Goal: Transaction & Acquisition: Purchase product/service

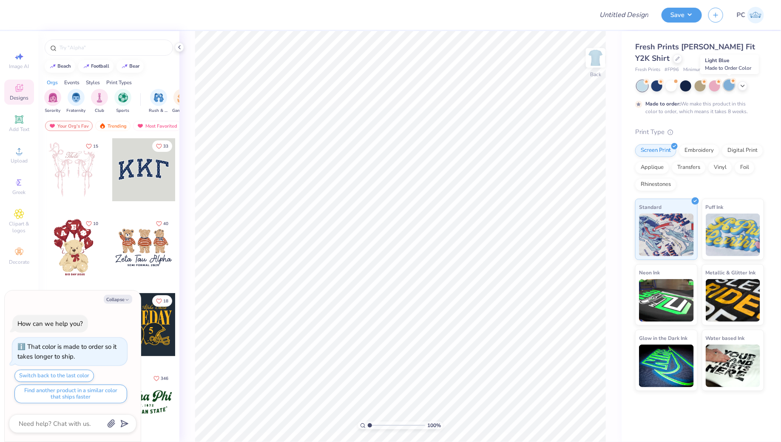
click at [728, 84] on div at bounding box center [728, 84] width 11 height 11
click at [744, 87] on icon at bounding box center [742, 85] width 7 height 7
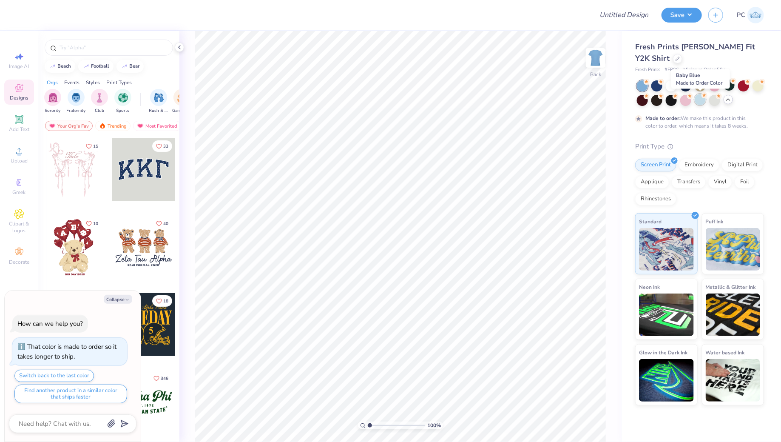
click at [700, 99] on div at bounding box center [699, 99] width 11 height 11
click at [730, 85] on div at bounding box center [728, 84] width 11 height 11
click at [18, 154] on icon at bounding box center [19, 151] width 6 height 6
click at [21, 159] on span "Upload" at bounding box center [19, 160] width 17 height 7
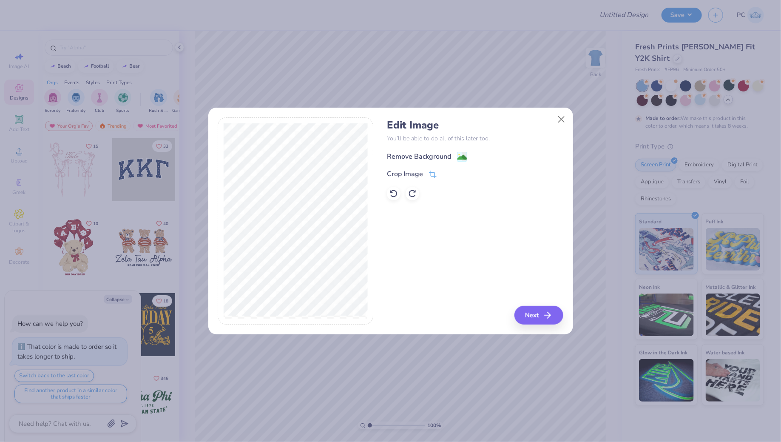
click at [461, 160] on image at bounding box center [461, 157] width 9 height 9
click at [535, 303] on div "Edit Image You’ll be able to do all of this later too. Remove Background Crop I…" at bounding box center [475, 220] width 176 height 207
click at [532, 333] on div "Edit Image You’ll be able to do all of this later too. Remove Background Crop I…" at bounding box center [390, 225] width 365 height 217
click at [540, 315] on button "Next" at bounding box center [539, 315] width 49 height 19
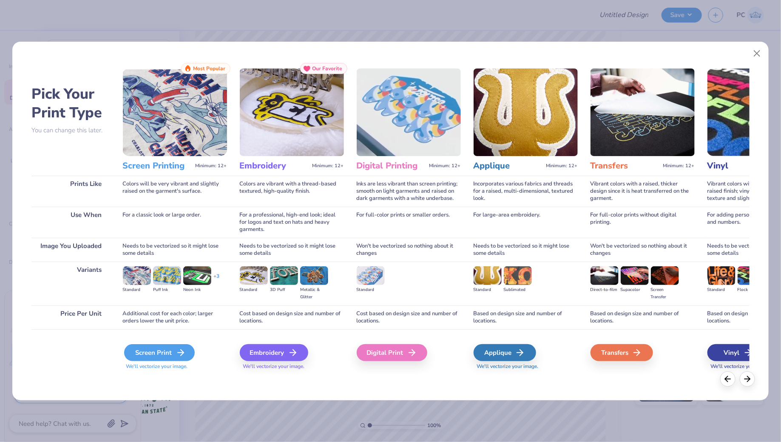
click at [153, 346] on div "Screen Print" at bounding box center [159, 352] width 71 height 17
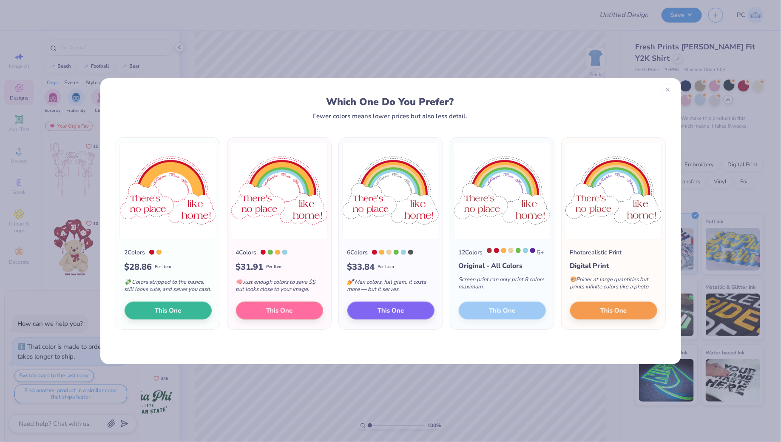
click at [524, 318] on div "12 Colors 5 + Original - All Colors Screen print can only print 8 colors maximu…" at bounding box center [502, 284] width 104 height 90
click at [397, 314] on span "This One" at bounding box center [390, 309] width 26 height 10
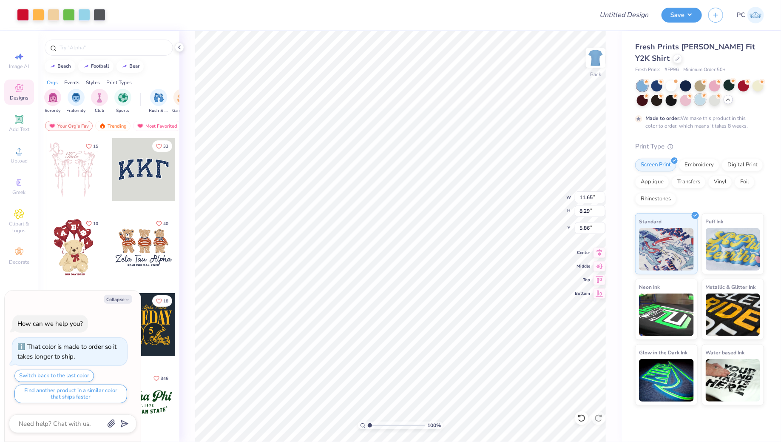
click at [697, 102] on div at bounding box center [699, 99] width 11 height 11
type textarea "x"
type input "8.38"
type input "5.96"
type input "8.18"
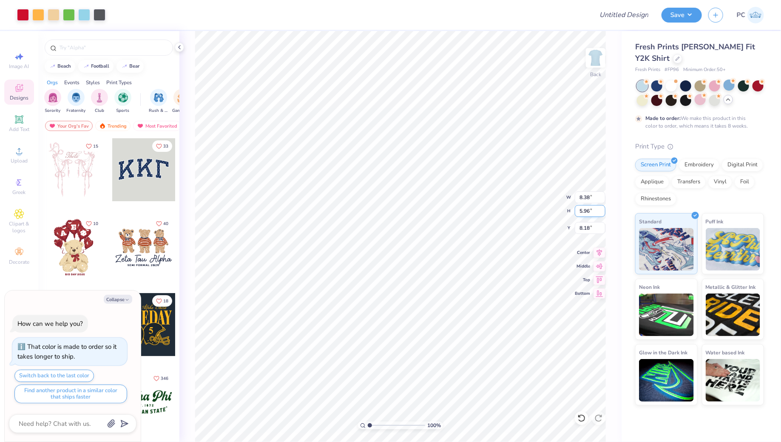
type textarea "x"
type input "2.01"
type textarea "x"
type input "2.00"
click at [437, 300] on li "Ungroup" at bounding box center [444, 300] width 67 height 17
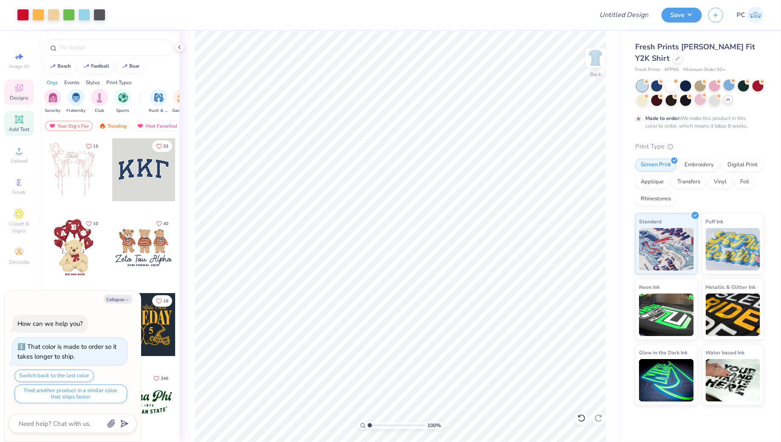
click at [23, 124] on icon at bounding box center [19, 119] width 10 height 10
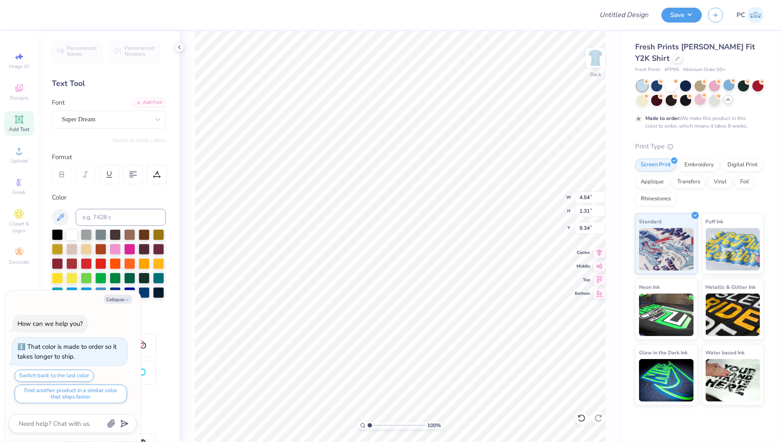
type textarea "x"
type textarea "K"
type textarea "x"
type textarea "Ka"
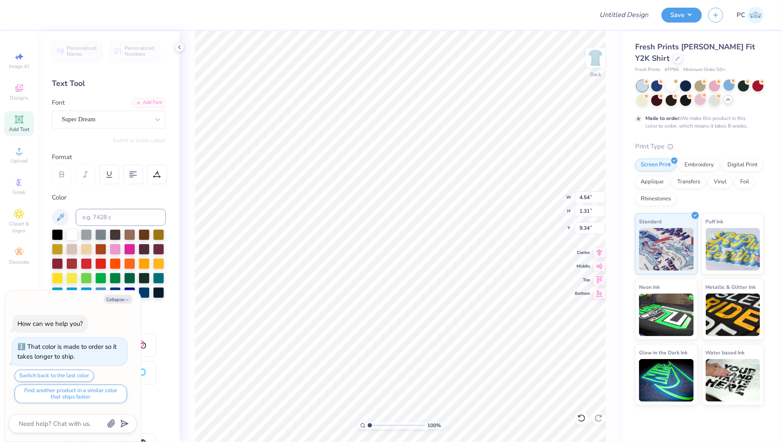
type textarea "x"
type textarea "Kap"
type textarea "x"
type textarea "[PERSON_NAME]"
type textarea "x"
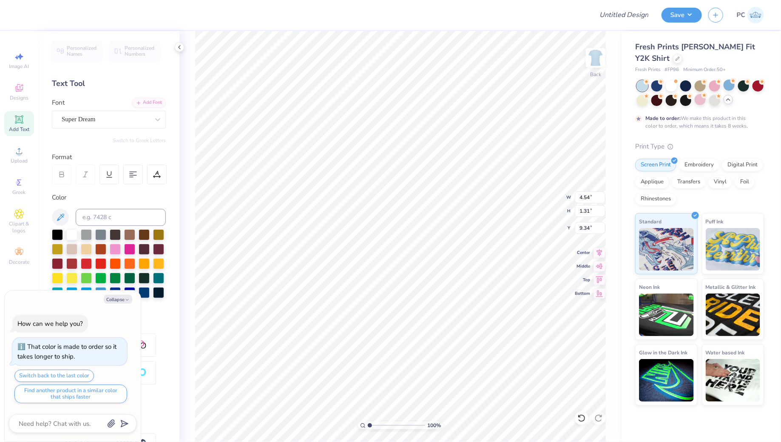
type textarea "Kappa"
type textarea "x"
type textarea "Kappa"
type textarea "x"
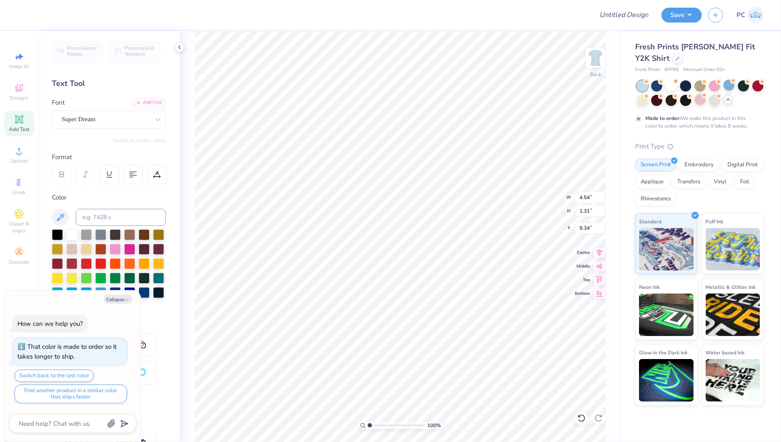
type textarea "Kappa B"
type textarea "x"
type textarea "Kappa Be"
type textarea "x"
type textarea "Kappa Bet"
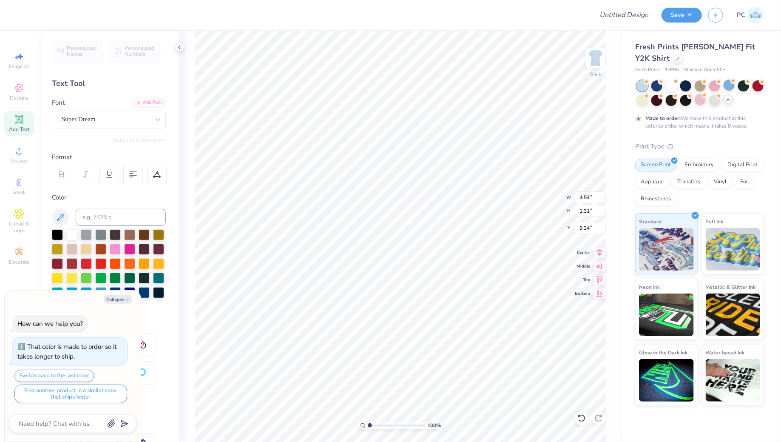
type textarea "x"
type textarea "Kappa Beta"
type textarea "x"
type textarea "Kappa Beta"
type textarea "x"
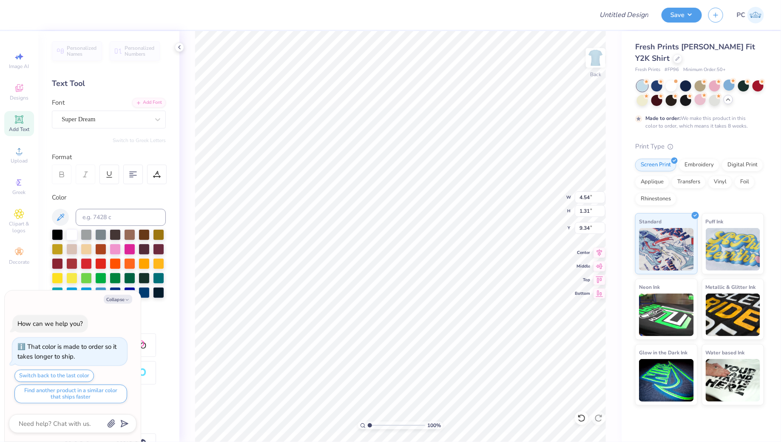
type textarea "Kappa Beta g"
type textarea "x"
type textarea "Kappa Beta gam"
type textarea "x"
type textarea "Kappa Beta [PERSON_NAME]"
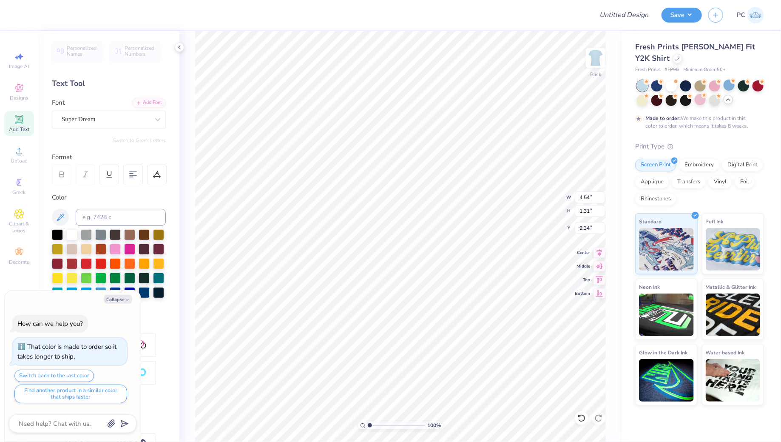
type textarea "x"
type textarea "Kappa Beta amma"
type textarea "x"
type textarea "Kappa Beta Gamma"
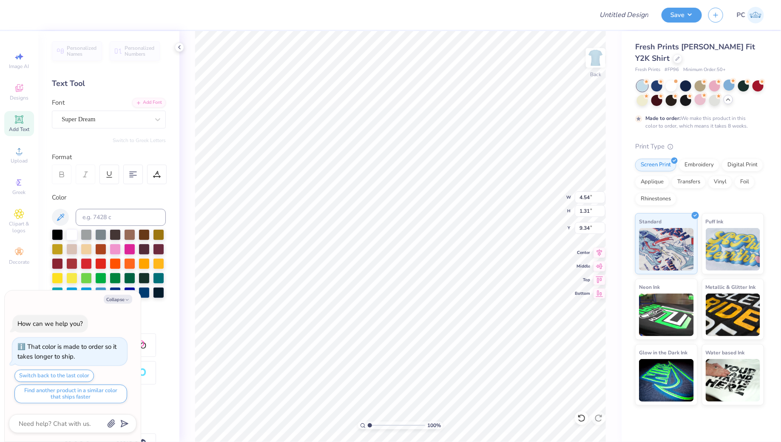
type textarea "x"
type textarea "Kappa Beta Gamma"
click at [99, 117] on div "Super Dream" at bounding box center [105, 119] width 89 height 13
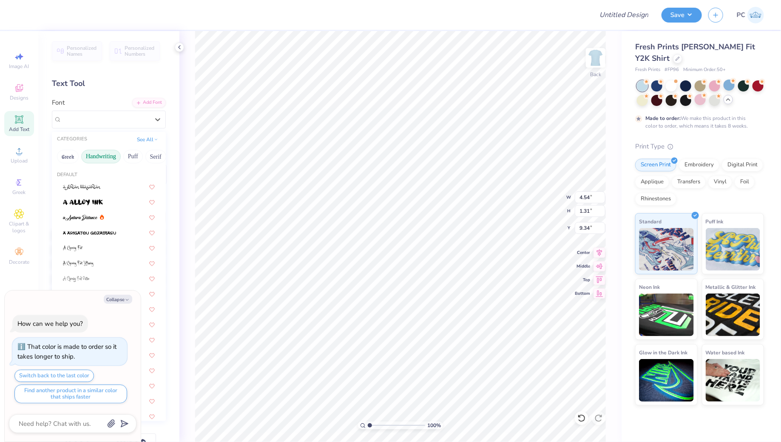
click at [101, 156] on button "Handwriting" at bounding box center [101, 157] width 40 height 14
click at [88, 235] on div at bounding box center [109, 232] width 92 height 9
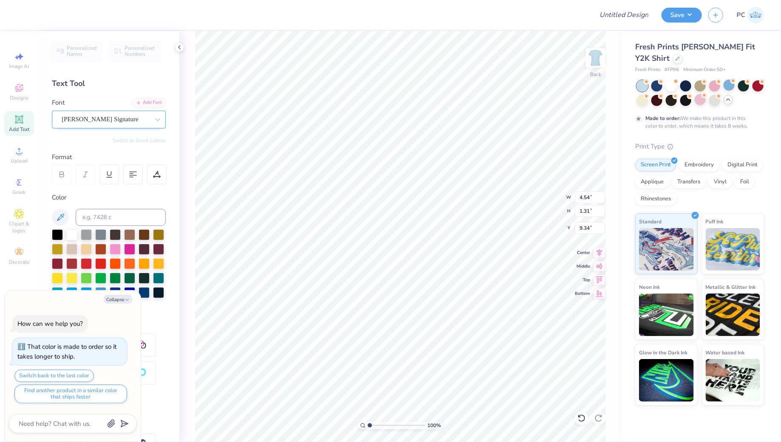
click at [107, 126] on div "[PERSON_NAME] Signature" at bounding box center [109, 119] width 114 height 18
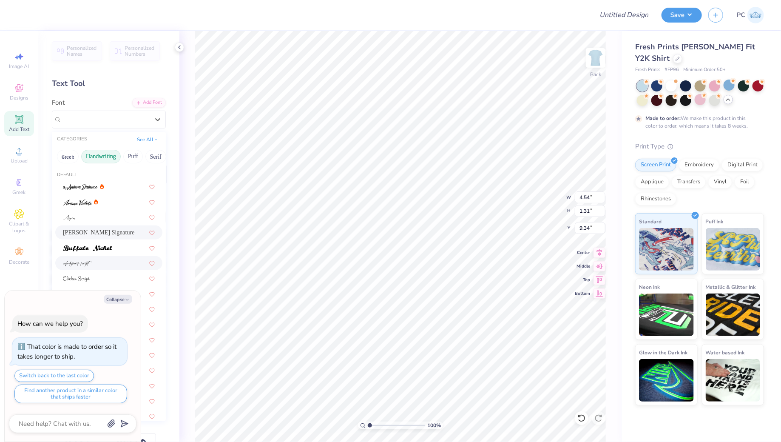
click at [91, 266] on span at bounding box center [77, 262] width 29 height 9
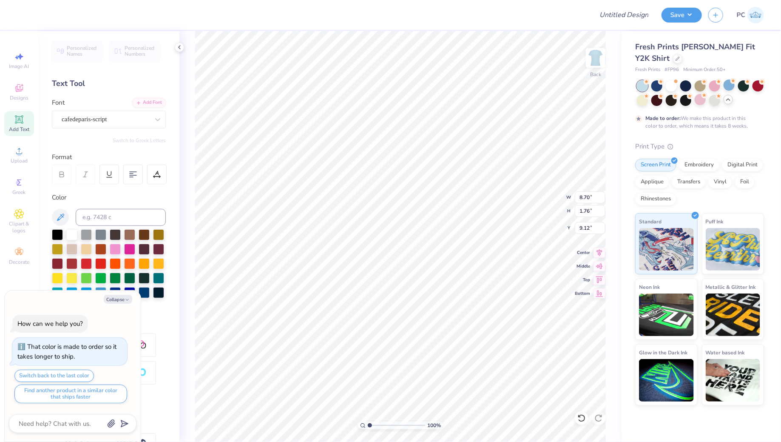
type textarea "x"
type input "2.28"
click at [122, 299] on button "Collapse" at bounding box center [118, 299] width 28 height 9
type textarea "x"
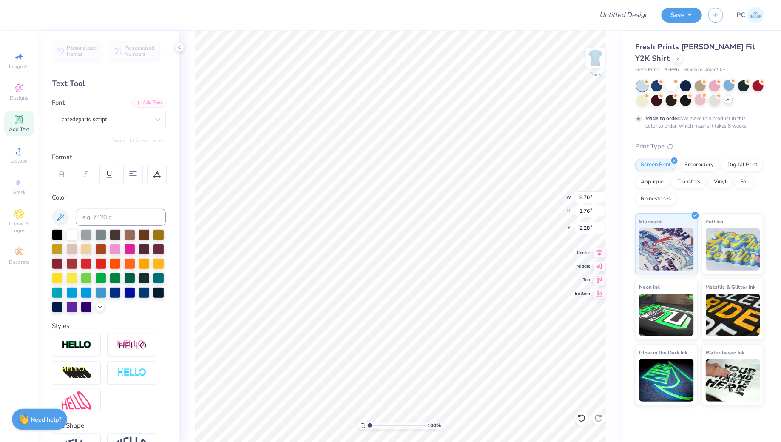
scroll to position [52, 0]
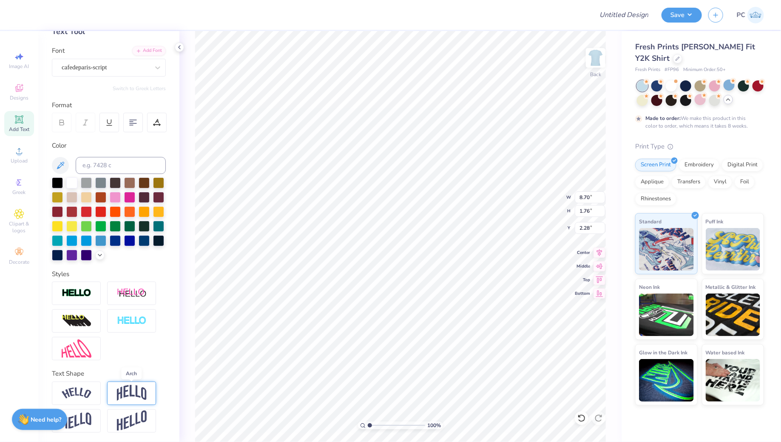
click at [136, 391] on img at bounding box center [132, 393] width 30 height 16
type input "3.44"
type input "1.57"
click at [70, 394] on img at bounding box center [77, 392] width 30 height 11
type input "9.84"
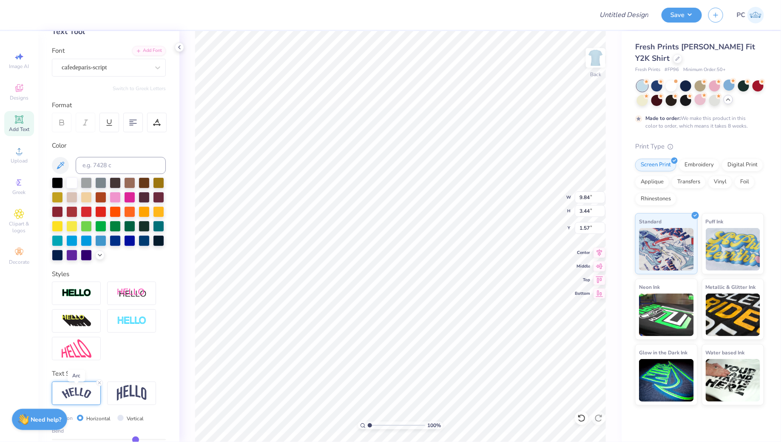
type input "2.92"
type input "1.83"
click at [128, 401] on div at bounding box center [131, 392] width 49 height 23
type input "8.70"
type input "3.44"
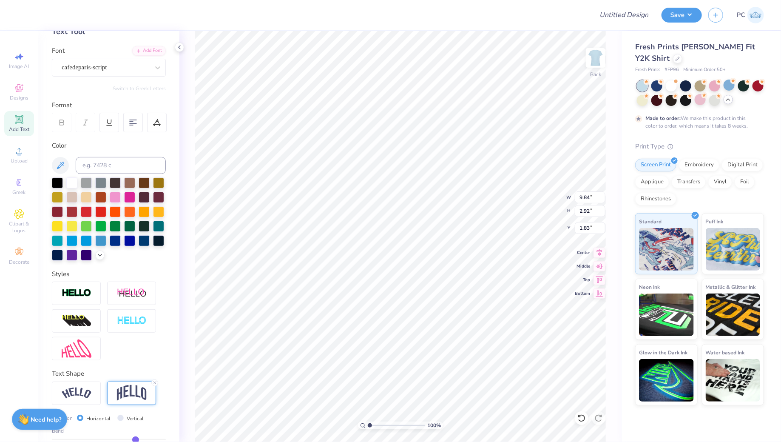
type input "1.57"
type input "6.59"
type input "2.60"
type input "2.41"
type input "6.63"
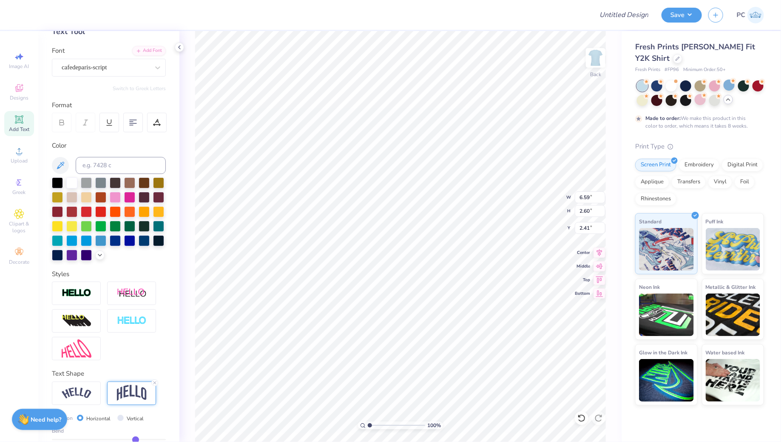
type input "2.37"
type input "2.29"
click at [28, 120] on div "Add Text" at bounding box center [19, 123] width 30 height 25
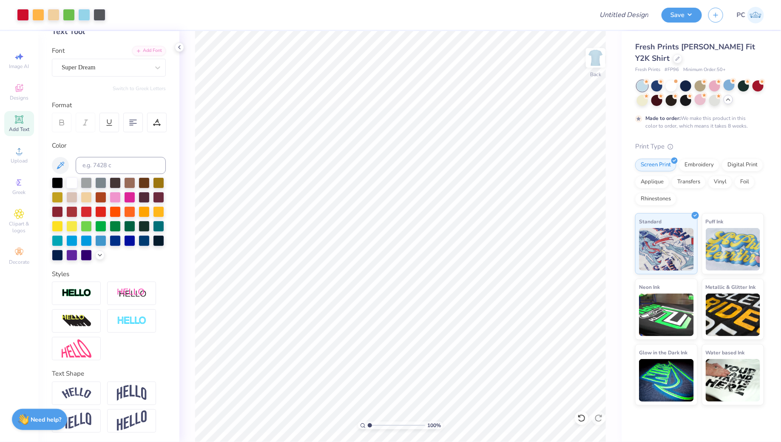
click at [23, 122] on icon at bounding box center [19, 119] width 10 height 10
type textarea "Kappa"
click at [112, 71] on div at bounding box center [106, 67] width 88 height 11
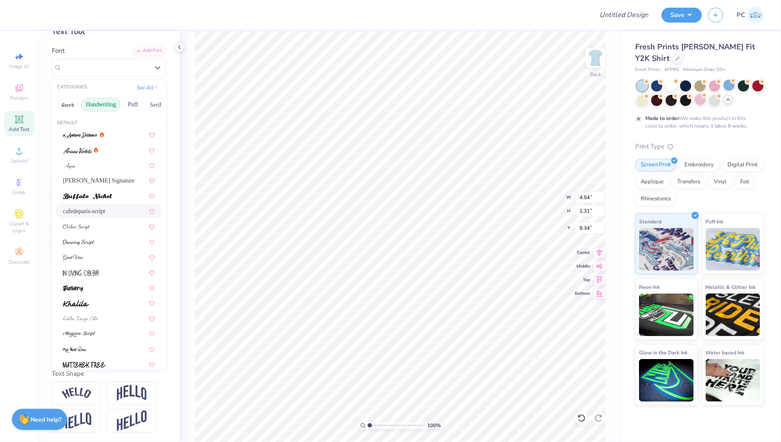
click at [105, 211] on div "cafedeparis-script" at bounding box center [109, 211] width 92 height 9
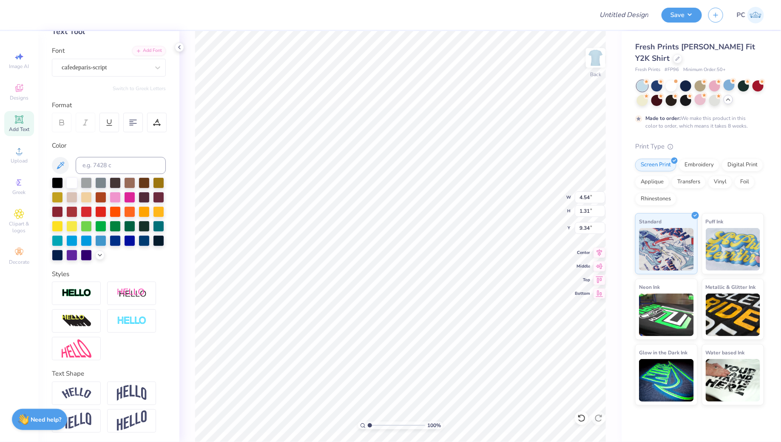
click at [109, 76] on div "Personalized Names Personalized Numbers Text Tool Add Font Font cafedeparis-scr…" at bounding box center [108, 236] width 141 height 411
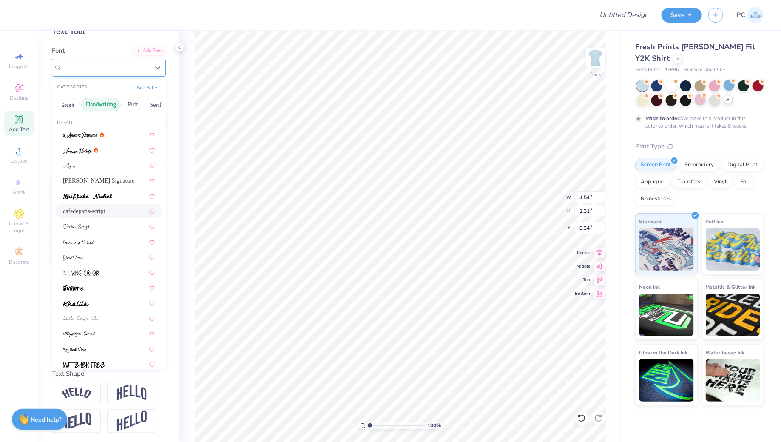
click at [111, 74] on div "cafedeparis-script" at bounding box center [109, 68] width 114 height 18
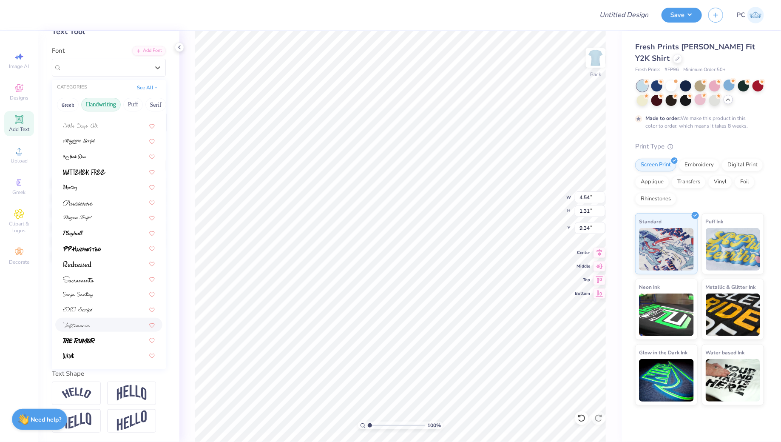
click at [85, 324] on img at bounding box center [76, 325] width 27 height 6
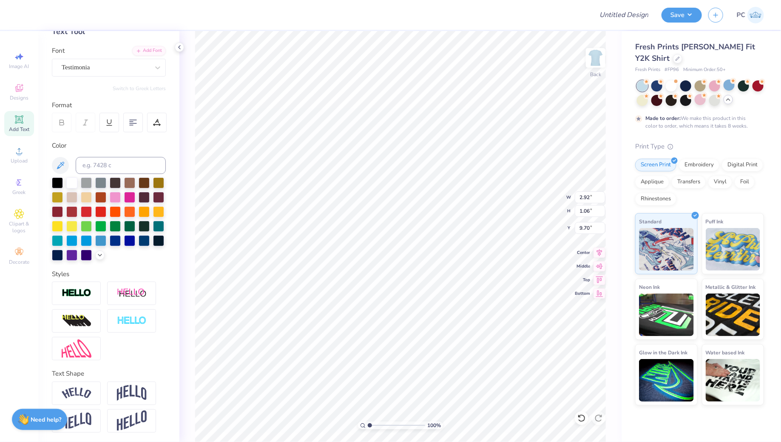
type input "2.92"
type input "1.06"
type input "3.00"
click at [136, 383] on div at bounding box center [131, 392] width 49 height 23
type input "1.42"
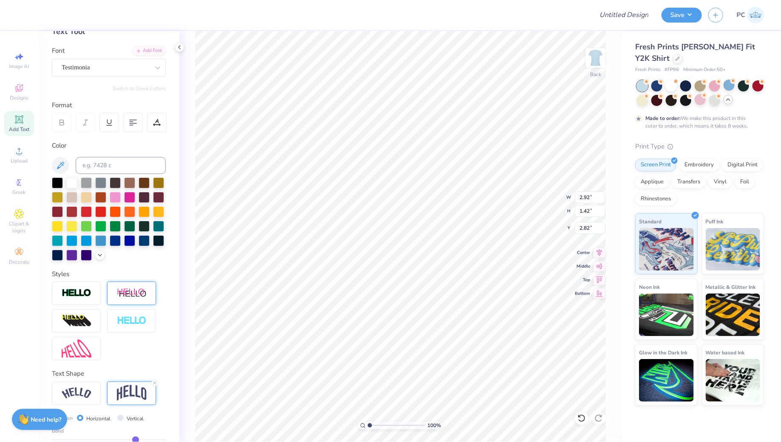
type input "2.29"
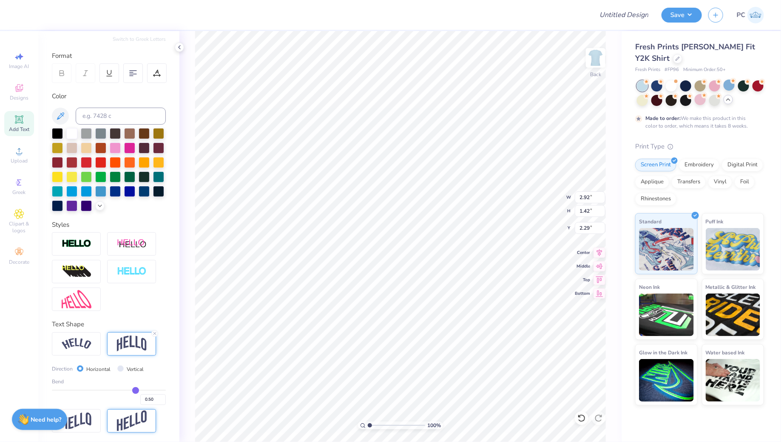
click at [130, 427] on img at bounding box center [132, 420] width 30 height 21
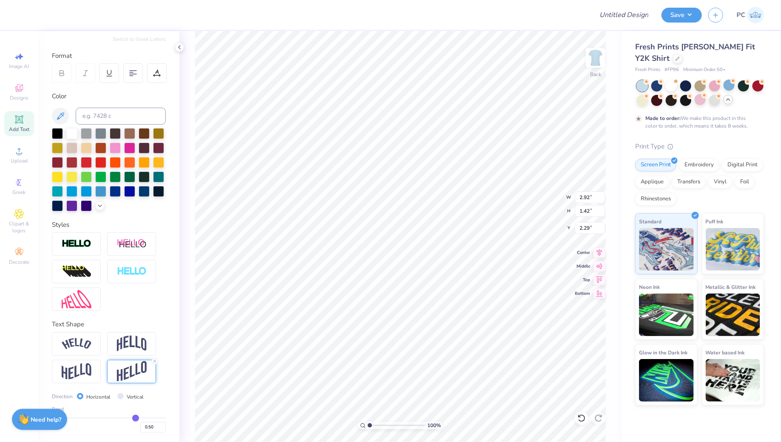
type input "1.51"
type input "2.24"
click at [90, 299] on img at bounding box center [77, 299] width 30 height 18
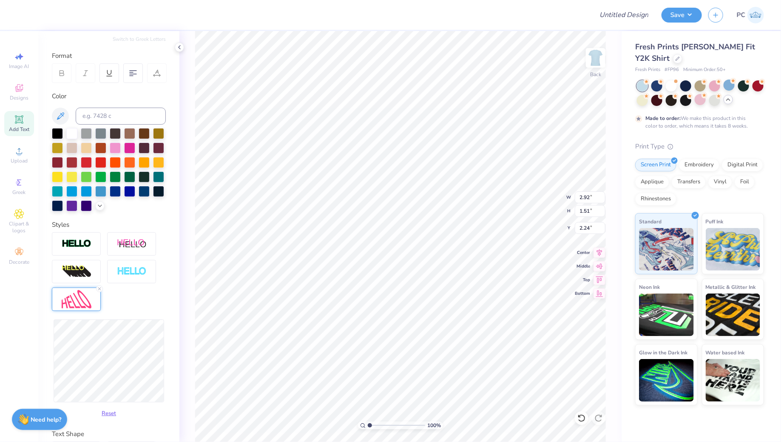
type input "3.42"
type input "1.77"
type input "1.99"
type input "3.22"
type input "1.72"
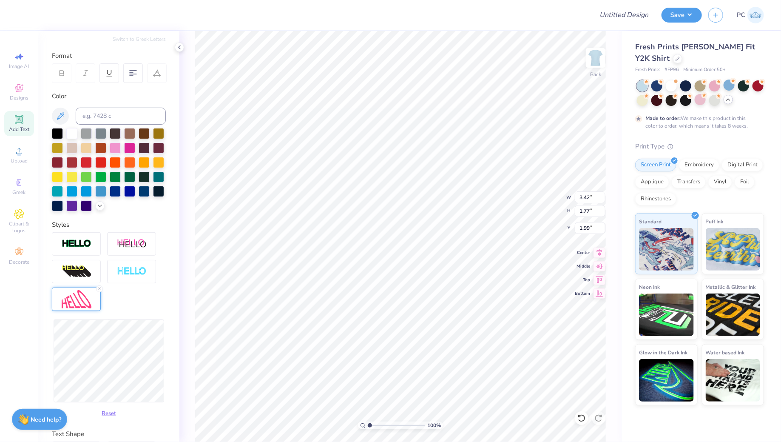
type input "2.01"
type input "2.96"
type input "1.63"
type input "2.06"
type input "2.50"
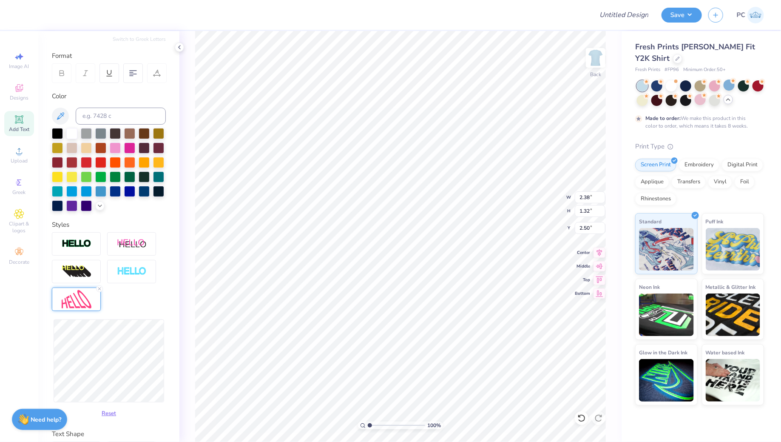
type input "2.38"
type input "1.32"
type input "2.65"
type input "2.33"
type input "1.31"
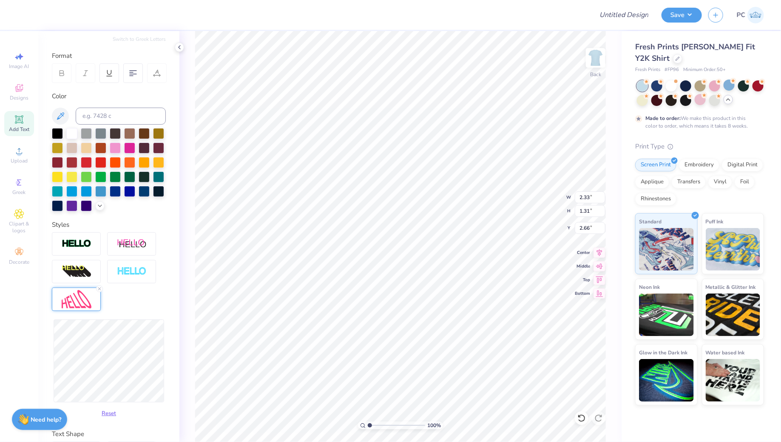
type input "2.73"
type input "2.04"
type input "1.82"
type input "2.49"
type input "2.36"
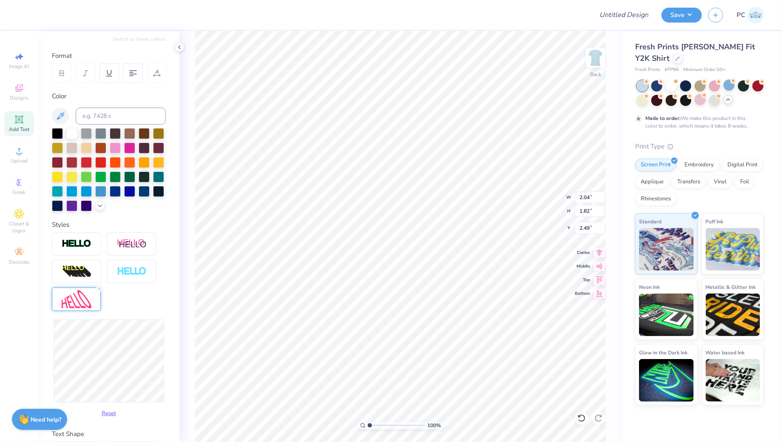
type input "1.60"
type input "2.60"
type input "2.39"
type input "1.62"
type input "2.59"
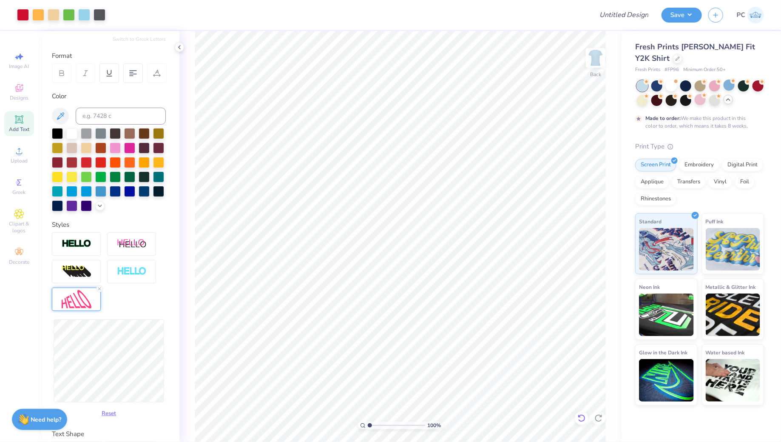
click at [583, 415] on icon at bounding box center [581, 418] width 7 height 8
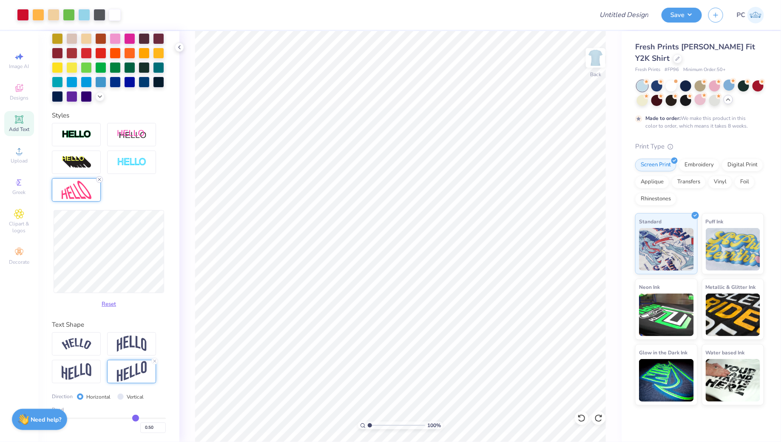
click at [99, 177] on icon at bounding box center [99, 179] width 5 height 5
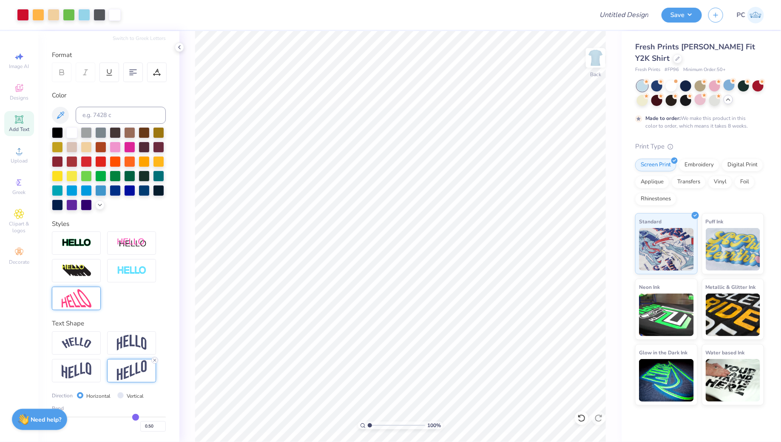
scroll to position [101, 0]
click at [153, 360] on icon at bounding box center [154, 360] width 5 height 5
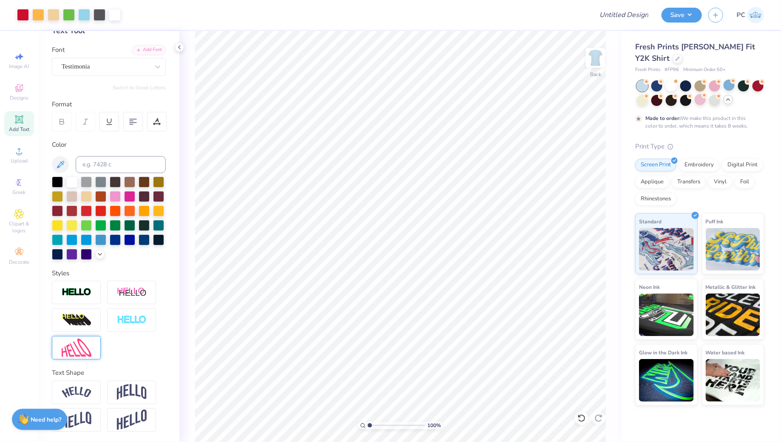
scroll to position [52, 0]
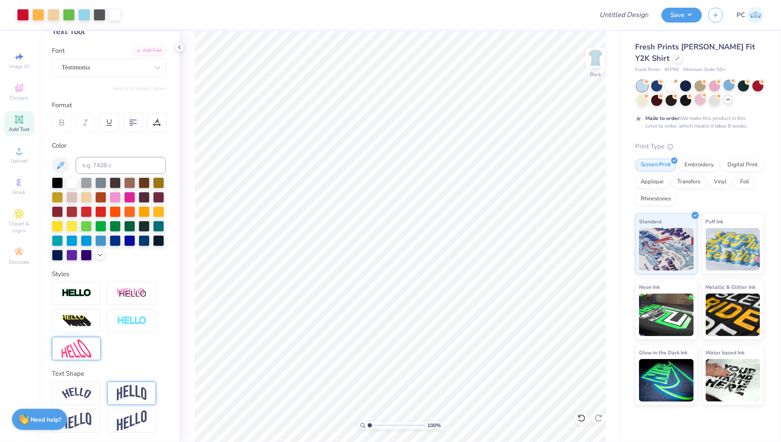
click at [130, 383] on div at bounding box center [131, 392] width 49 height 23
type input "2.67"
type input "2.81"
type input "2.52"
type input "2.51"
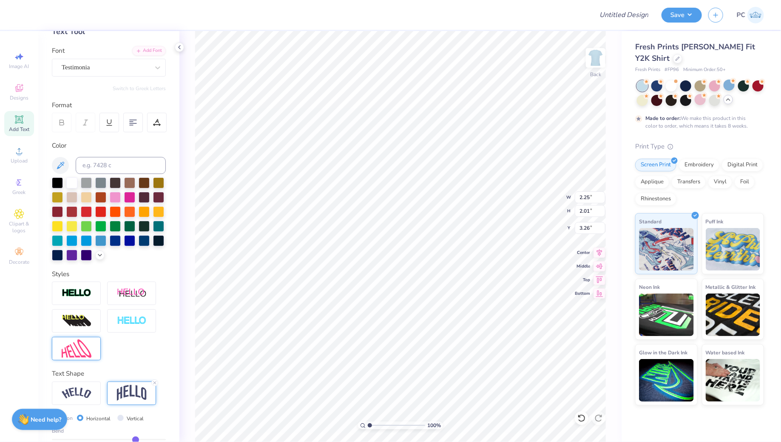
type input "2.25"
type input "2.01"
type input "2.73"
click at [414, 216] on li "Duplicate" at bounding box center [405, 218] width 67 height 17
type input "10.23"
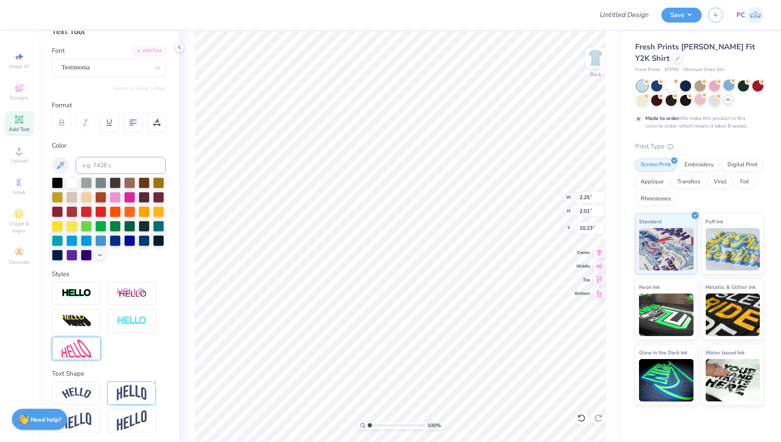
type textarea "Beta"
type input "1.85"
type input "2.18"
type input "1.32"
type input "1.84"
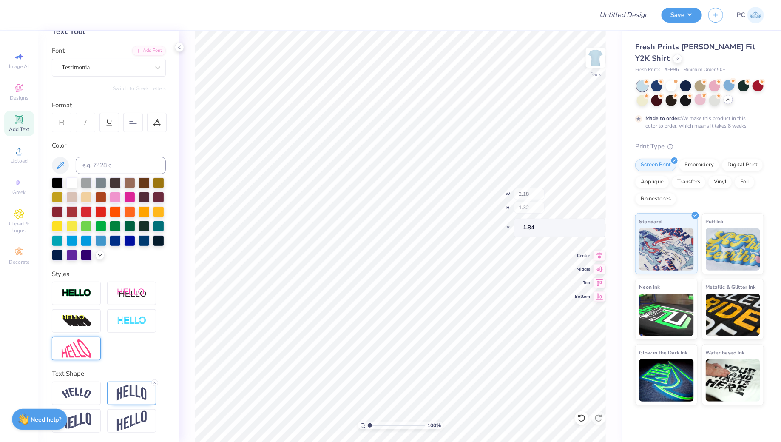
type input "2.07"
type input "1.90"
type input "1.15"
type input "2.15"
type input "1.88"
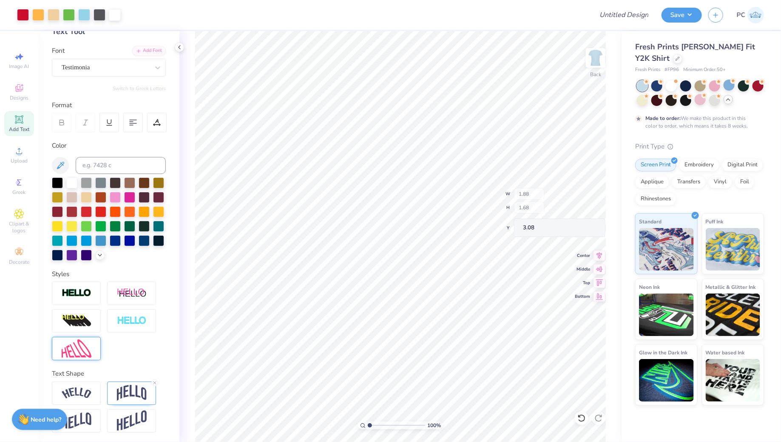
type input "1.68"
type input "3.08"
type input "3.00"
type input "1.92"
type input "1.22"
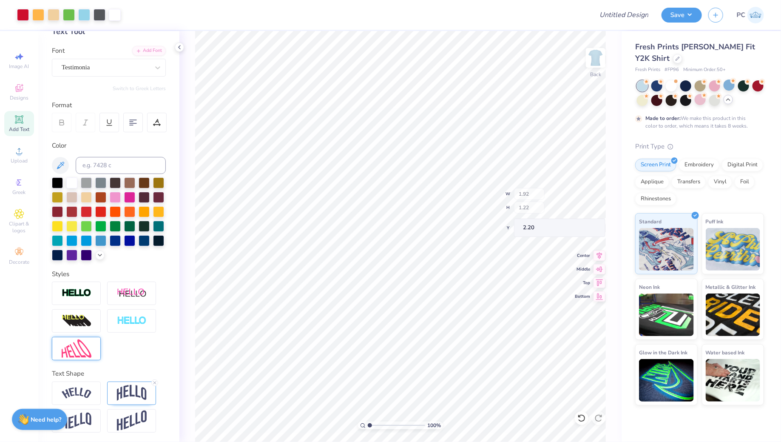
type input "2.20"
type input "2.12"
type input "1.68"
type input "1.07"
type input "2.27"
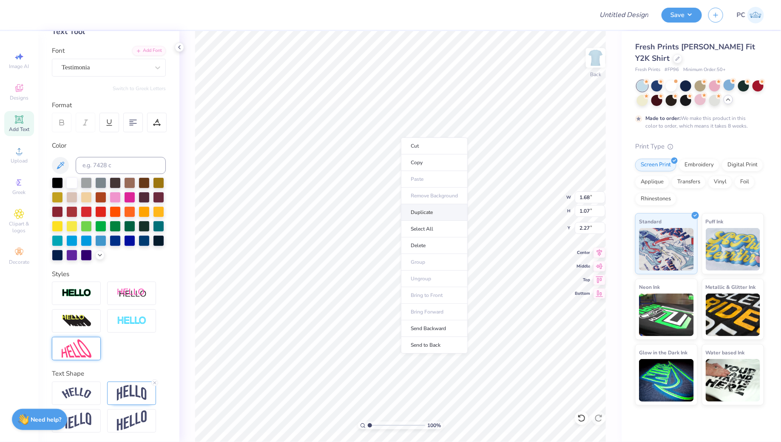
click at [427, 205] on li "Duplicate" at bounding box center [434, 212] width 67 height 17
type input "9.47"
type textarea "Gamma"
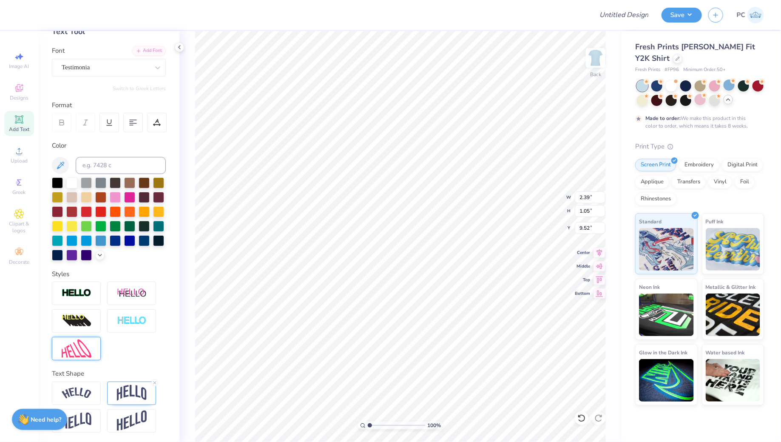
type input "3.34"
type input "1.82"
type input "1.98"
type input "2.81"
type input "1.73"
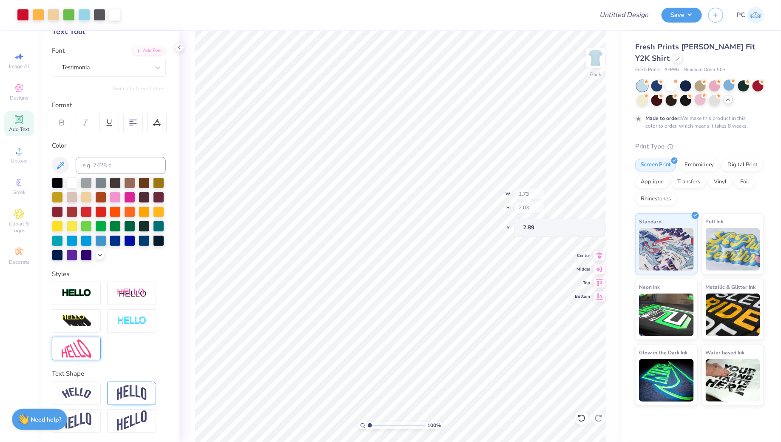
type input "2.03"
type input "2.89"
type input "2.20"
type input "1.66"
type input "1.00"
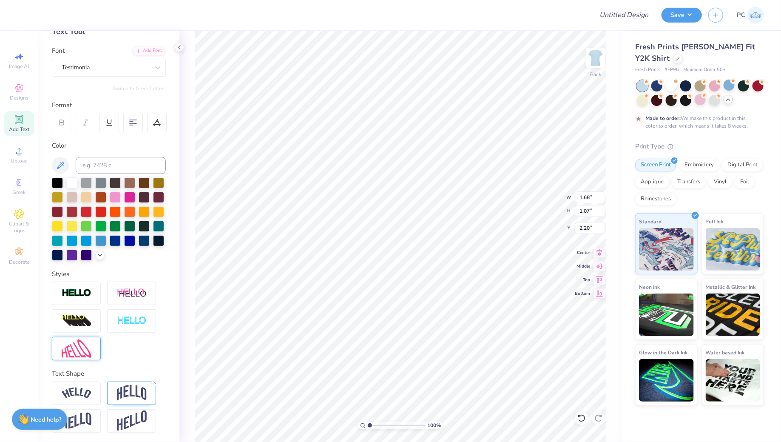
type input "2.15"
click at [59, 179] on div at bounding box center [57, 181] width 11 height 11
type input "2.13"
type input "1.88"
type input "1.68"
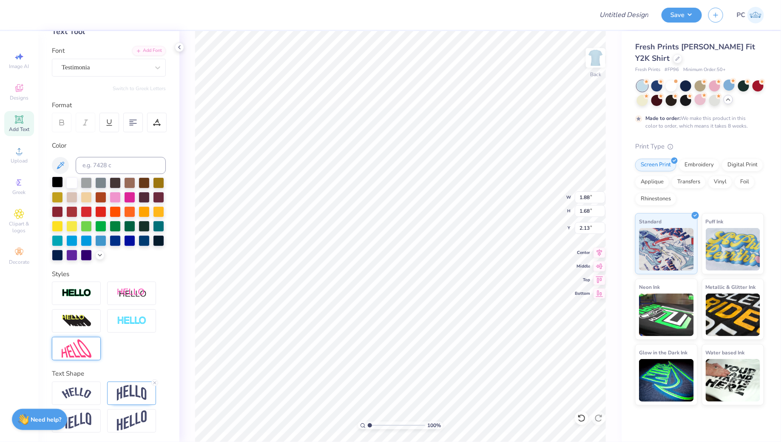
type input "3.00"
click at [57, 182] on div at bounding box center [57, 181] width 11 height 11
type input "1.73"
type input "2.03"
type input "3.09"
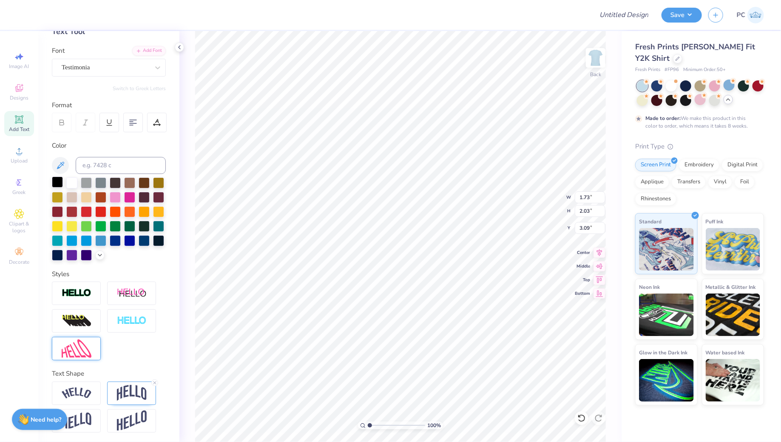
click at [59, 179] on div at bounding box center [57, 181] width 11 height 11
click at [99, 252] on icon at bounding box center [99, 254] width 7 height 7
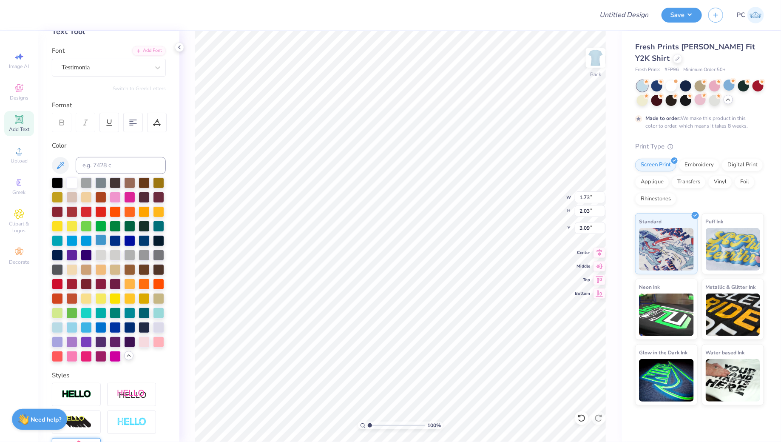
click at [98, 241] on div at bounding box center [100, 239] width 11 height 11
click at [134, 238] on div at bounding box center [129, 239] width 11 height 11
click at [101, 324] on div at bounding box center [100, 326] width 11 height 11
click at [72, 179] on div at bounding box center [71, 181] width 11 height 11
type input "1.66"
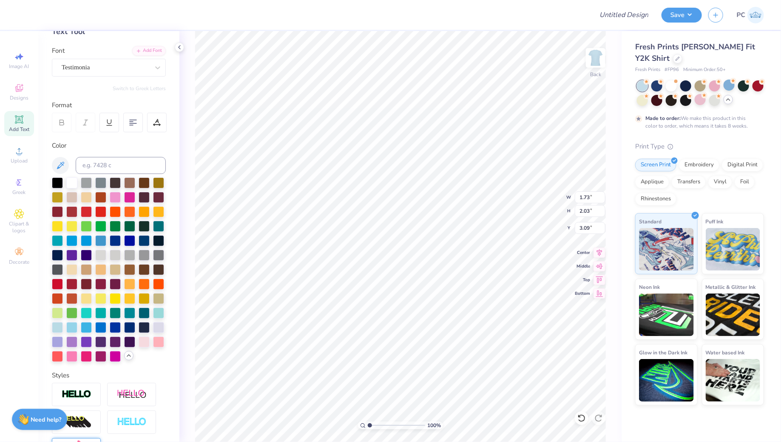
type input "1.00"
type input "2.13"
click at [67, 181] on div at bounding box center [71, 181] width 11 height 11
type input "1.88"
type input "1.68"
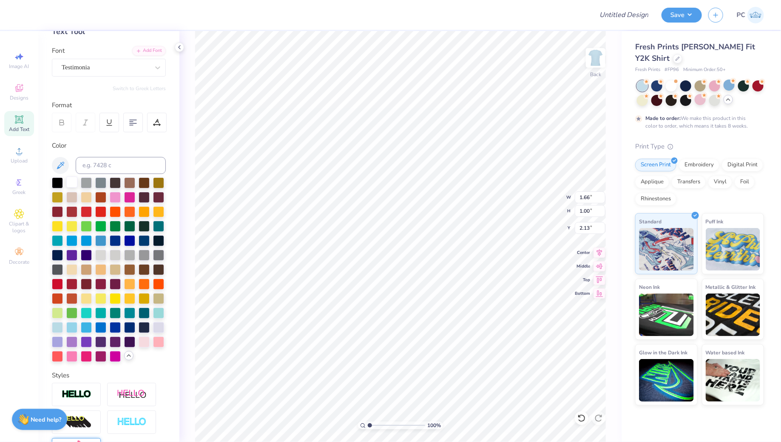
type input "3.00"
click at [71, 184] on div at bounding box center [71, 181] width 11 height 11
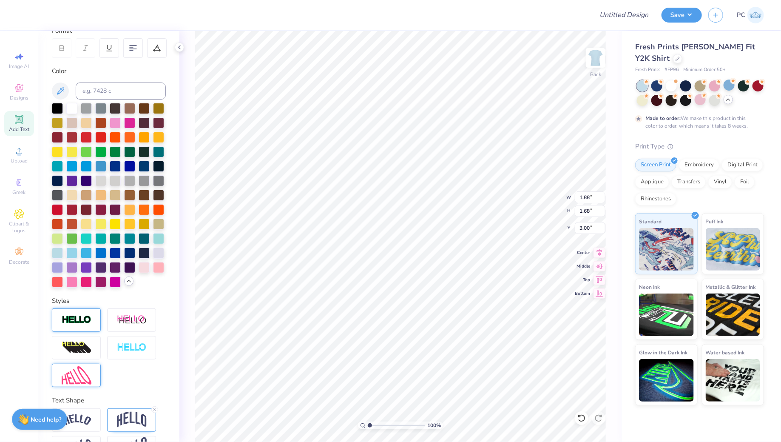
click at [88, 309] on div at bounding box center [76, 319] width 49 height 23
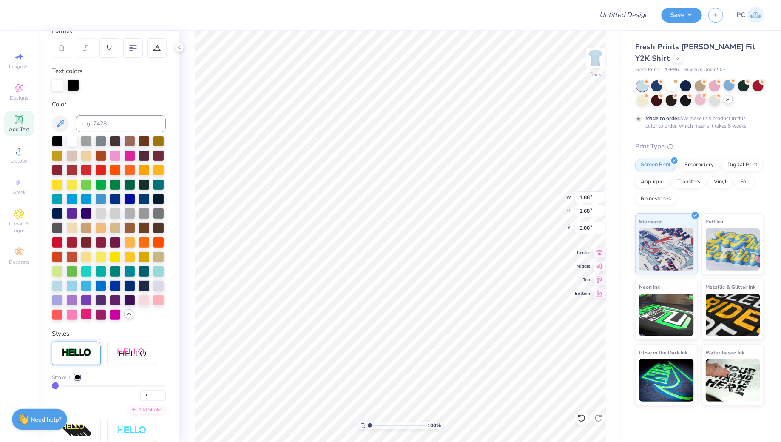
type input "1.89"
type input "1.69"
type input "2.99"
click at [78, 376] on div at bounding box center [77, 376] width 5 height 5
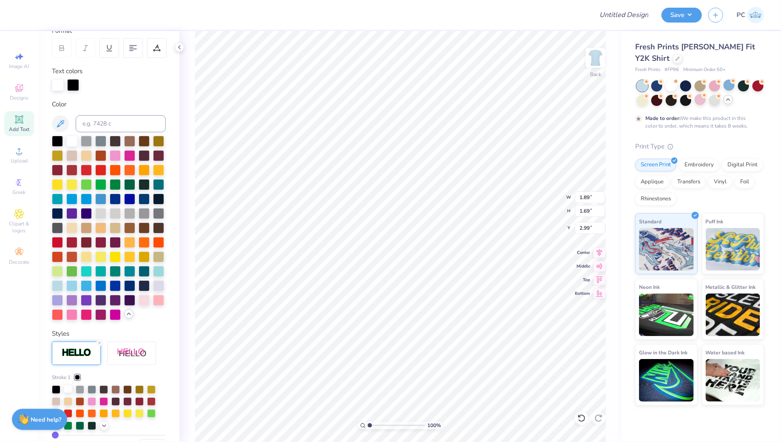
click at [68, 389] on div at bounding box center [68, 388] width 8 height 8
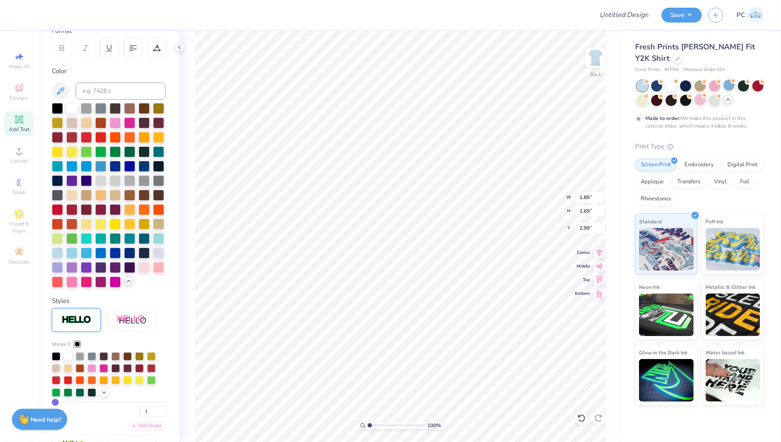
type input "1.66"
type input "1.00"
type input "2.13"
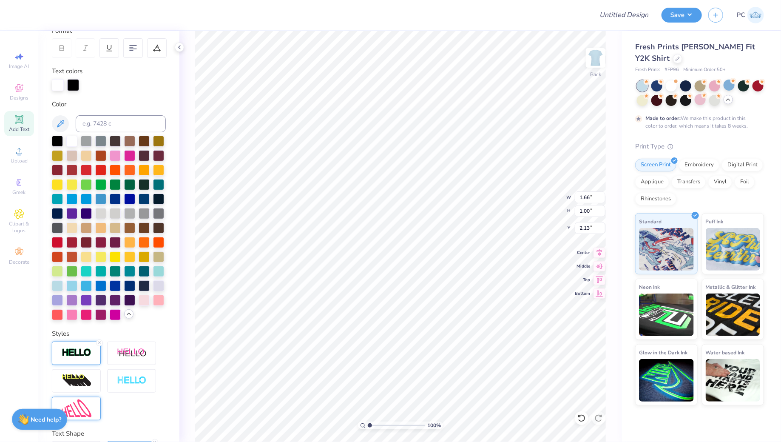
type input "1.67"
type input "1.01"
type input "2.12"
click at [89, 348] on img at bounding box center [77, 353] width 30 height 10
click at [79, 376] on div at bounding box center [77, 376] width 5 height 5
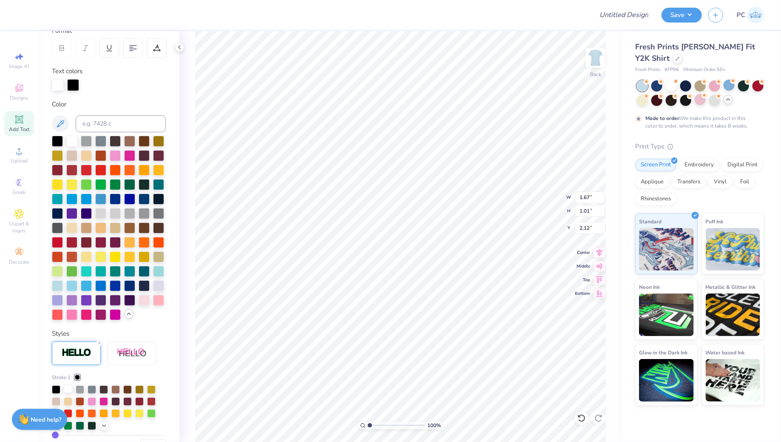
click at [69, 389] on div at bounding box center [68, 388] width 8 height 8
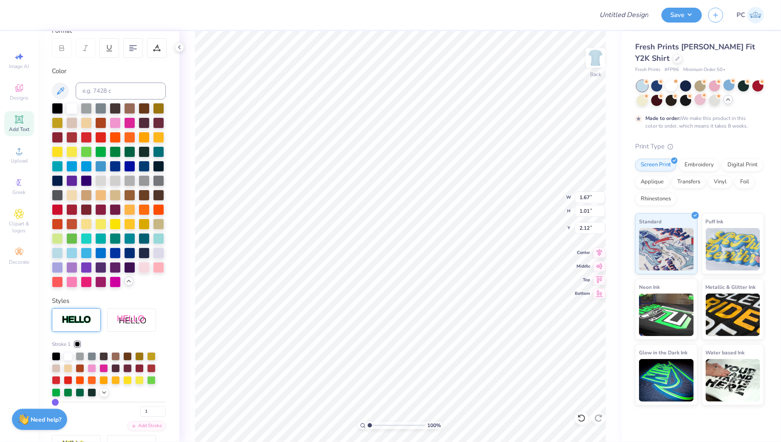
type input "1.73"
type input "2.03"
type input "3.09"
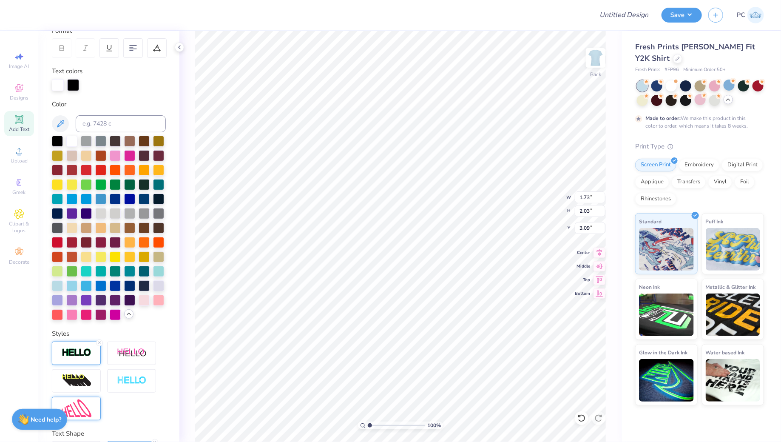
type input "1.74"
type input "2.04"
type input "3.08"
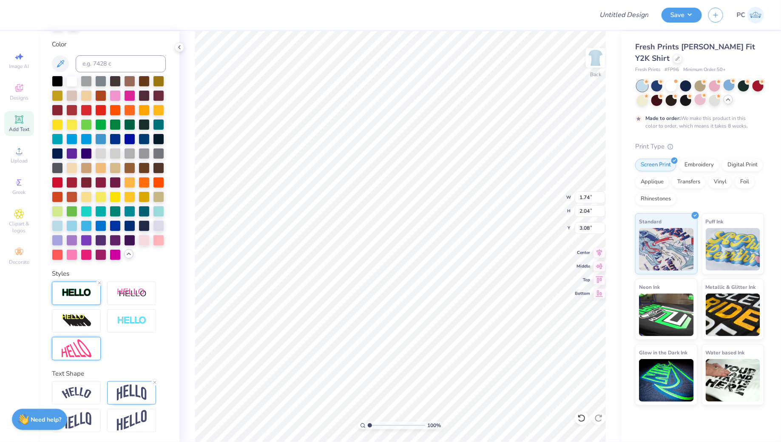
click at [80, 300] on div at bounding box center [76, 292] width 49 height 23
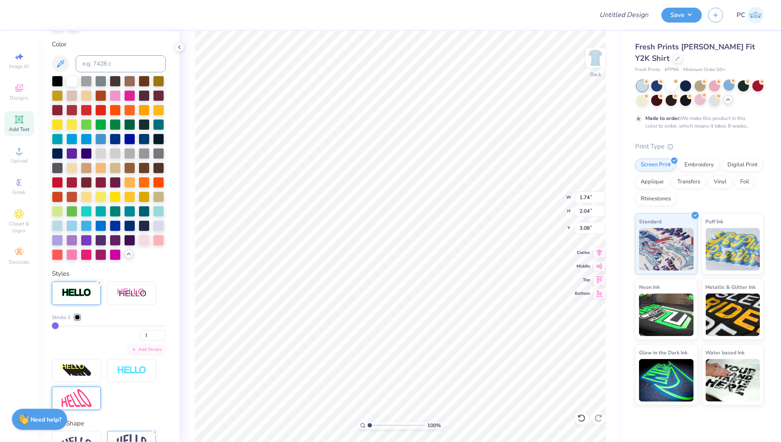
click at [78, 315] on div at bounding box center [77, 316] width 5 height 5
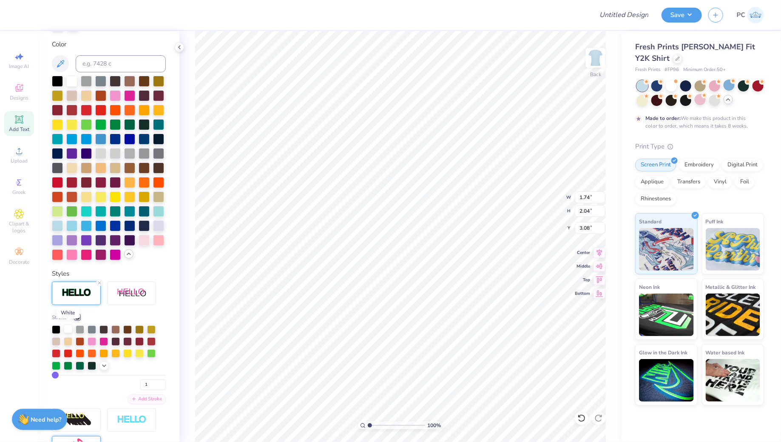
click at [71, 324] on div at bounding box center [68, 328] width 8 height 8
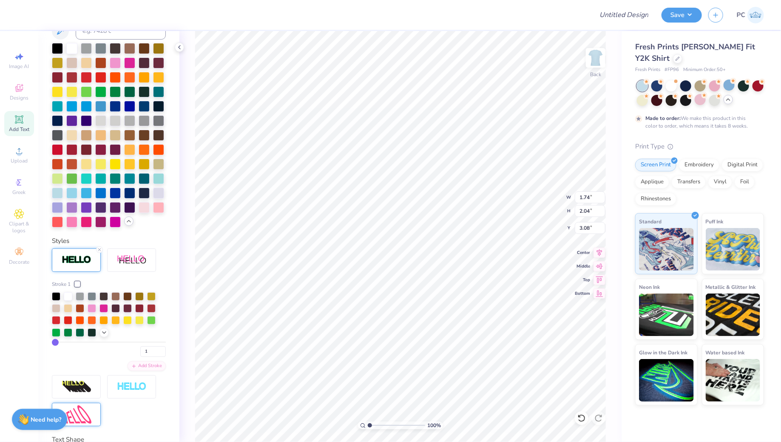
scroll to position [153, 0]
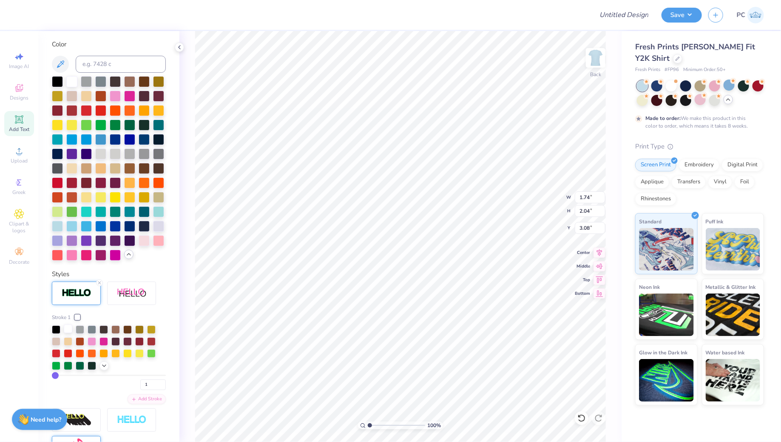
click at [67, 330] on div at bounding box center [68, 328] width 8 height 8
click at [185, 288] on div "100 % Back W 1.74 1.74 " H 2.04 2.04 " Y 3.08 3.08 " Center Middle Top Bottom" at bounding box center [400, 236] width 442 height 411
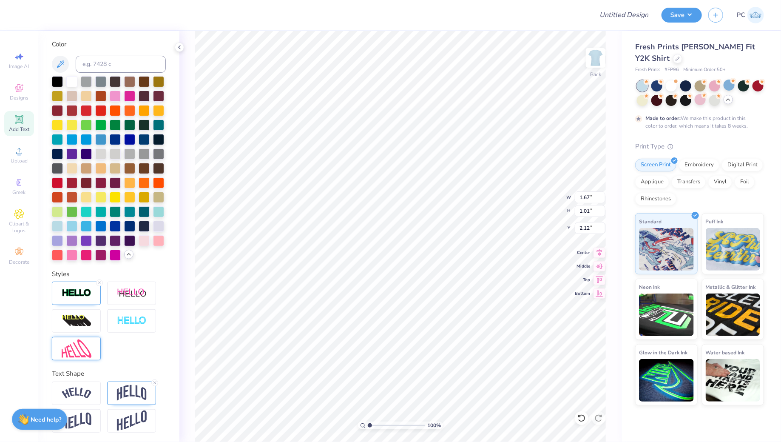
type input "1.69"
type input "0.97"
type input "2.10"
type input "1.67"
type input "1.01"
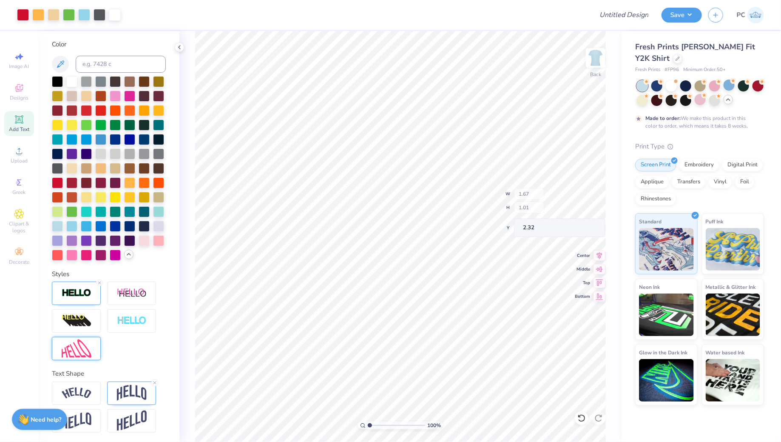
type input "2.32"
click at [20, 119] on icon at bounding box center [19, 119] width 6 height 6
type textarea "There's no place"
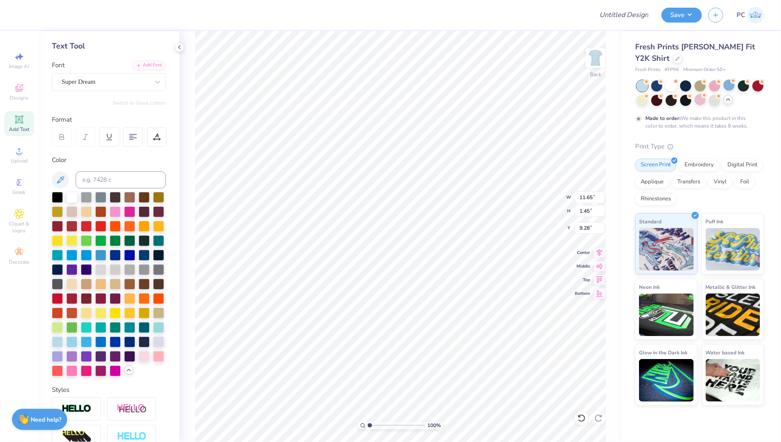
scroll to position [0, 0]
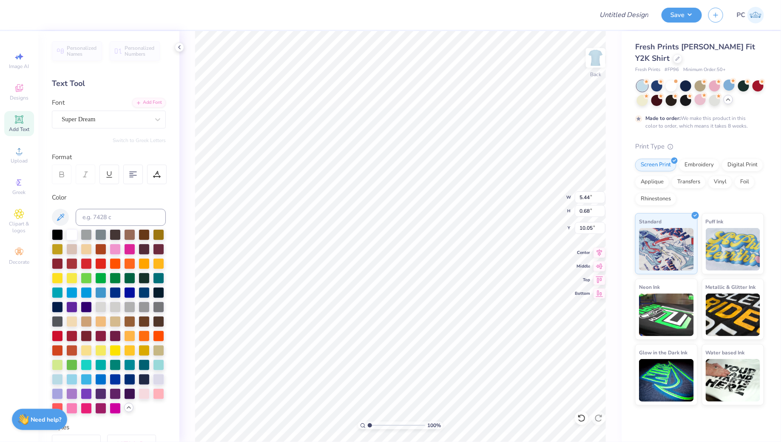
type input "5.44"
type input "0.68"
type input "10.05"
type textarea "There's no place"
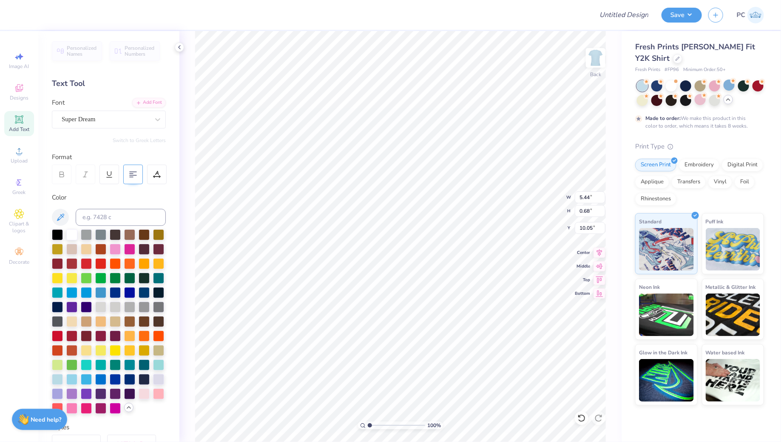
click at [136, 179] on div at bounding box center [133, 174] width 20 height 20
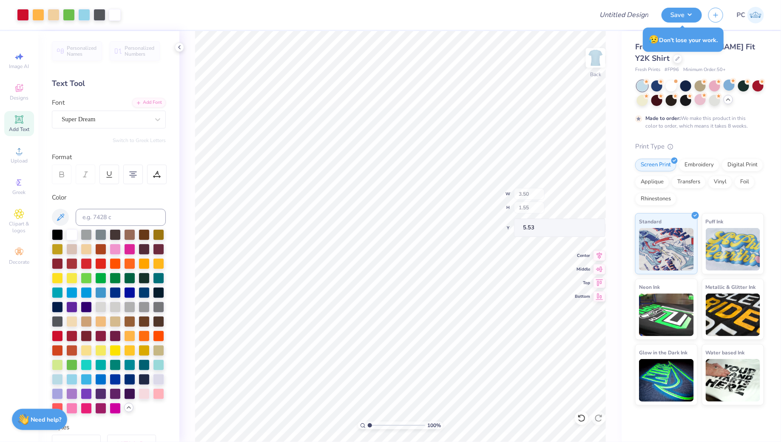
type input "5.53"
click at [109, 113] on div "Super Dream" at bounding box center [105, 119] width 89 height 13
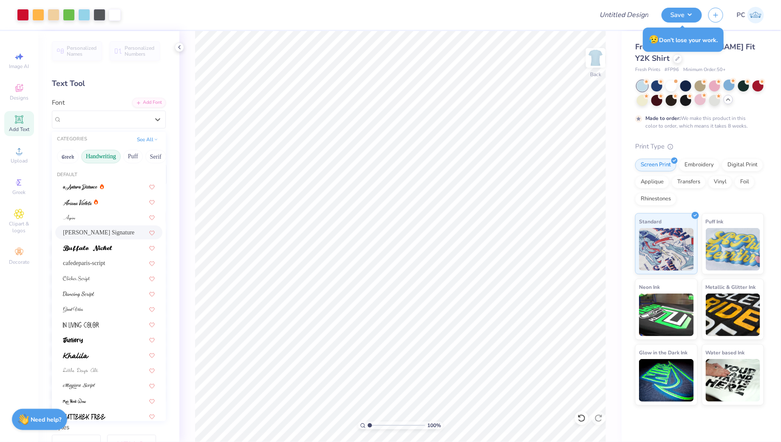
click at [106, 235] on span "[PERSON_NAME] Signature" at bounding box center [98, 232] width 71 height 9
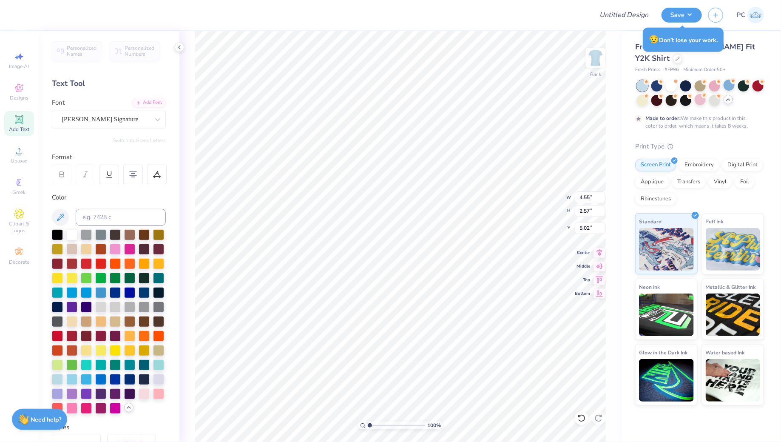
type input "3.08"
type input "1.74"
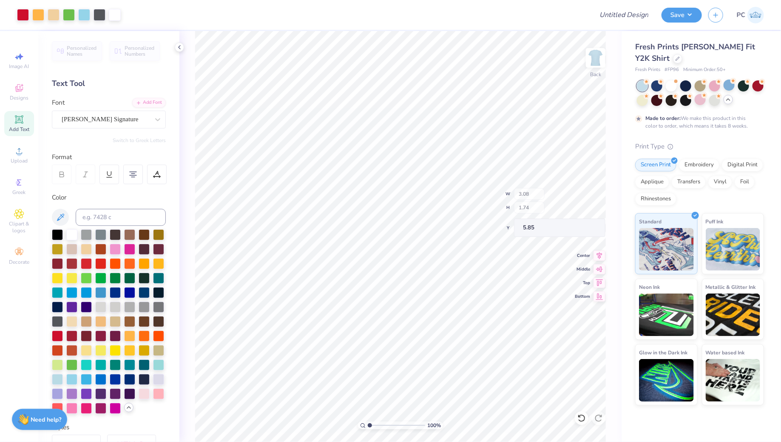
type input "5.13"
click at [58, 235] on div at bounding box center [57, 233] width 11 height 11
click at [178, 235] on div "Personalized Names Personalized Numbers Text Tool Add Font Font [PERSON_NAME] S…" at bounding box center [108, 236] width 141 height 411
click at [130, 290] on div at bounding box center [129, 291] width 11 height 11
drag, startPoint x: 115, startPoint y: 290, endPoint x: 107, endPoint y: 388, distance: 98.5
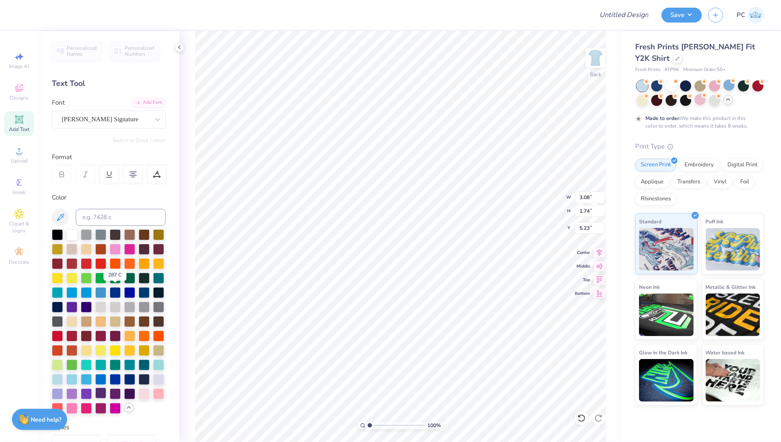
click at [115, 290] on div at bounding box center [115, 292] width 11 height 11
click at [101, 375] on div at bounding box center [100, 378] width 11 height 11
click at [91, 262] on div at bounding box center [86, 262] width 11 height 11
click at [71, 405] on div at bounding box center [71, 407] width 11 height 11
click at [87, 411] on div at bounding box center [86, 407] width 11 height 11
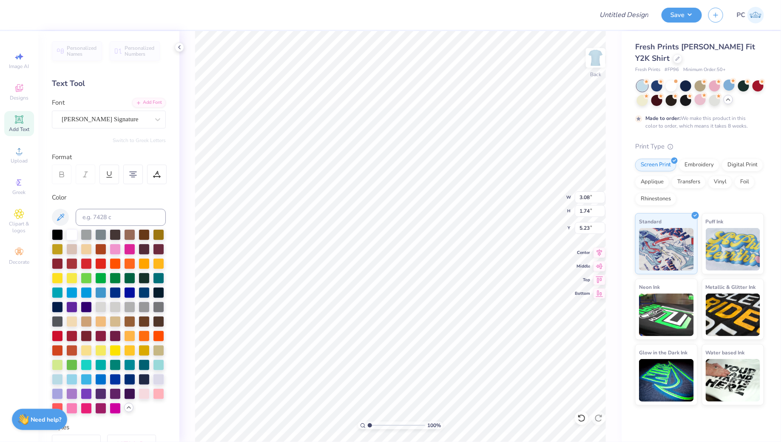
click at [193, 179] on div "100 % Back W 3.08 3.08 " H 1.74 1.74 " Y 5.23 5.23 " Center Middle Top Bottom" at bounding box center [400, 236] width 442 height 411
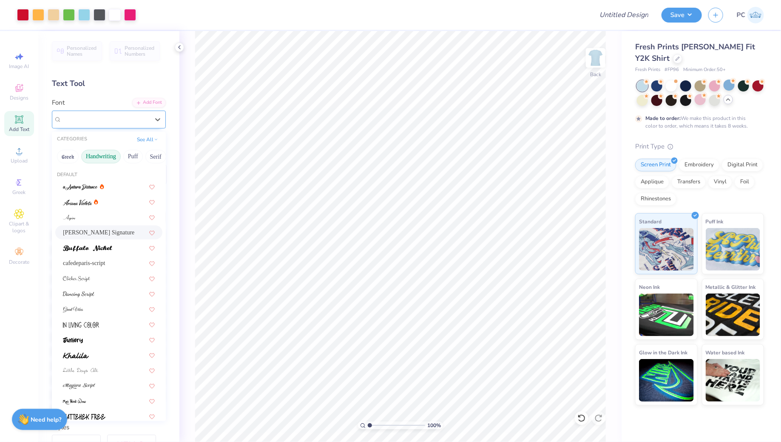
click at [131, 119] on div "[PERSON_NAME] Signature" at bounding box center [105, 119] width 89 height 13
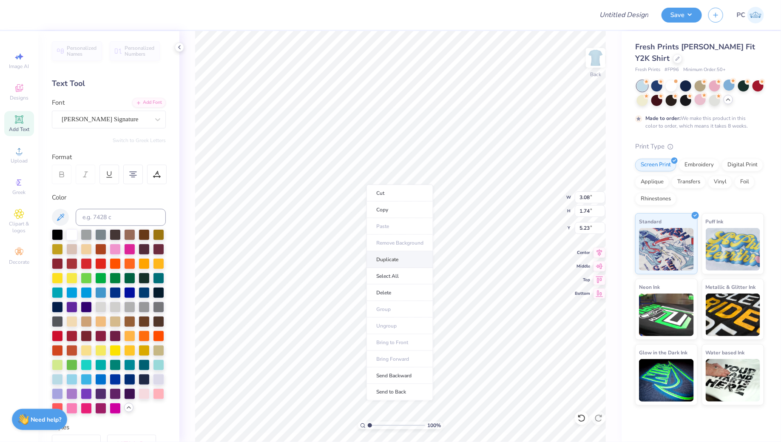
click at [392, 256] on li "Duplicate" at bounding box center [399, 259] width 67 height 17
type input "5.97"
type textarea "like home!"
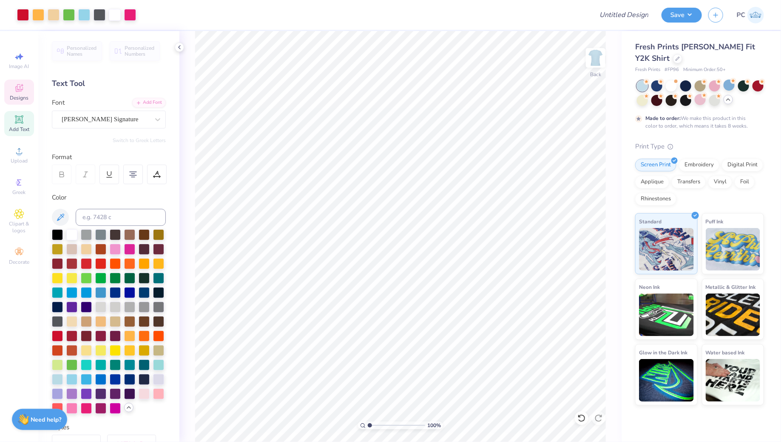
click at [20, 87] on icon at bounding box center [19, 88] width 8 height 8
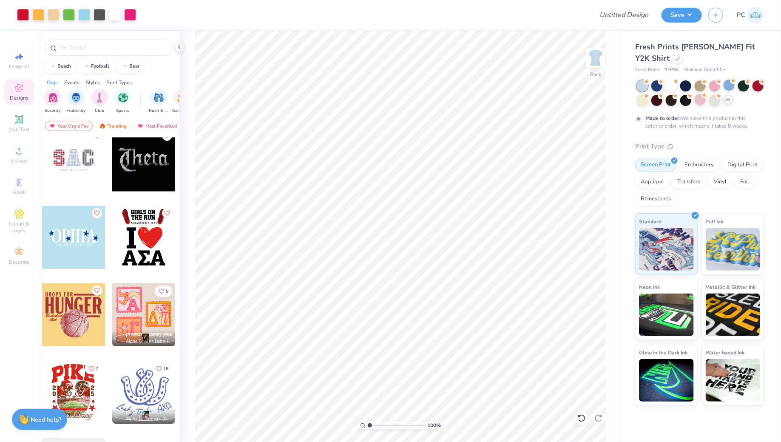
scroll to position [1637, 0]
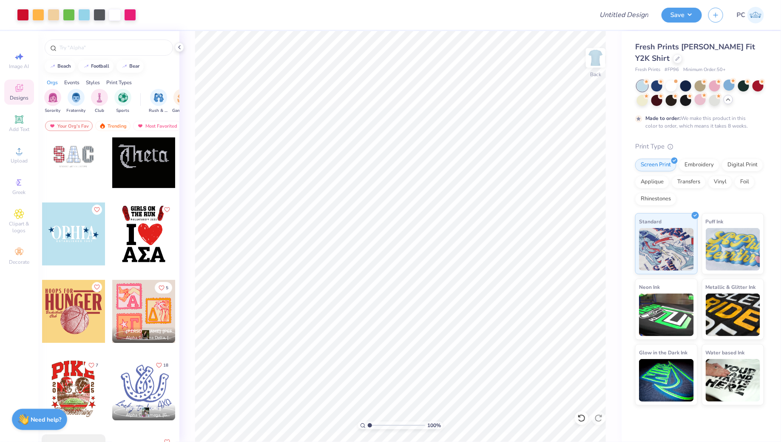
click at [153, 217] on div at bounding box center [143, 233] width 63 height 63
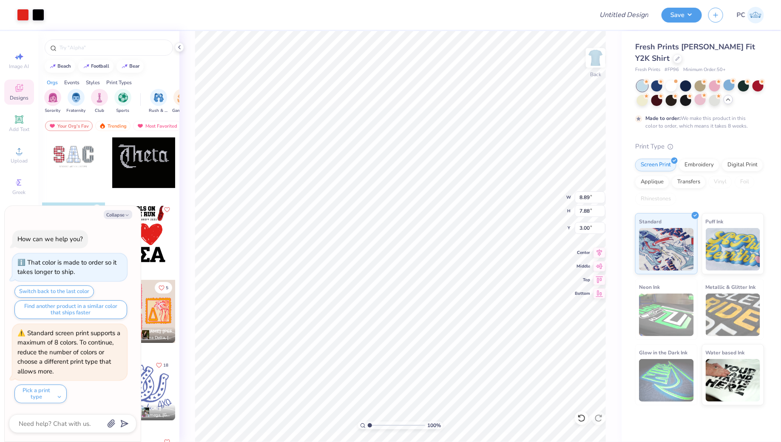
type textarea "x"
type input "9.18"
click at [448, 368] on li "Ungroup" at bounding box center [455, 367] width 67 height 17
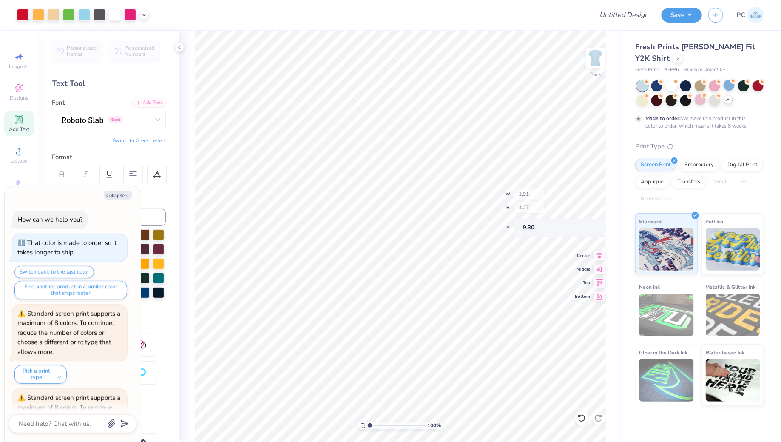
scroll to position [63, 0]
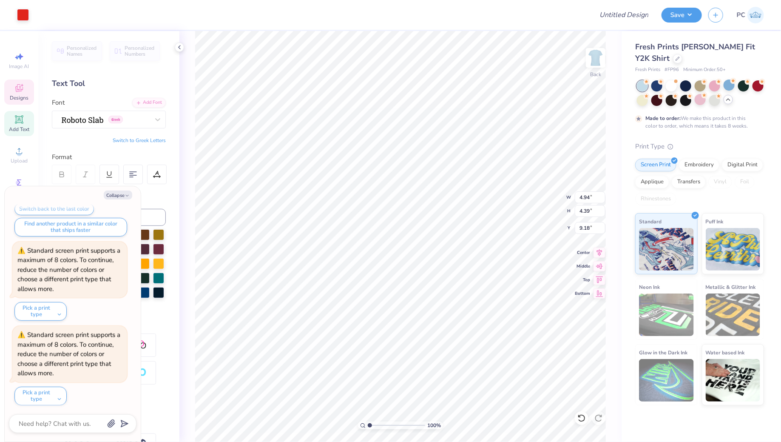
type textarea "x"
type input "0.59"
type input "0.52"
type input "13.05"
type textarea "x"
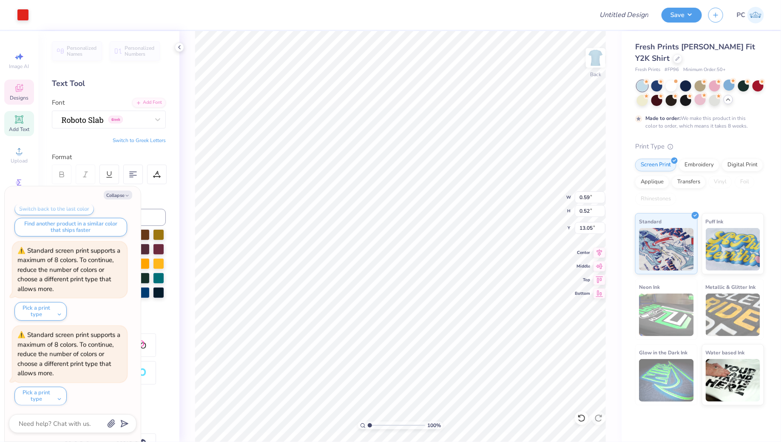
type input "5.71"
type textarea "x"
type input "6.24"
type textarea "x"
type input "6.48"
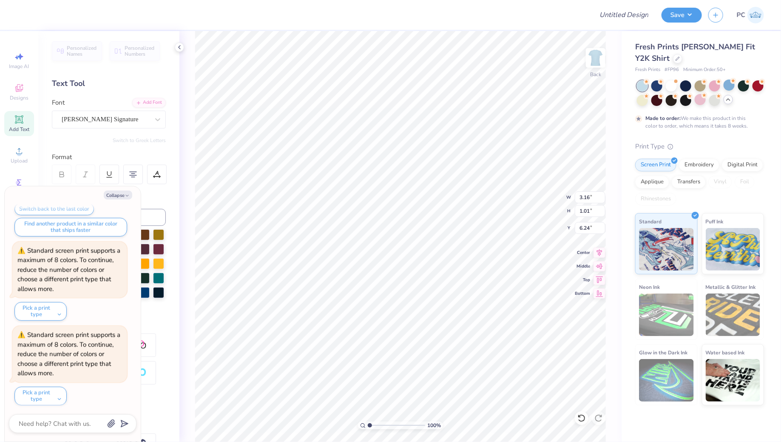
type textarea "x"
type input "0.59"
type input "0.52"
type input "6.48"
type textarea "x"
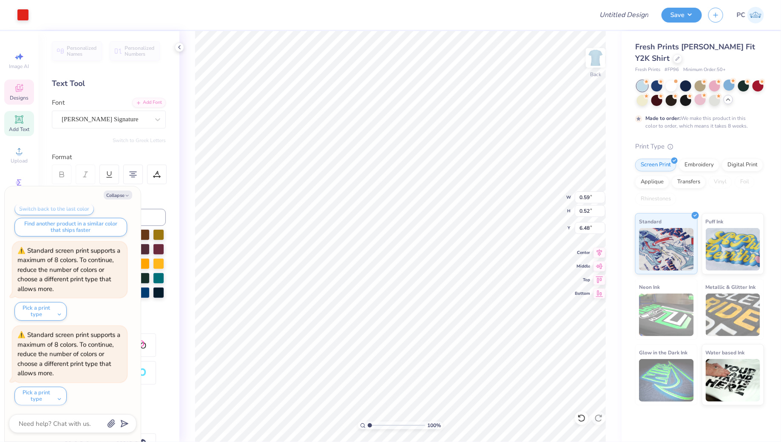
type input "6.98"
type textarea "x"
type input "0.42"
drag, startPoint x: 369, startPoint y: 426, endPoint x: 382, endPoint y: 429, distance: 13.4
click at [382, 429] on input "range" at bounding box center [396, 425] width 57 height 8
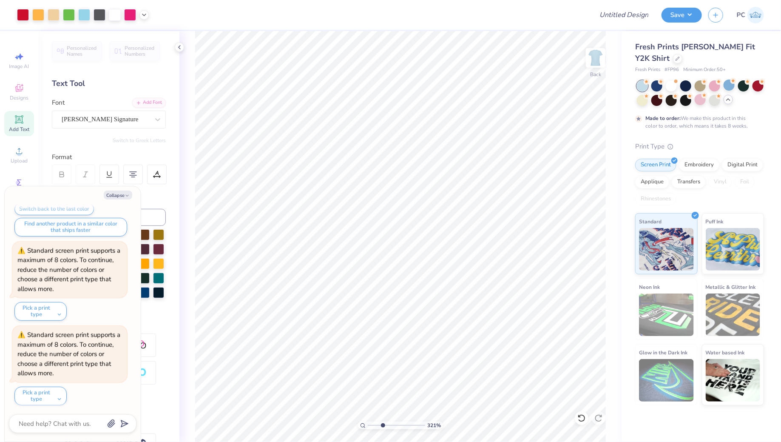
click at [148, 15] on div at bounding box center [83, 15] width 132 height 12
click at [144, 14] on icon at bounding box center [144, 14] width 7 height 7
click at [146, 35] on div at bounding box center [144, 36] width 12 height 12
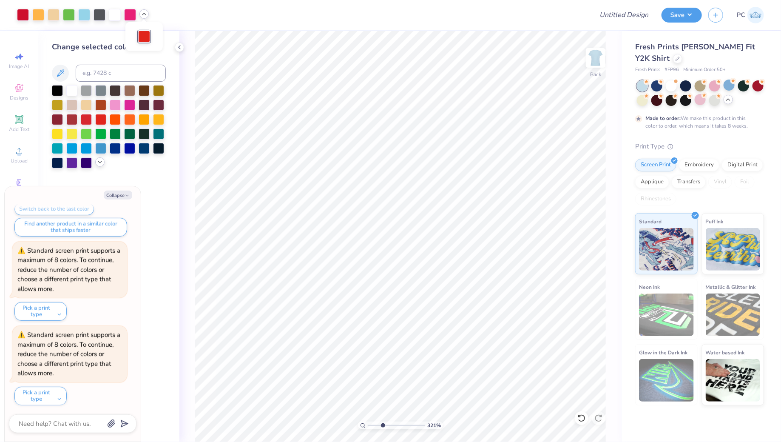
click at [99, 164] on icon at bounding box center [99, 162] width 7 height 7
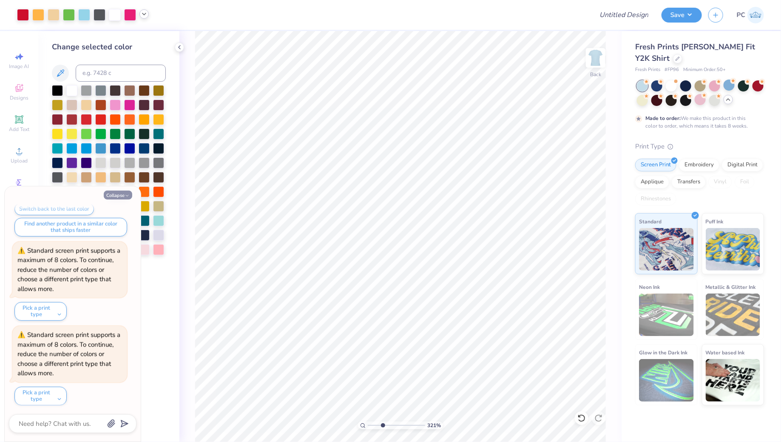
click at [116, 195] on button "Collapse" at bounding box center [118, 194] width 28 height 9
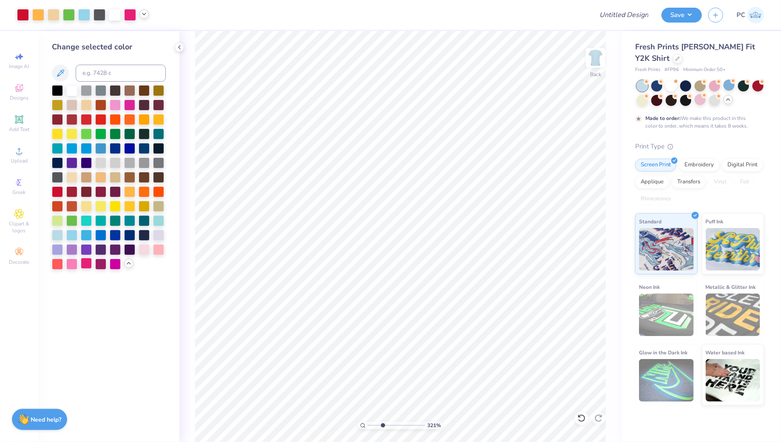
click at [81, 264] on div at bounding box center [86, 263] width 11 height 11
click at [84, 263] on div at bounding box center [86, 263] width 11 height 11
drag, startPoint x: 382, startPoint y: 425, endPoint x: 363, endPoint y: 425, distance: 19.1
click at [368, 425] on input "range" at bounding box center [396, 425] width 57 height 8
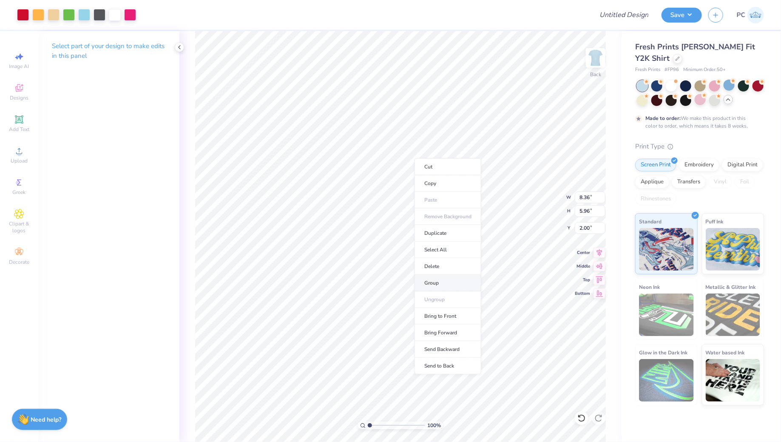
click at [439, 281] on li "Group" at bounding box center [447, 283] width 67 height 17
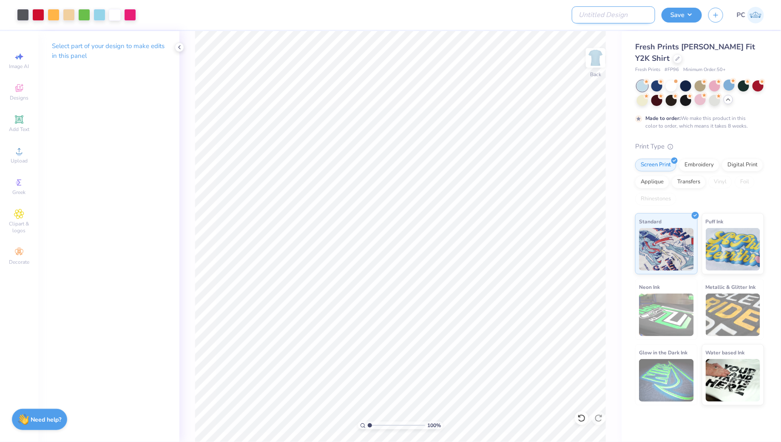
click at [620, 14] on input "Design Title" at bounding box center [613, 14] width 83 height 17
click at [676, 16] on button "Save" at bounding box center [681, 13] width 40 height 15
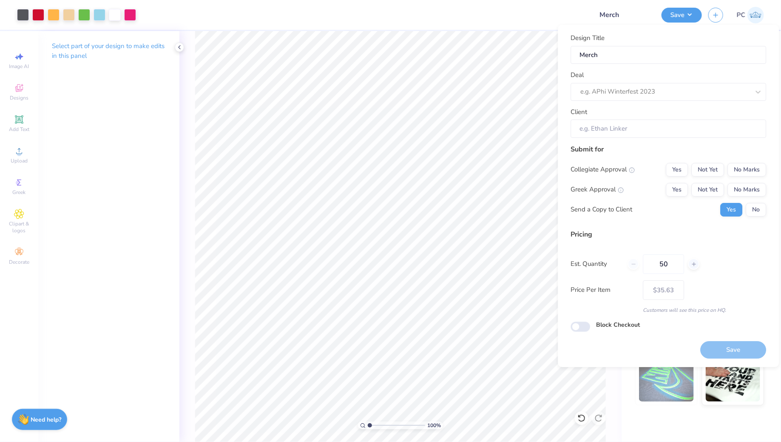
click at [638, 102] on div "Design Title Merch Deal e.g. APhi Winterfest 2023 Client" at bounding box center [668, 85] width 195 height 105
click at [636, 98] on div "e.g. APhi Winterfest 2023" at bounding box center [668, 92] width 195 height 18
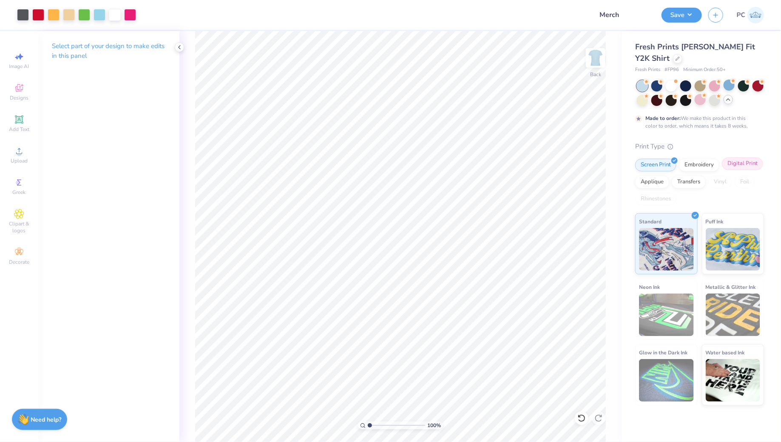
click at [735, 164] on div "Digital Print" at bounding box center [742, 163] width 41 height 13
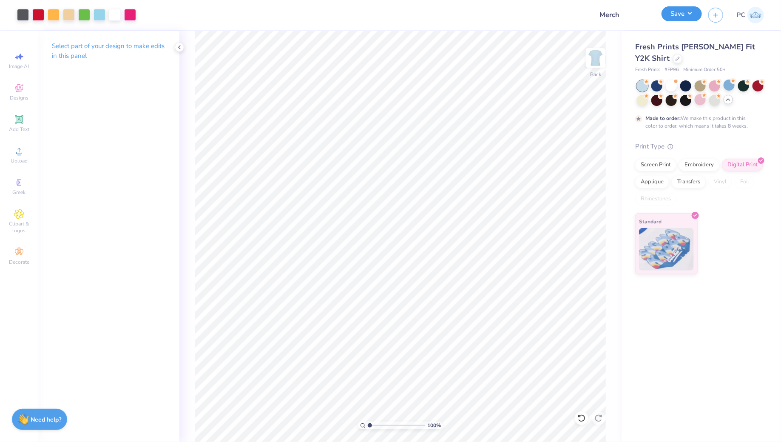
click at [679, 11] on button "Save" at bounding box center [681, 13] width 40 height 15
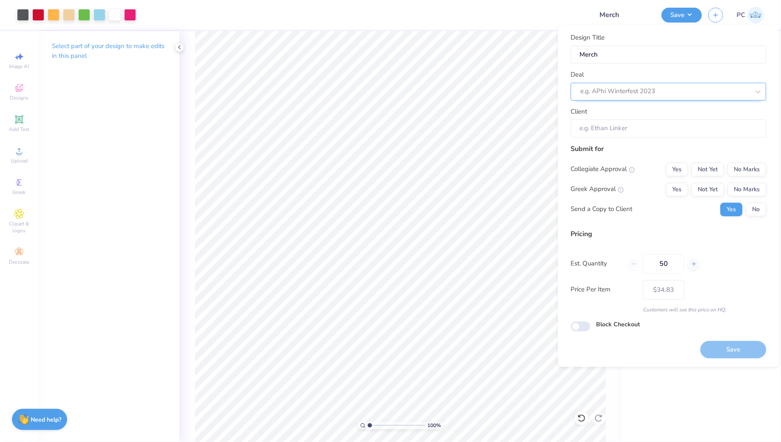
click at [641, 91] on div at bounding box center [665, 91] width 169 height 11
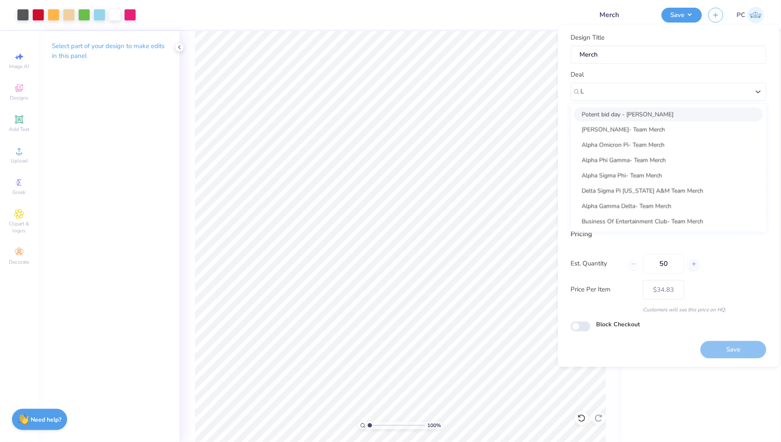
click at [663, 112] on div "Potent bid day - [PERSON_NAME]" at bounding box center [668, 114] width 189 height 14
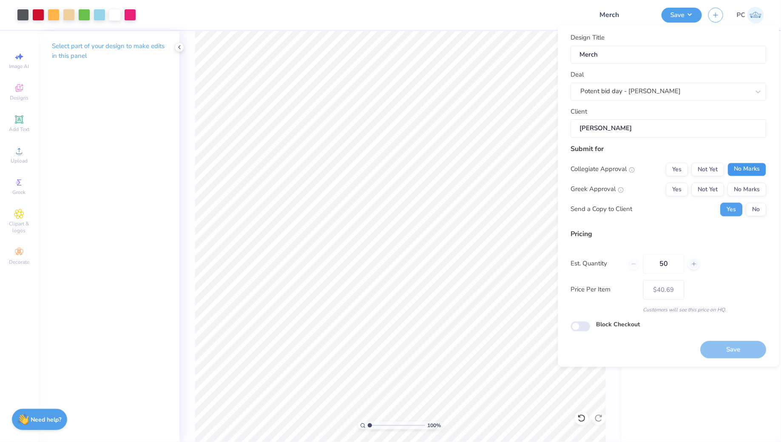
click at [743, 167] on button "No Marks" at bounding box center [747, 169] width 39 height 14
click at [744, 184] on button "No Marks" at bounding box center [747, 189] width 39 height 14
click at [676, 265] on input "50" at bounding box center [663, 264] width 41 height 20
click at [586, 326] on input "Block Checkout" at bounding box center [581, 326] width 20 height 10
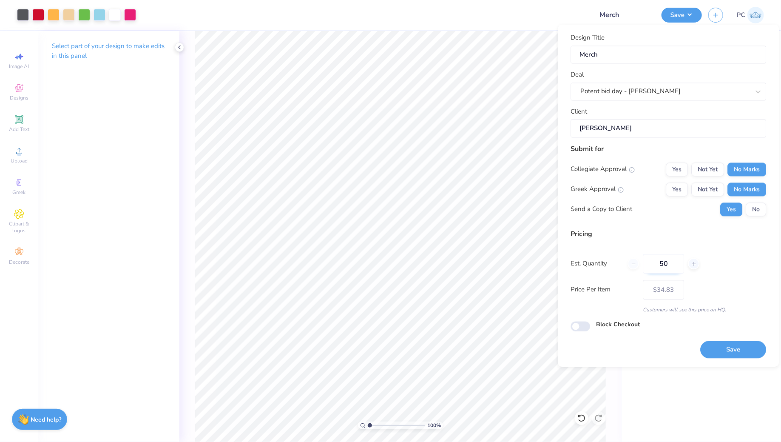
click at [672, 266] on input "50" at bounding box center [663, 264] width 41 height 20
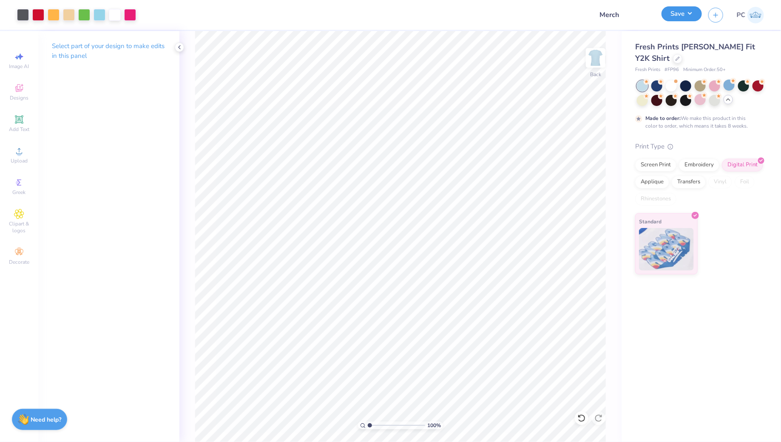
click at [684, 20] on button "Save" at bounding box center [681, 13] width 40 height 15
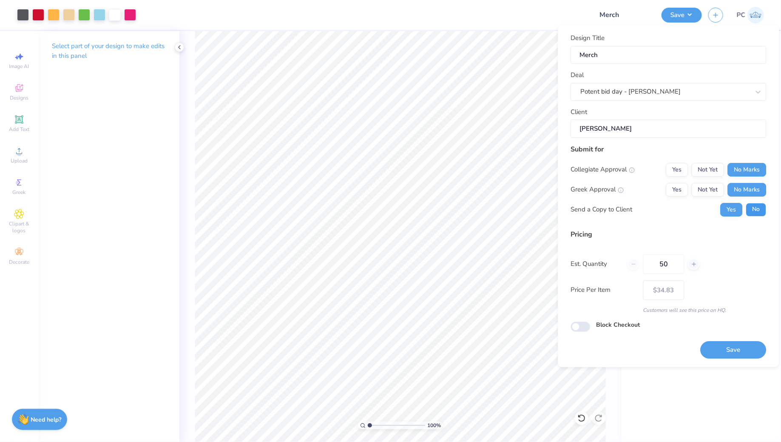
click at [751, 209] on button "No" at bounding box center [756, 210] width 20 height 14
click at [736, 351] on button "Save" at bounding box center [733, 349] width 66 height 17
click at [728, 207] on button "Yes" at bounding box center [731, 210] width 22 height 14
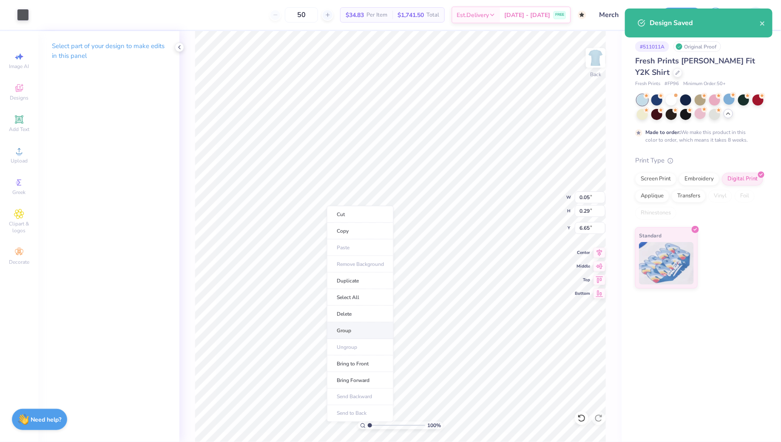
click at [352, 323] on li "Group" at bounding box center [360, 330] width 67 height 17
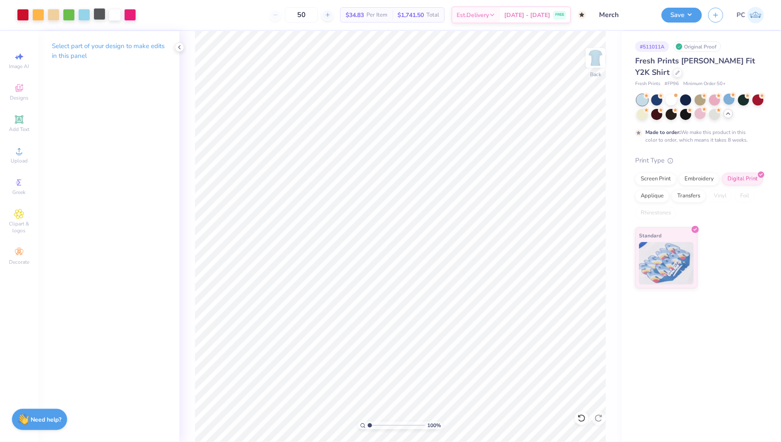
click at [97, 17] on div at bounding box center [99, 14] width 12 height 12
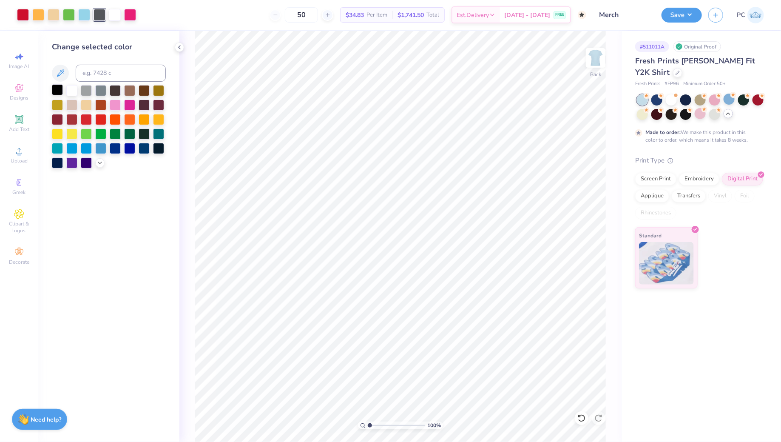
click at [59, 90] on div at bounding box center [57, 89] width 11 height 11
click at [94, 164] on div at bounding box center [109, 126] width 114 height 83
click at [96, 161] on icon at bounding box center [99, 162] width 7 height 7
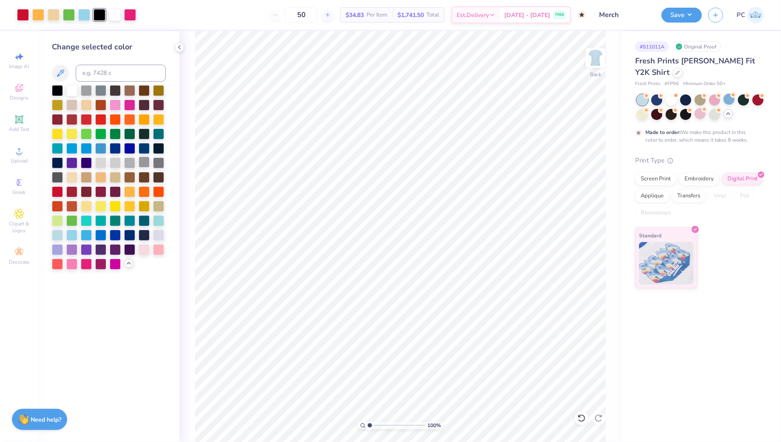
click at [139, 161] on div at bounding box center [144, 161] width 11 height 11
click at [159, 244] on div at bounding box center [158, 248] width 11 height 11
click at [67, 266] on div at bounding box center [71, 263] width 11 height 11
click at [114, 107] on div at bounding box center [115, 104] width 11 height 11
click at [74, 234] on div at bounding box center [71, 234] width 11 height 11
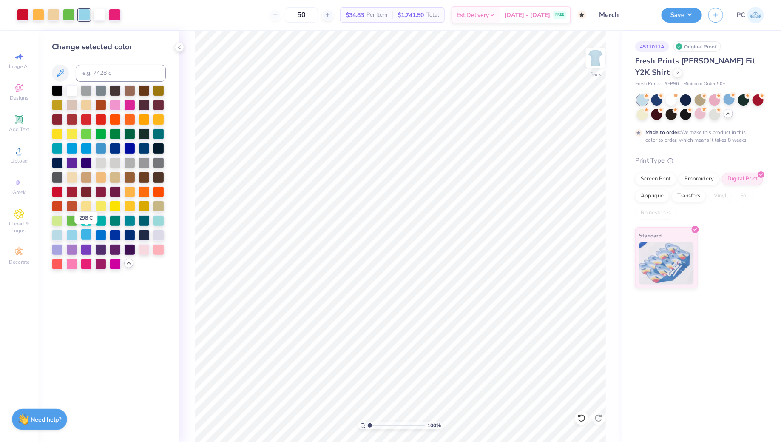
click at [86, 238] on div at bounding box center [86, 234] width 11 height 11
click at [100, 238] on div at bounding box center [100, 234] width 11 height 11
drag, startPoint x: 371, startPoint y: 426, endPoint x: 384, endPoint y: 415, distance: 17.3
click at [384, 421] on input "range" at bounding box center [396, 425] width 57 height 8
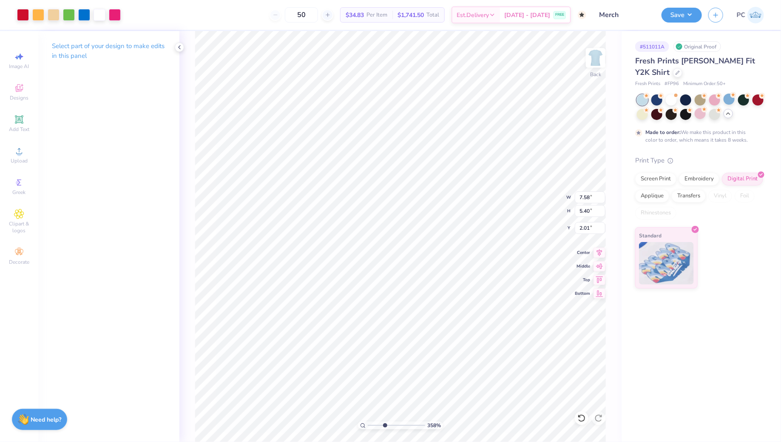
click at [655, 188] on div "Screen Print Embroidery Digital Print Applique Transfers Vinyl Foil Rhinestones" at bounding box center [699, 196] width 129 height 47
click at [655, 184] on div "Screen Print Embroidery Digital Print Applique Transfers Vinyl Foil Rhinestones" at bounding box center [699, 196] width 129 height 47
click at [659, 173] on div "Screen Print" at bounding box center [655, 177] width 41 height 13
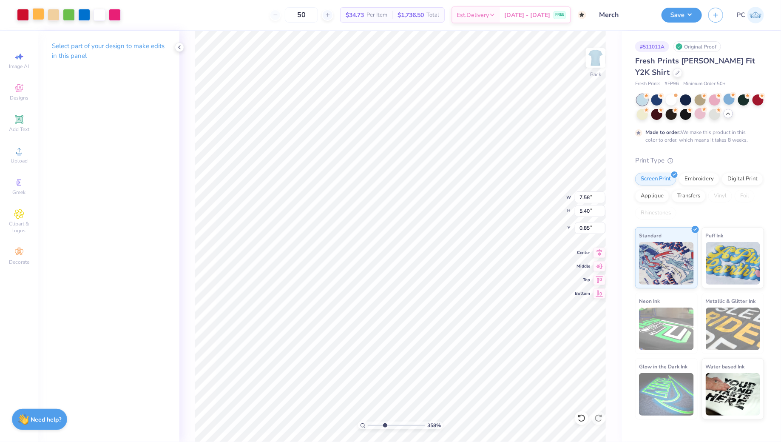
click at [38, 14] on div at bounding box center [38, 14] width 12 height 12
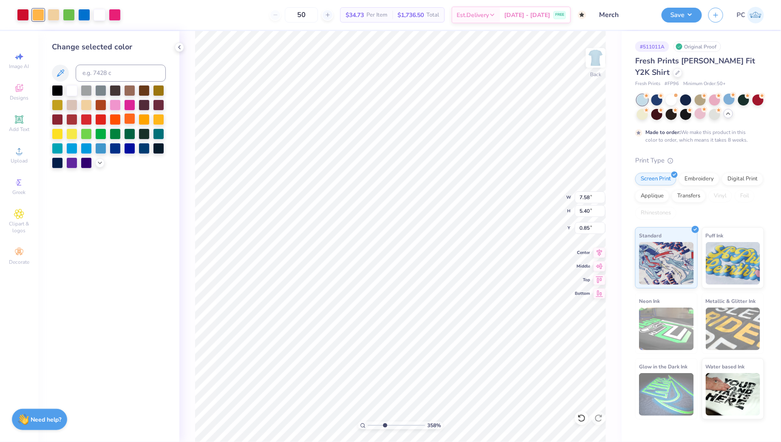
drag, startPoint x: 130, startPoint y: 115, endPoint x: 130, endPoint y: 119, distance: 4.7
click at [130, 115] on div at bounding box center [129, 118] width 11 height 11
click at [143, 118] on div at bounding box center [144, 118] width 11 height 11
click at [98, 161] on icon at bounding box center [99, 162] width 7 height 7
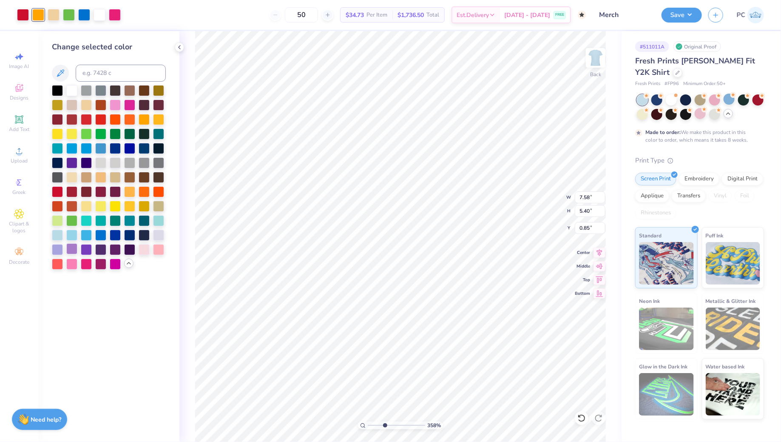
click at [75, 250] on div at bounding box center [71, 248] width 11 height 11
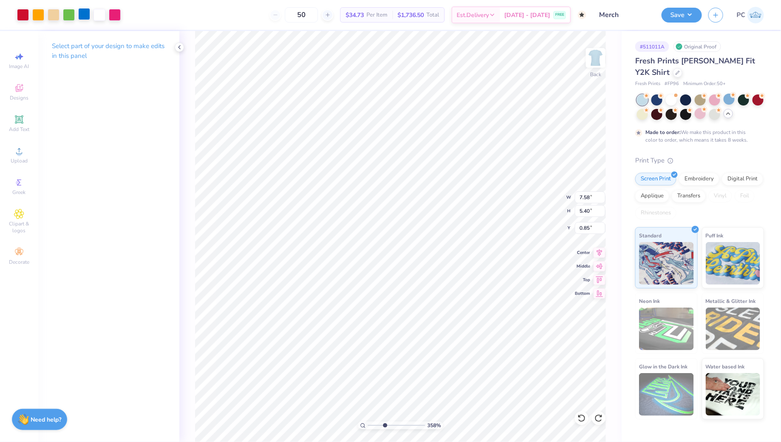
click at [84, 14] on div at bounding box center [84, 14] width 12 height 12
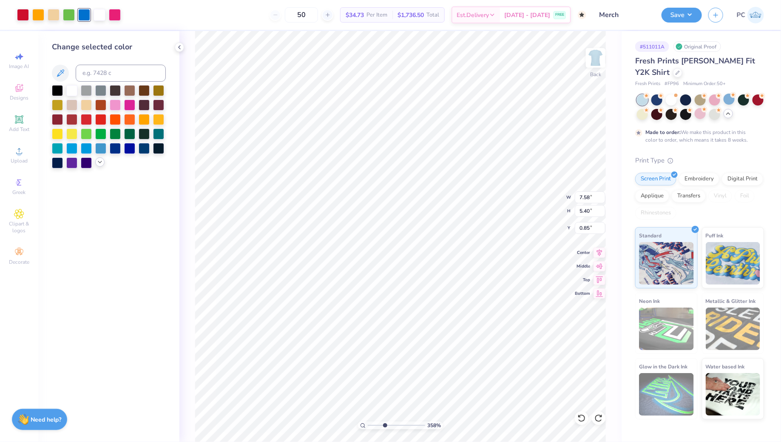
click at [101, 162] on icon at bounding box center [99, 162] width 7 height 7
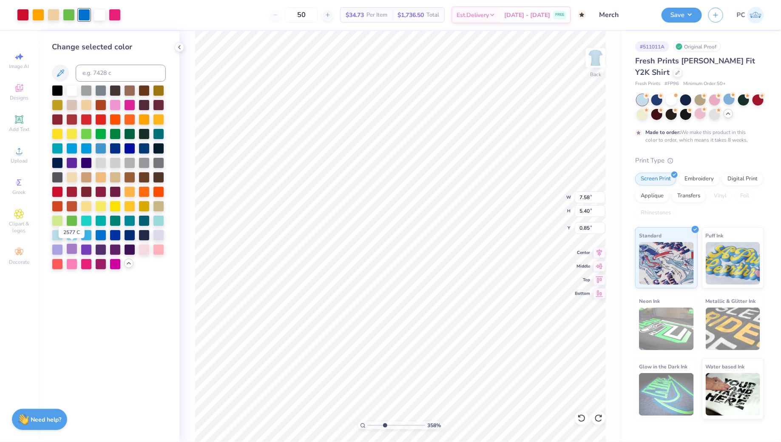
click at [76, 250] on div at bounding box center [71, 248] width 11 height 11
click at [178, 50] on icon at bounding box center [179, 47] width 7 height 7
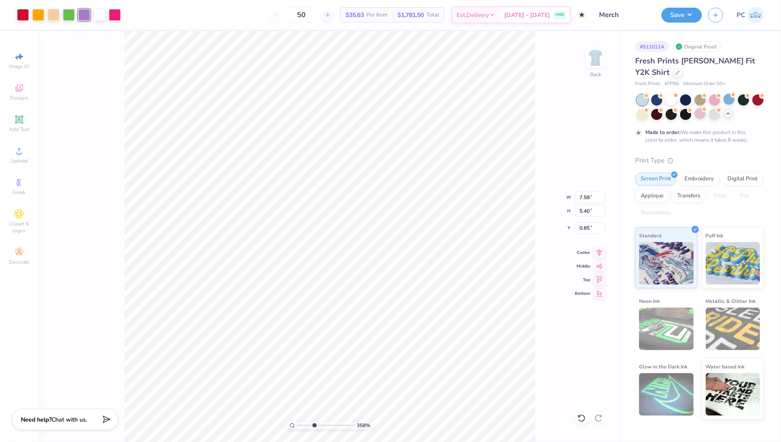
click at [85, 16] on div at bounding box center [84, 15] width 12 height 12
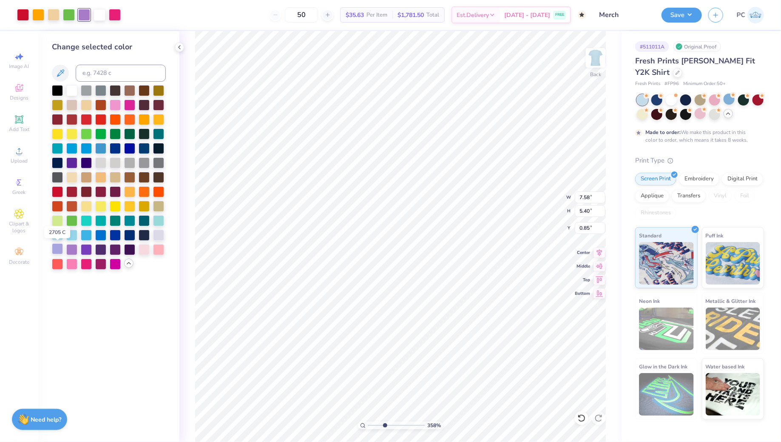
click at [60, 250] on div at bounding box center [57, 248] width 11 height 11
click at [178, 50] on icon at bounding box center [179, 47] width 7 height 7
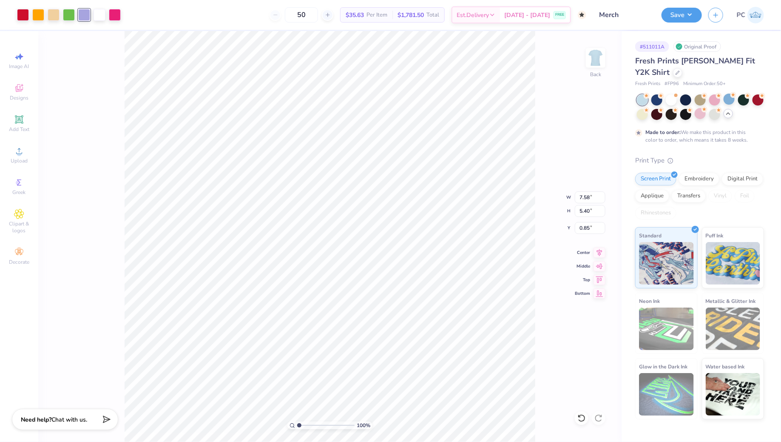
drag, startPoint x: 318, startPoint y: 424, endPoint x: 298, endPoint y: 427, distance: 19.8
click at [298, 427] on input "range" at bounding box center [325, 425] width 57 height 8
click at [83, 15] on div at bounding box center [84, 14] width 12 height 12
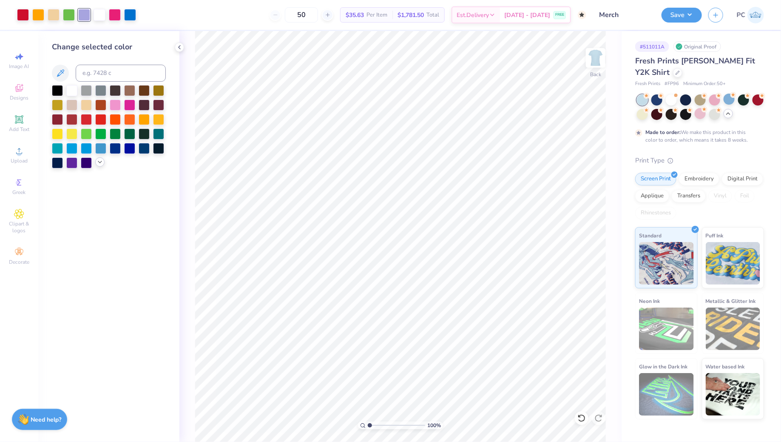
click at [98, 161] on icon at bounding box center [99, 162] width 7 height 7
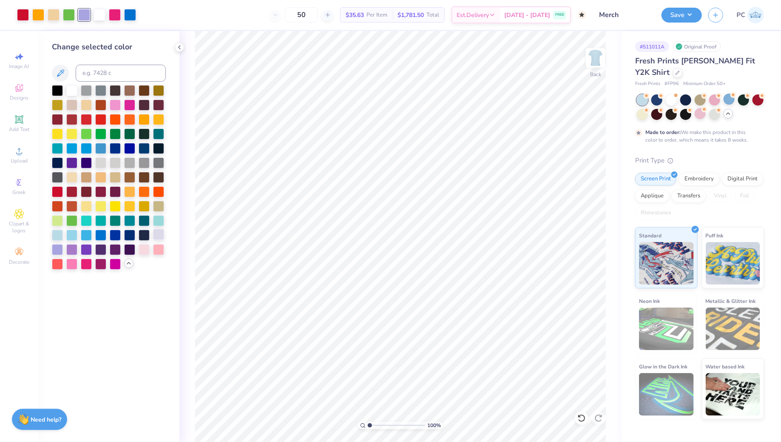
click at [161, 234] on div at bounding box center [158, 234] width 11 height 11
click at [59, 250] on div at bounding box center [57, 248] width 11 height 11
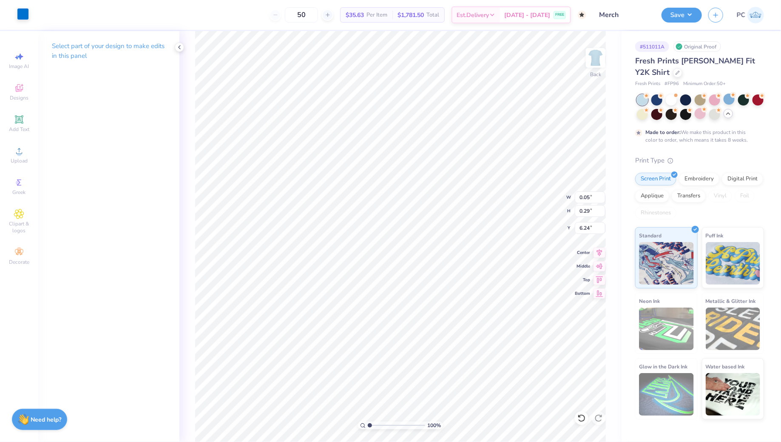
click at [23, 13] on div at bounding box center [23, 14] width 12 height 12
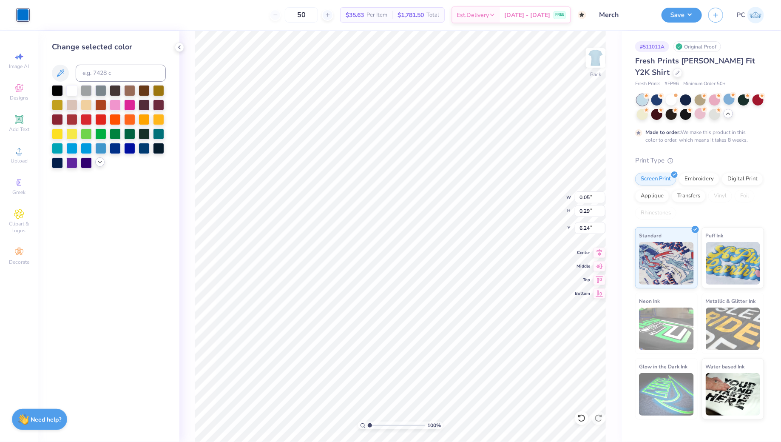
click at [97, 161] on icon at bounding box center [99, 162] width 7 height 7
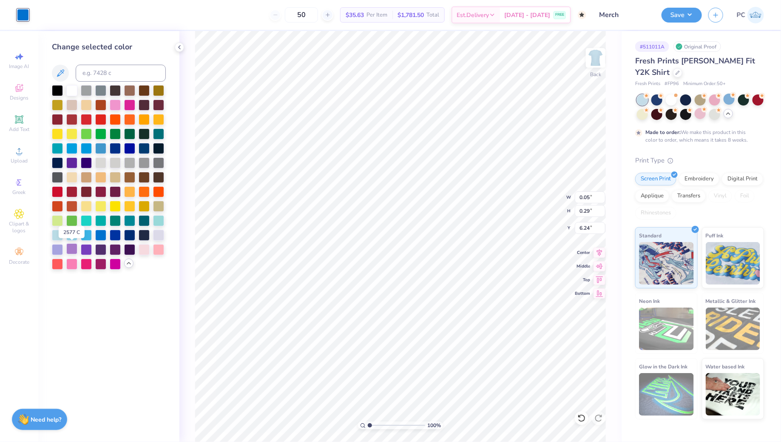
click at [70, 248] on div at bounding box center [71, 248] width 11 height 11
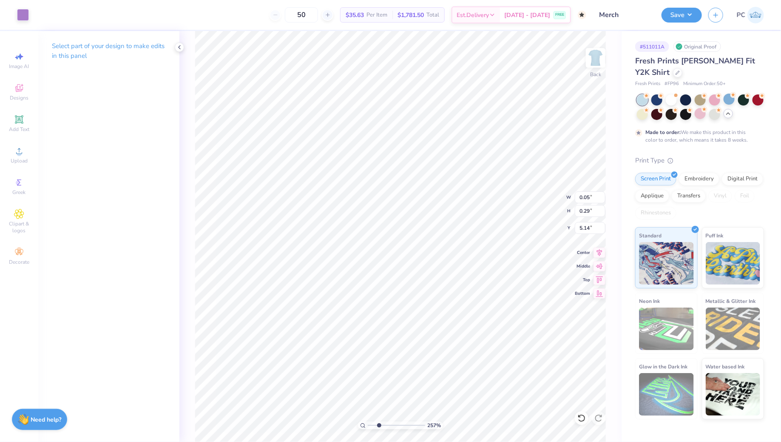
drag, startPoint x: 368, startPoint y: 423, endPoint x: 379, endPoint y: 426, distance: 11.4
click at [379, 426] on input "range" at bounding box center [396, 425] width 57 height 8
click at [26, 12] on div at bounding box center [23, 14] width 12 height 12
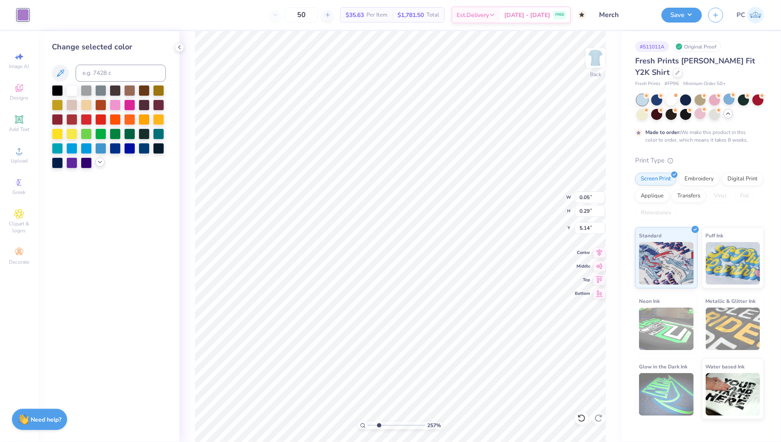
click at [98, 163] on icon at bounding box center [99, 162] width 7 height 7
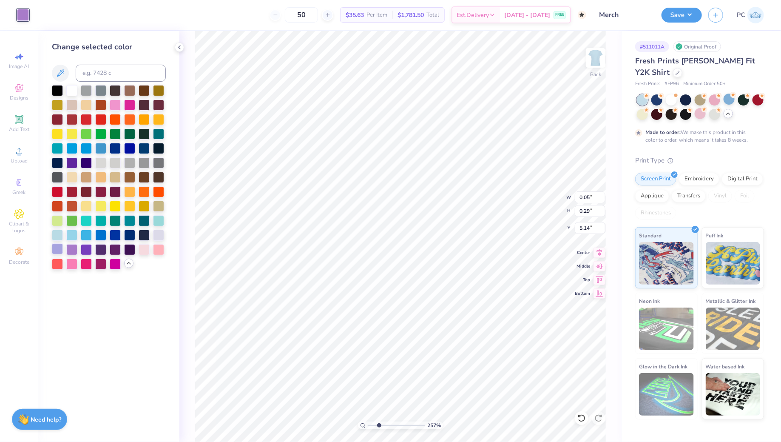
click at [59, 251] on div at bounding box center [57, 248] width 11 height 11
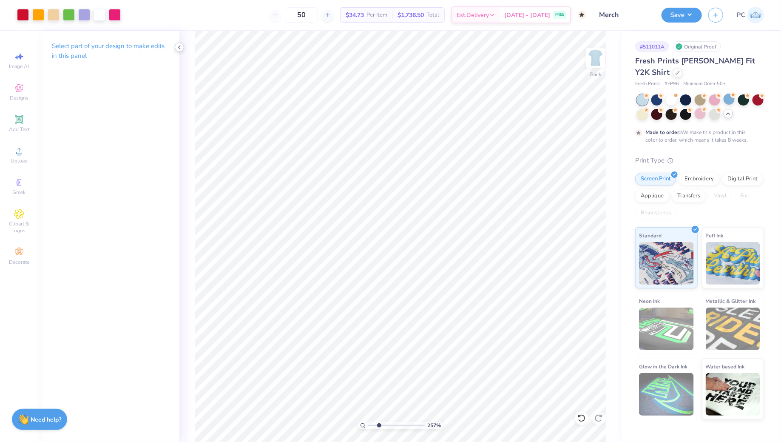
click at [179, 48] on polyline at bounding box center [179, 46] width 2 height 3
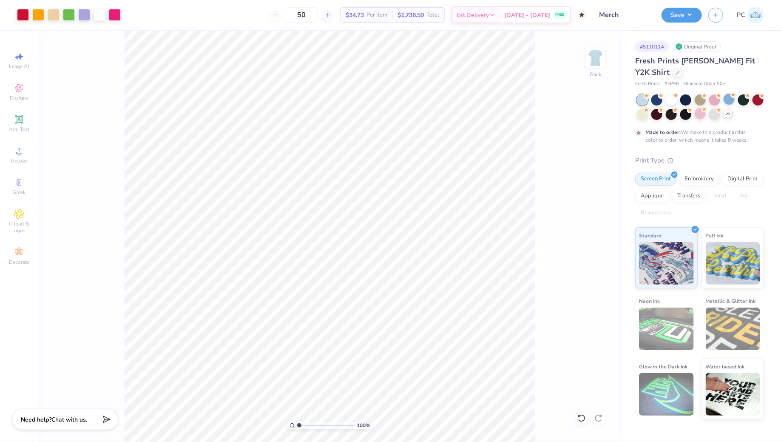
drag, startPoint x: 309, startPoint y: 425, endPoint x: 294, endPoint y: 423, distance: 14.9
click at [297, 423] on input "range" at bounding box center [325, 425] width 57 height 8
click at [369, 281] on li "Group" at bounding box center [377, 282] width 67 height 17
click at [674, 14] on button "Save" at bounding box center [681, 13] width 40 height 15
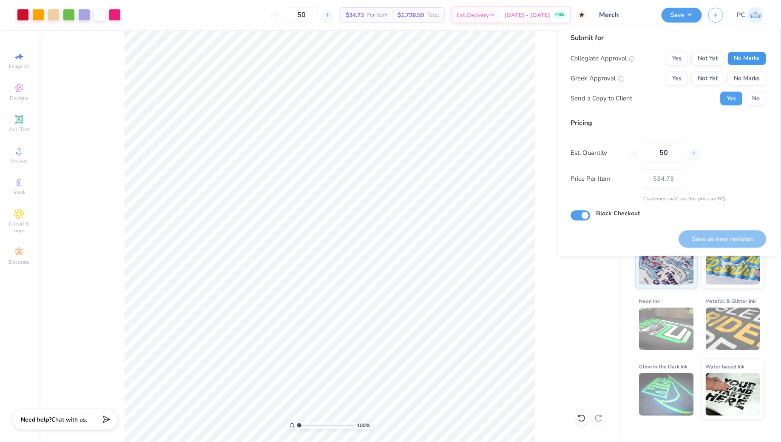
click at [751, 58] on button "No Marks" at bounding box center [747, 59] width 39 height 14
click at [744, 84] on button "No Marks" at bounding box center [747, 79] width 39 height 14
click at [709, 238] on button "Save as new revision" at bounding box center [723, 238] width 88 height 17
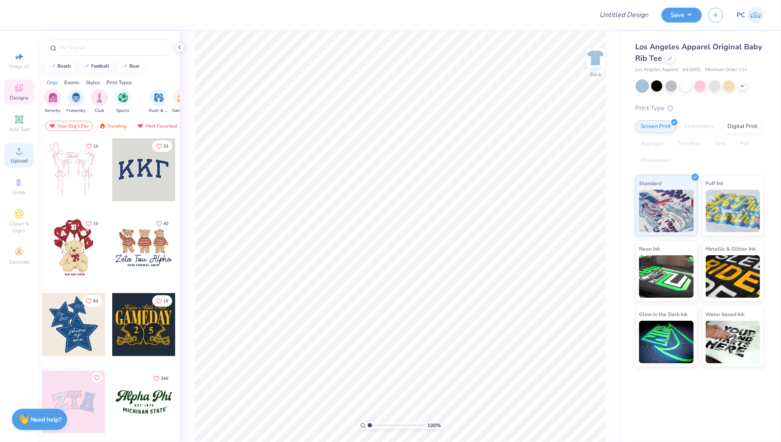
click at [16, 152] on icon at bounding box center [19, 151] width 10 height 10
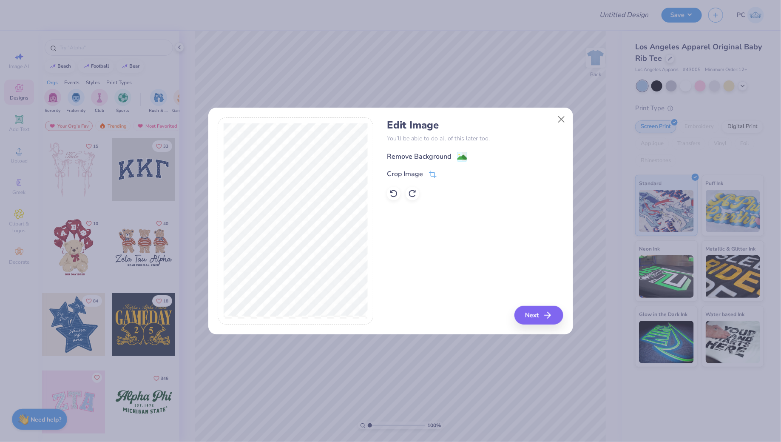
click at [457, 159] on image at bounding box center [461, 157] width 9 height 9
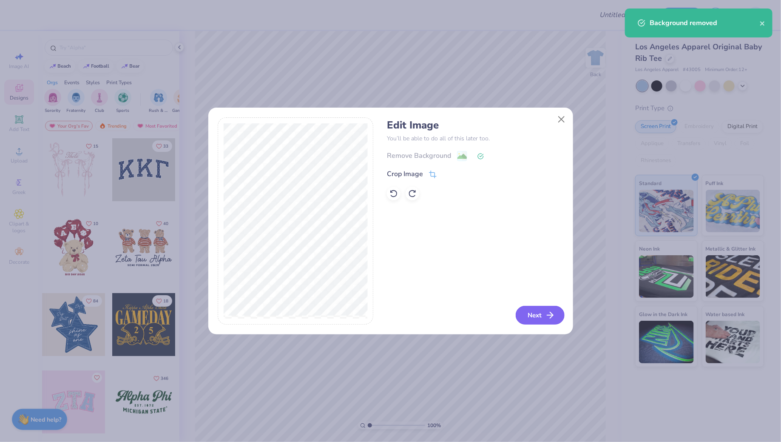
click at [556, 320] on button "Next" at bounding box center [539, 315] width 49 height 19
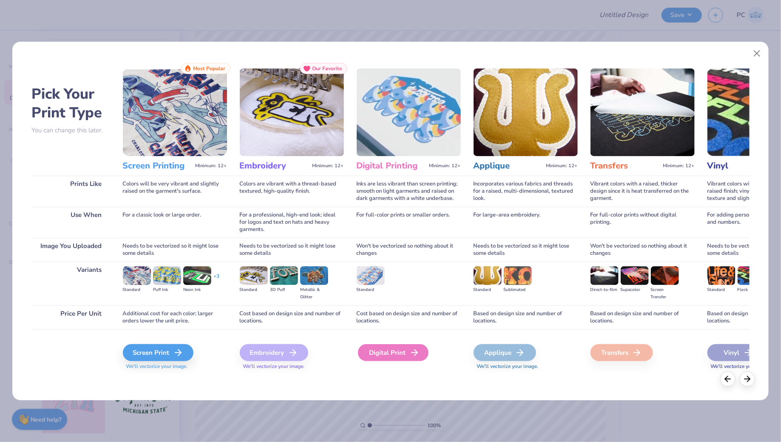
click at [375, 354] on div "Digital Print" at bounding box center [393, 352] width 71 height 17
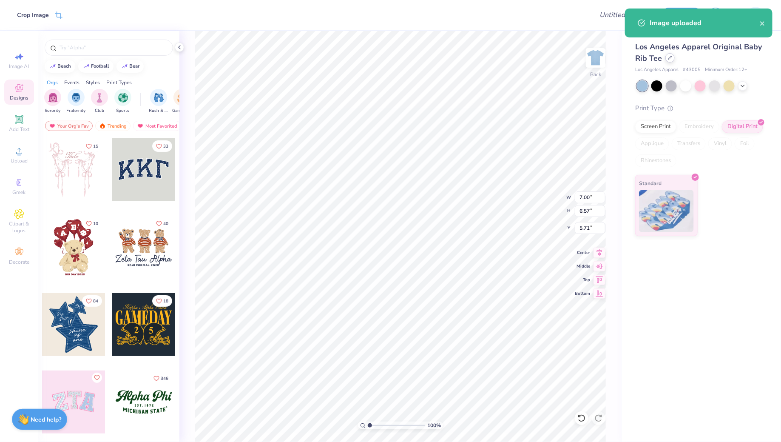
click at [668, 57] on icon at bounding box center [670, 58] width 4 height 4
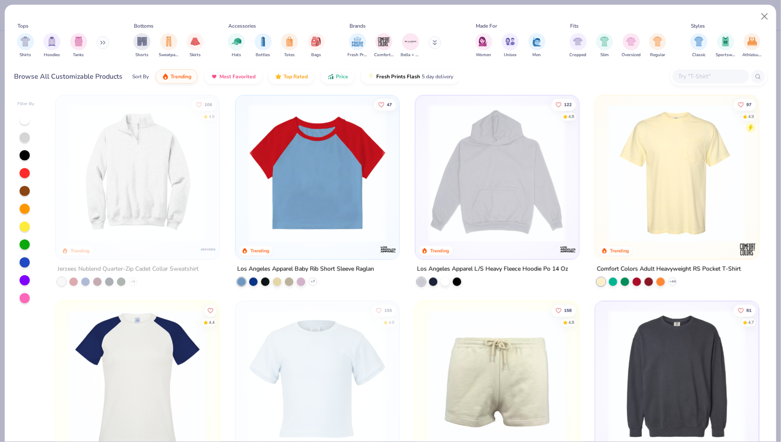
scroll to position [1029, 0]
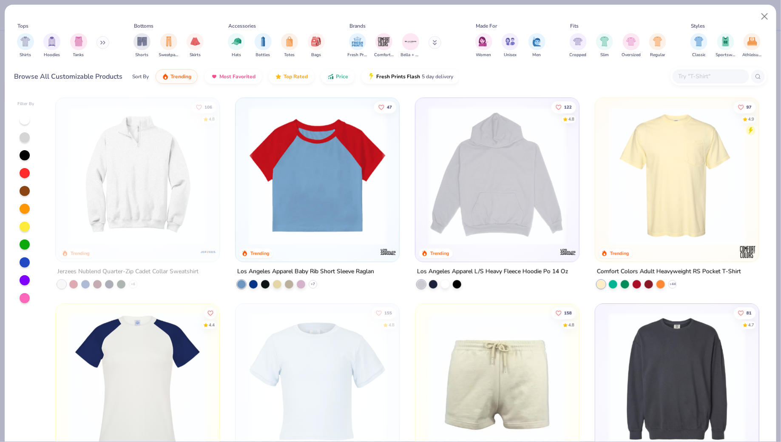
click at [340, 192] on img at bounding box center [317, 175] width 147 height 138
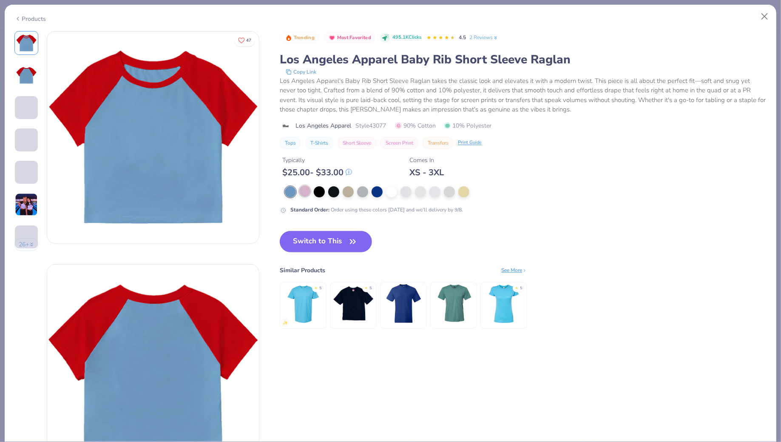
click at [305, 193] on div at bounding box center [304, 190] width 11 height 11
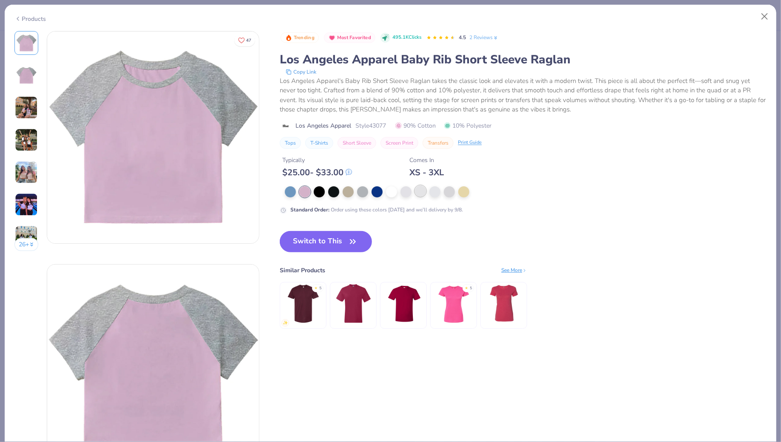
click at [417, 194] on div at bounding box center [420, 190] width 11 height 11
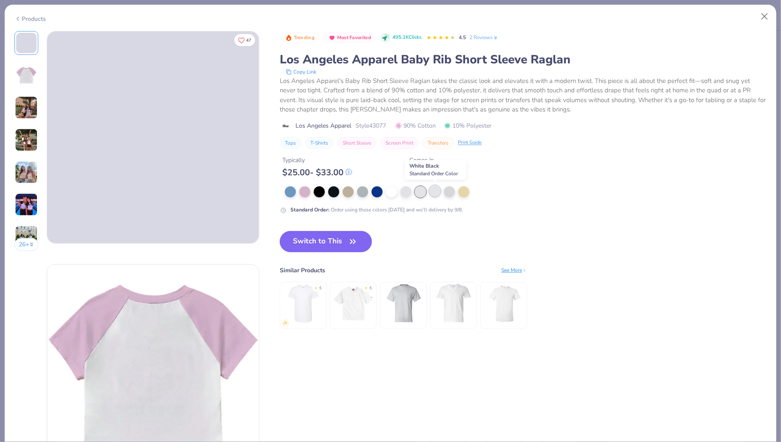
click at [434, 192] on div at bounding box center [434, 190] width 11 height 11
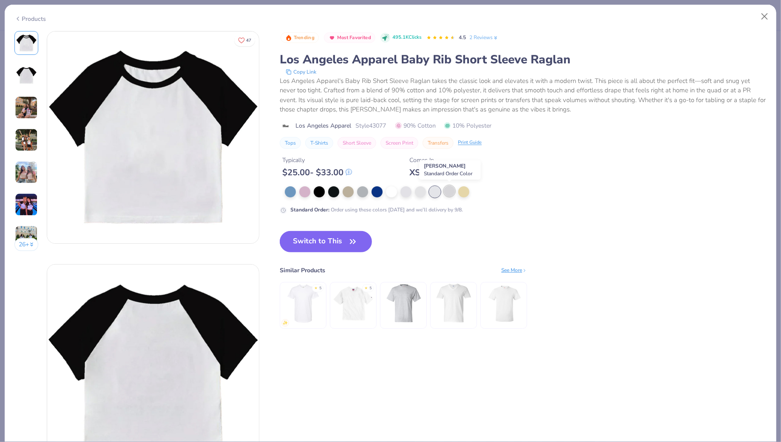
click at [450, 188] on div at bounding box center [449, 190] width 11 height 11
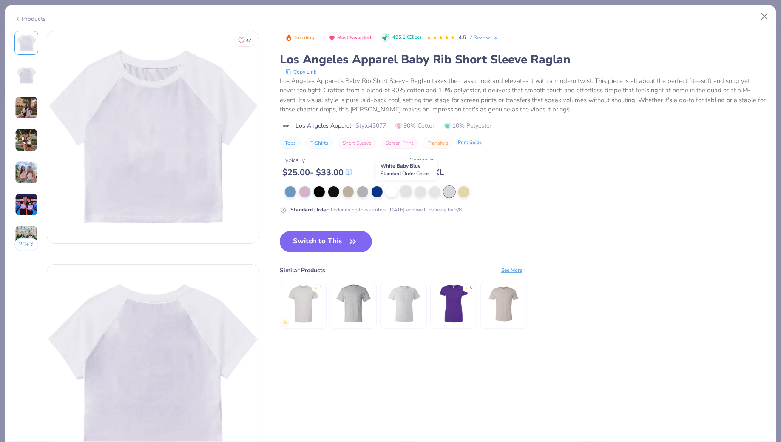
click at [403, 191] on div at bounding box center [405, 190] width 11 height 11
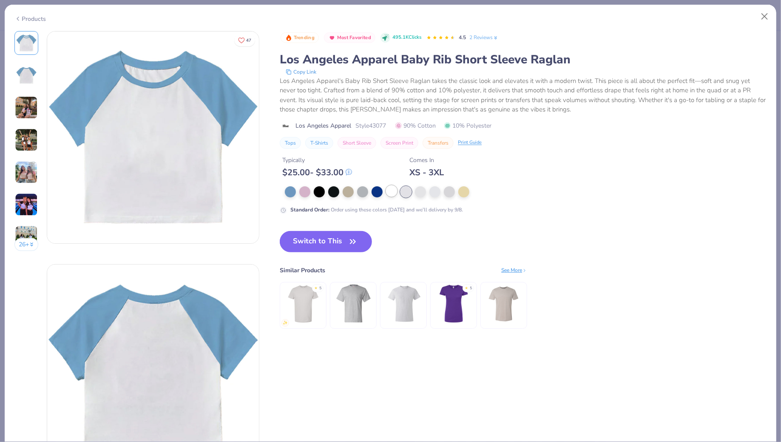
click at [391, 195] on div at bounding box center [391, 190] width 11 height 11
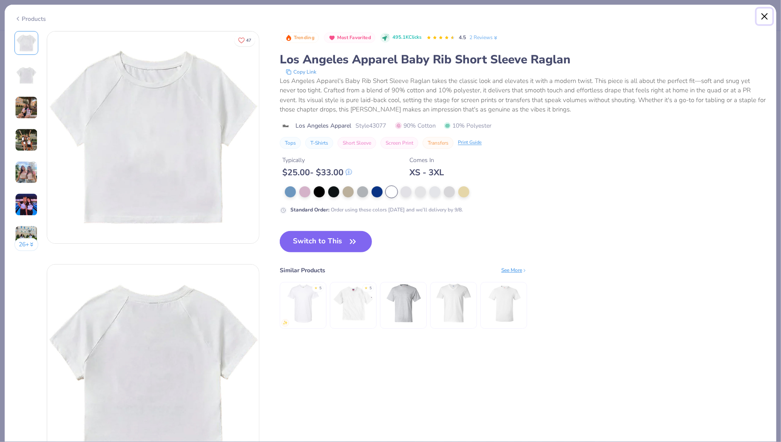
click at [763, 13] on button "Close" at bounding box center [764, 16] width 16 height 16
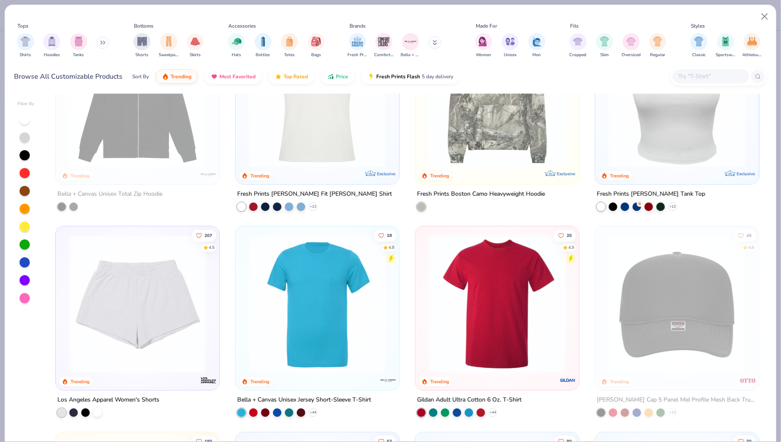
scroll to position [1522, 0]
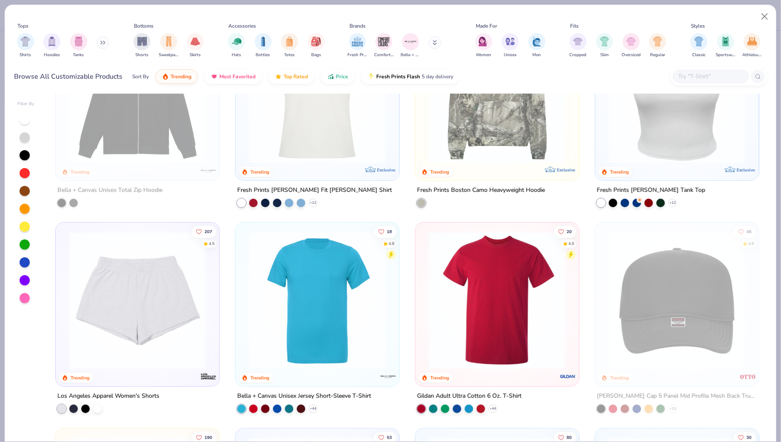
click at [674, 138] on img at bounding box center [676, 94] width 147 height 138
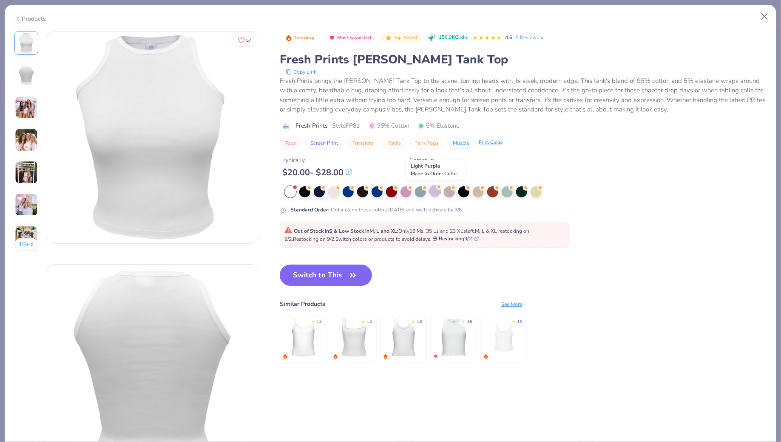
click at [435, 194] on div at bounding box center [434, 190] width 11 height 11
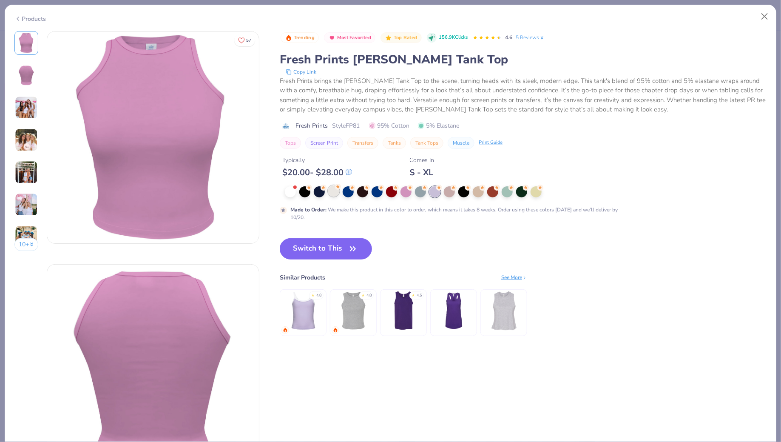
click at [334, 192] on div at bounding box center [333, 190] width 11 height 11
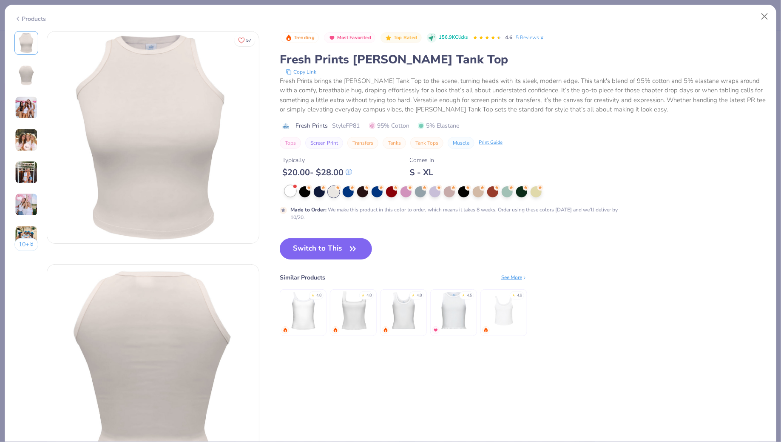
click at [294, 191] on div at bounding box center [290, 190] width 11 height 11
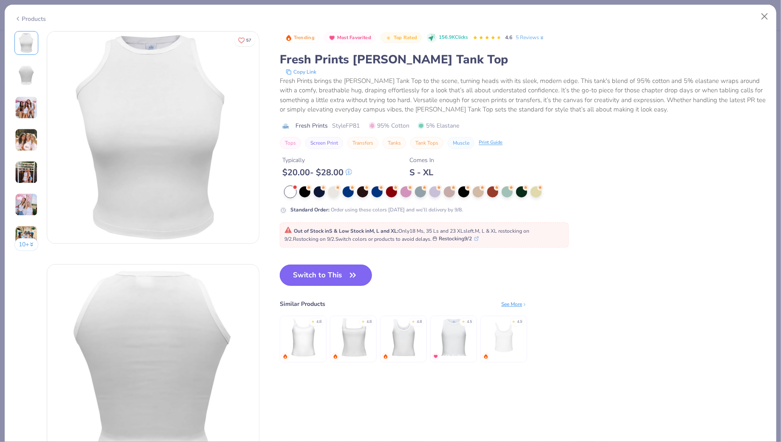
click at [316, 280] on button "Switch to This" at bounding box center [326, 274] width 92 height 21
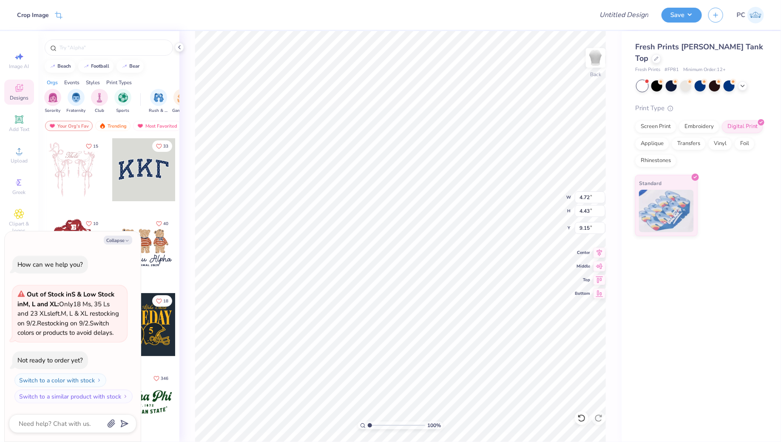
type textarea "x"
type input "4.72"
type input "4.43"
type input "9.15"
type textarea "x"
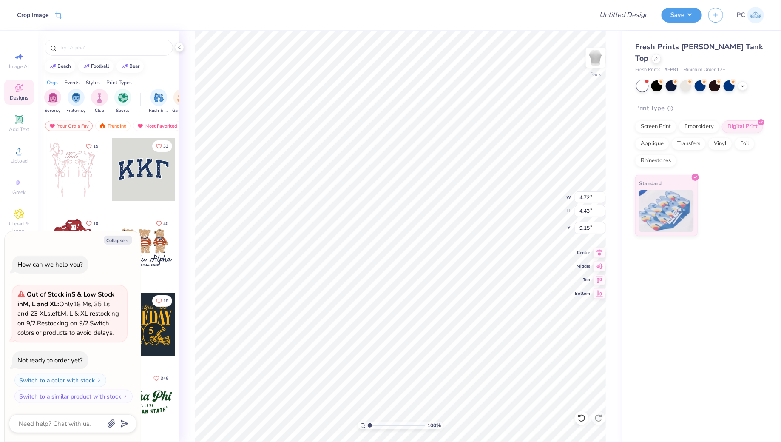
type input "2.58"
click at [22, 112] on div "Add Text" at bounding box center [19, 123] width 30 height 25
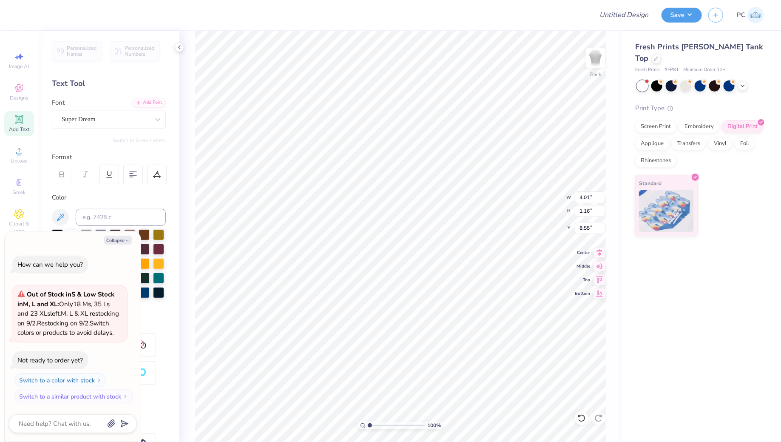
type textarea "x"
type textarea "K"
type textarea "x"
type textarea "Ka"
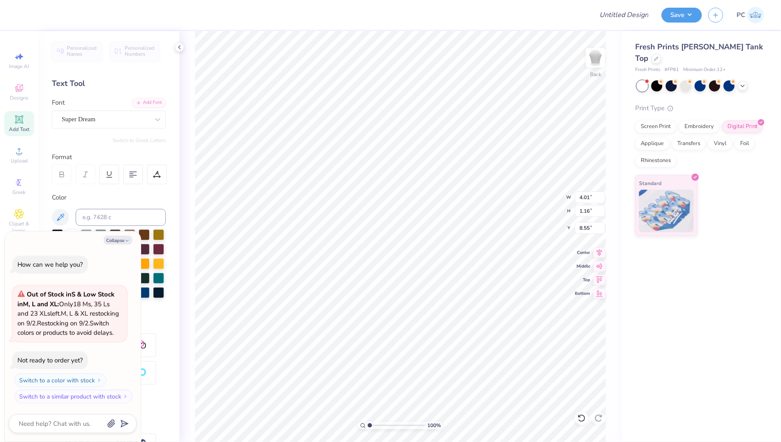
type textarea "x"
type textarea "Kap"
type textarea "x"
type textarea "[PERSON_NAME]"
type textarea "x"
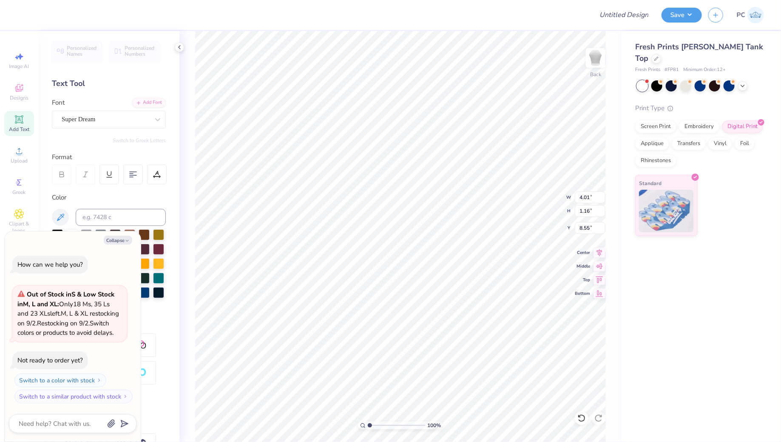
type textarea "Kappa"
type textarea "x"
type textarea "Kappa"
type textarea "x"
type textarea "Kappa b"
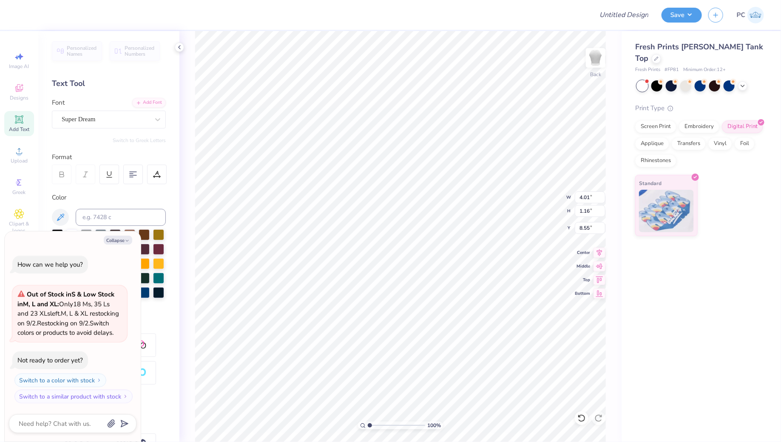
type textarea "x"
type textarea "Kappa be"
type textarea "x"
type textarea "Kappa bet"
type textarea "x"
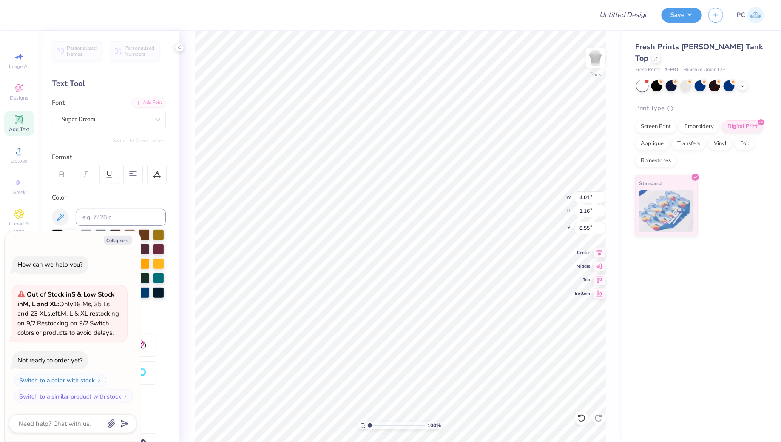
type textarea "Kappa beta"
type textarea "x"
type textarea "Kappa bet"
type textarea "x"
type textarea "Kappa be"
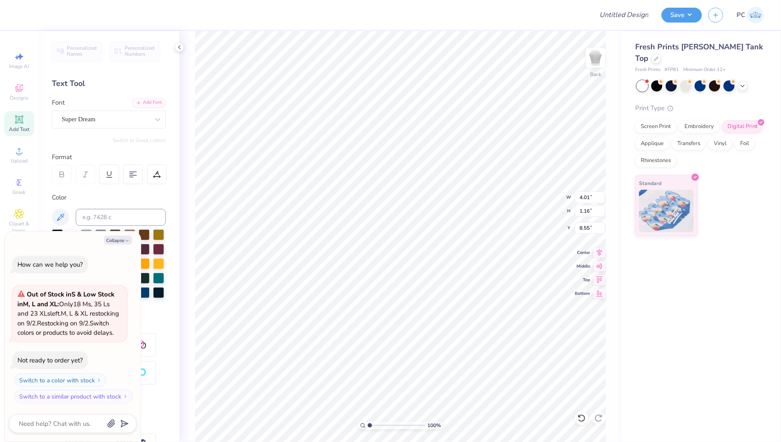
type textarea "x"
type textarea "Kappa b"
type textarea "x"
type textarea "Kappa"
type textarea "x"
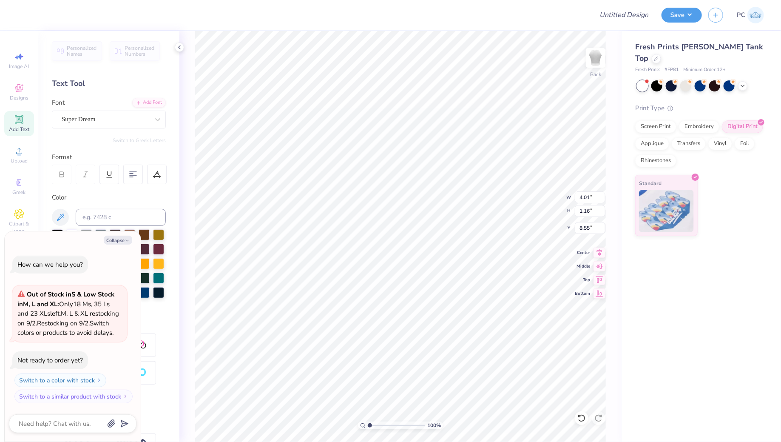
type textarea "Kappa B"
type textarea "x"
type textarea "Kappa Be"
type textarea "x"
type textarea "Kappa Bet"
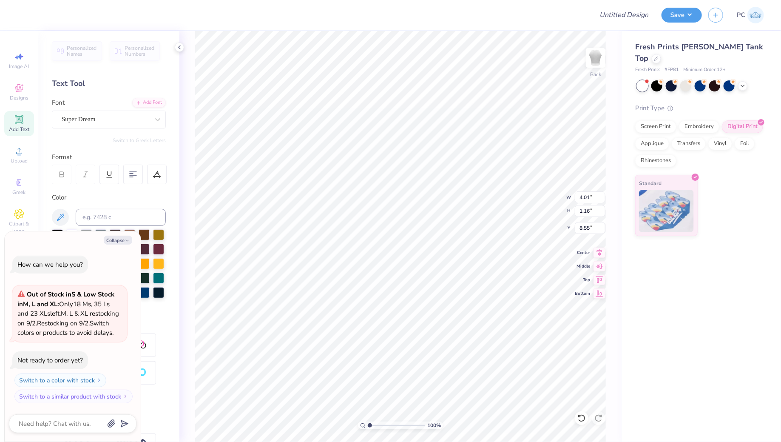
type textarea "x"
type textarea "Kappa Beta"
type textarea "x"
type textarea "Kappa Beta"
type textarea "x"
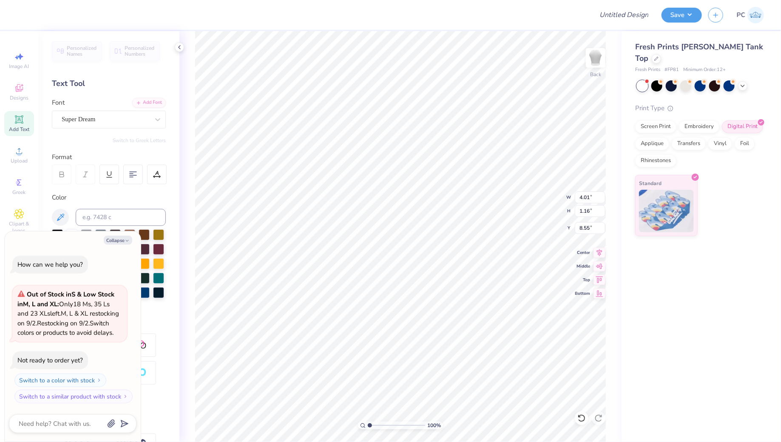
type textarea "Kappa Beta G"
type textarea "x"
type textarea "Kappa Beta Ga"
type textarea "x"
type textarea "Kappa Beta Gamma"
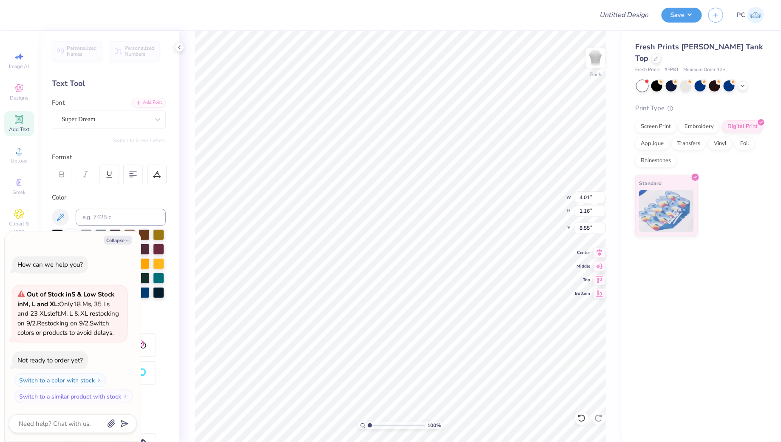
scroll to position [0, 3]
click at [116, 235] on button "Collapse" at bounding box center [118, 239] width 28 height 9
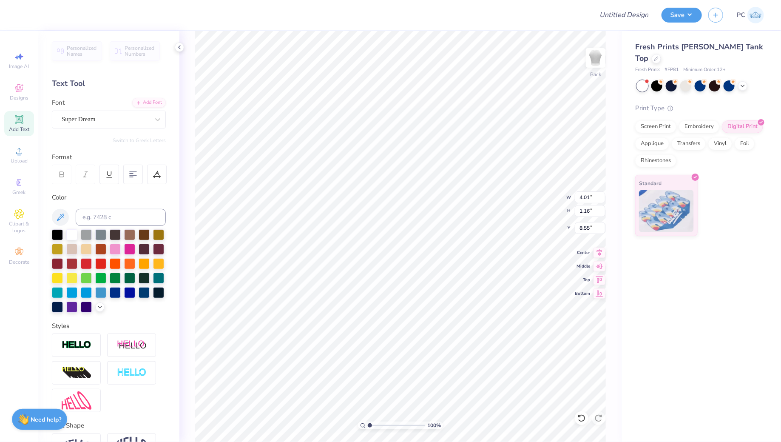
type textarea "x"
type input "7.19"
type input "0.77"
type input "8.74"
click at [106, 122] on div "Super Dream" at bounding box center [105, 119] width 89 height 13
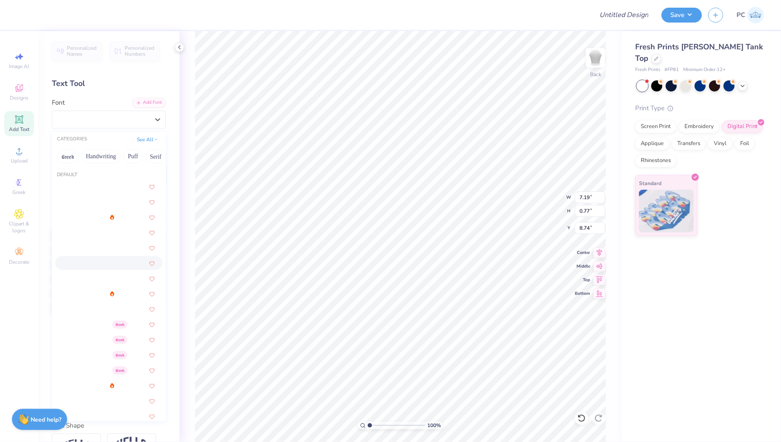
scroll to position [23, 0]
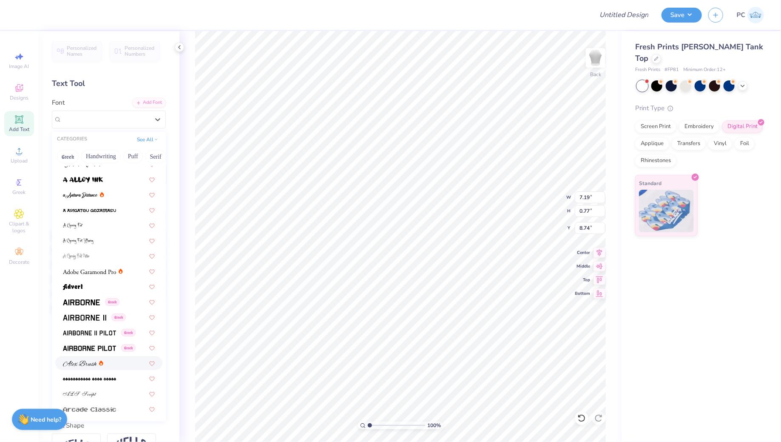
click at [98, 360] on div at bounding box center [83, 362] width 40 height 9
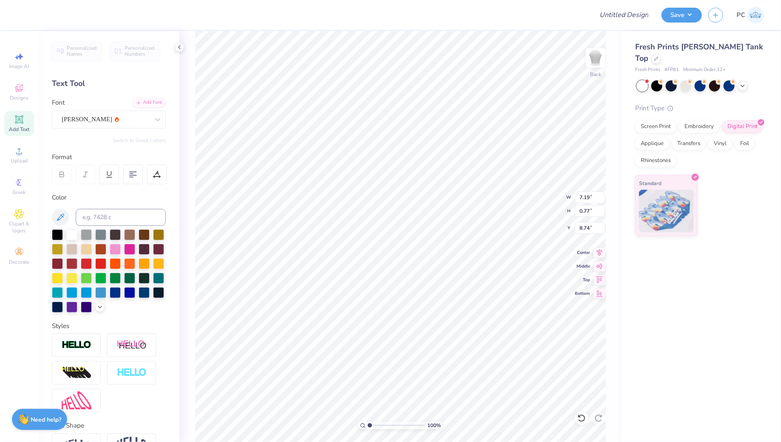
type input "6.35"
click at [117, 292] on div at bounding box center [115, 291] width 11 height 11
click at [98, 307] on icon at bounding box center [99, 306] width 7 height 7
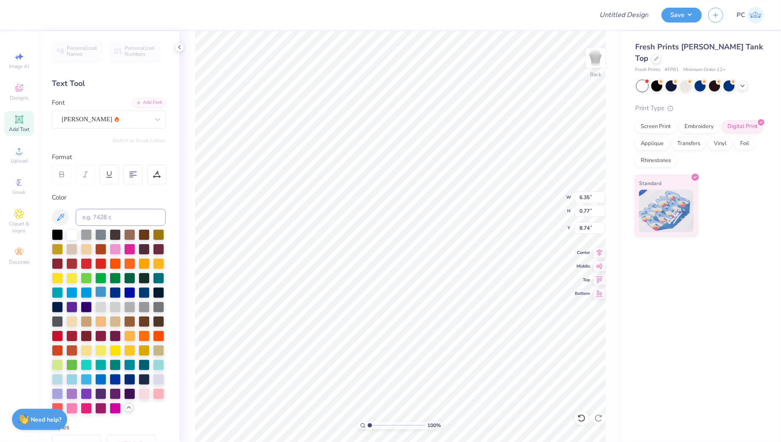
click at [98, 290] on div at bounding box center [100, 291] width 11 height 11
click at [99, 378] on div at bounding box center [100, 378] width 11 height 11
click at [128, 383] on div at bounding box center [129, 378] width 11 height 11
click at [81, 292] on div at bounding box center [86, 291] width 11 height 11
click at [77, 290] on div at bounding box center [71, 291] width 11 height 11
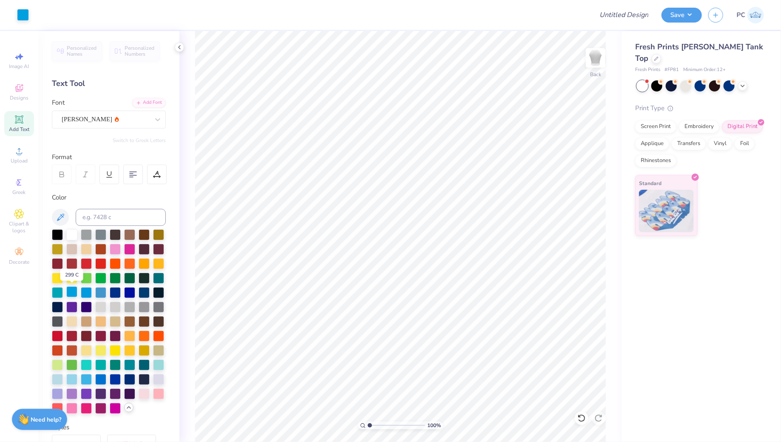
click at [71, 291] on div at bounding box center [71, 291] width 11 height 11
click at [104, 292] on div at bounding box center [100, 291] width 11 height 11
click at [142, 290] on div at bounding box center [144, 291] width 11 height 11
click at [113, 293] on div at bounding box center [115, 291] width 11 height 11
click at [116, 380] on div at bounding box center [115, 378] width 11 height 11
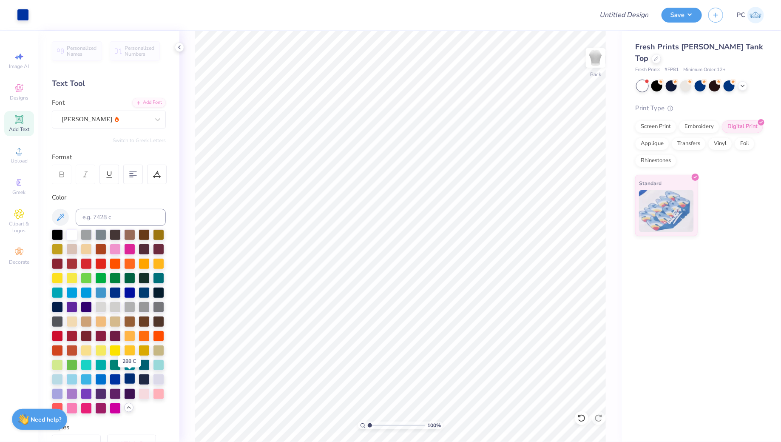
click at [128, 380] on div at bounding box center [129, 378] width 11 height 11
click at [96, 292] on div at bounding box center [100, 291] width 11 height 11
click at [113, 293] on div at bounding box center [115, 291] width 11 height 11
type input "4.39"
type input "0.54"
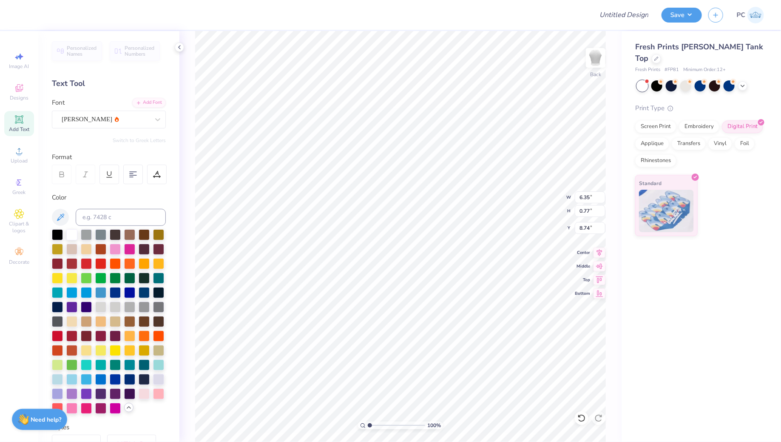
type input "8.98"
type input "4.53"
type input "4.36"
type input "0.53"
type input "4.72"
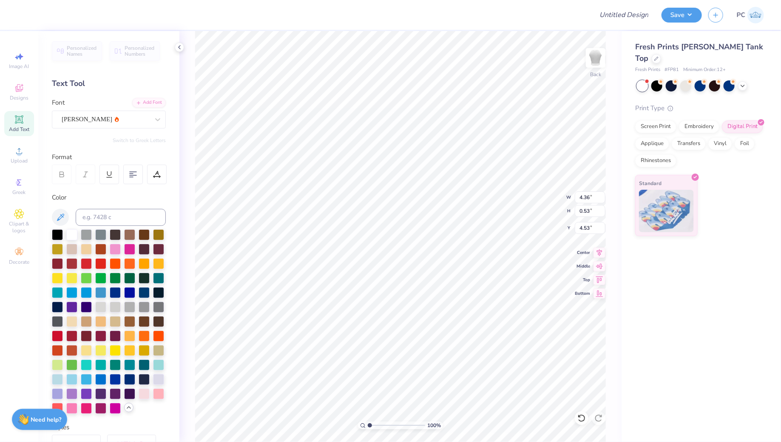
type input "4.43"
type input "2.58"
type input "3.12"
type input "0.38"
type input "4.61"
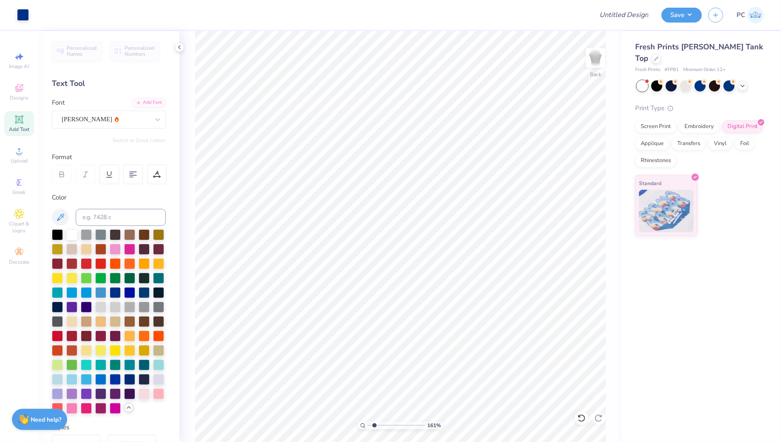
type input "1.8"
click at [374, 424] on input "range" at bounding box center [396, 425] width 57 height 8
type input "4.80"
drag, startPoint x: 374, startPoint y: 422, endPoint x: 367, endPoint y: 422, distance: 7.6
type input "1"
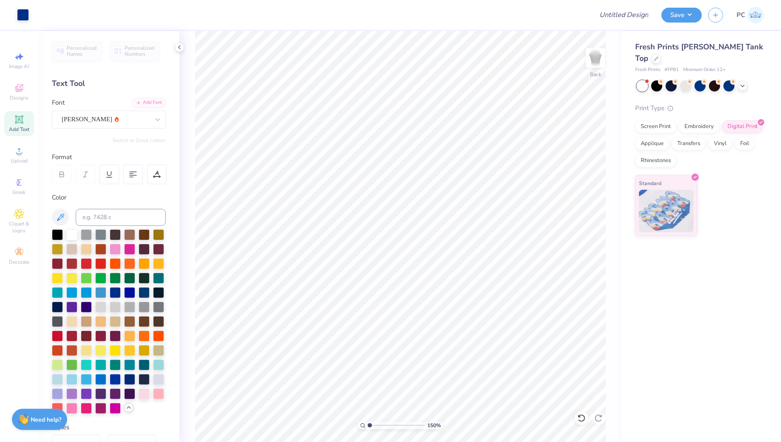
click at [368, 422] on input "range" at bounding box center [396, 425] width 57 height 8
click at [23, 160] on span "Upload" at bounding box center [19, 160] width 17 height 7
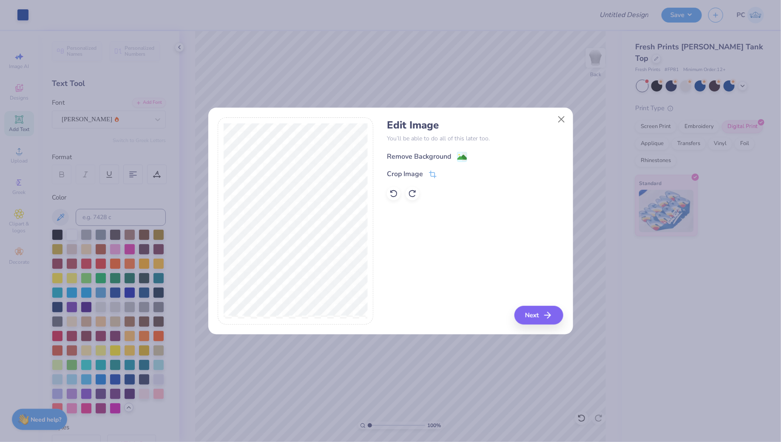
click at [462, 153] on image at bounding box center [461, 157] width 9 height 9
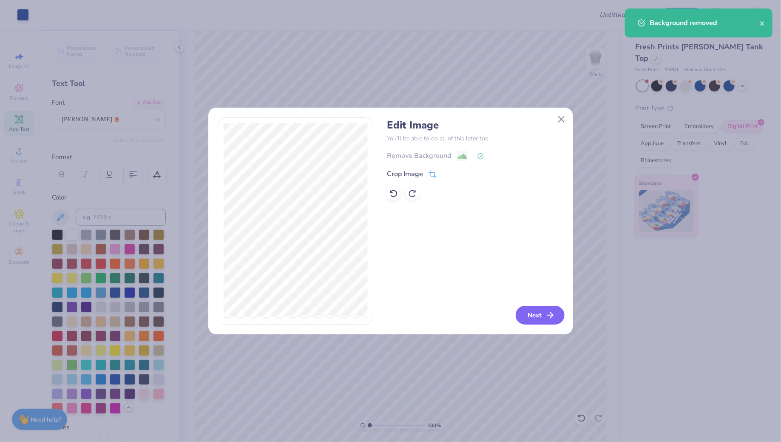
click at [540, 318] on button "Next" at bounding box center [539, 315] width 49 height 19
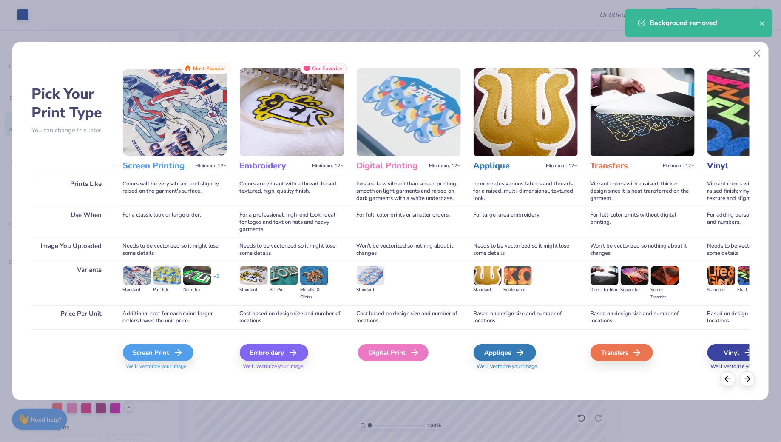
click at [405, 353] on div "Digital Print" at bounding box center [393, 352] width 71 height 17
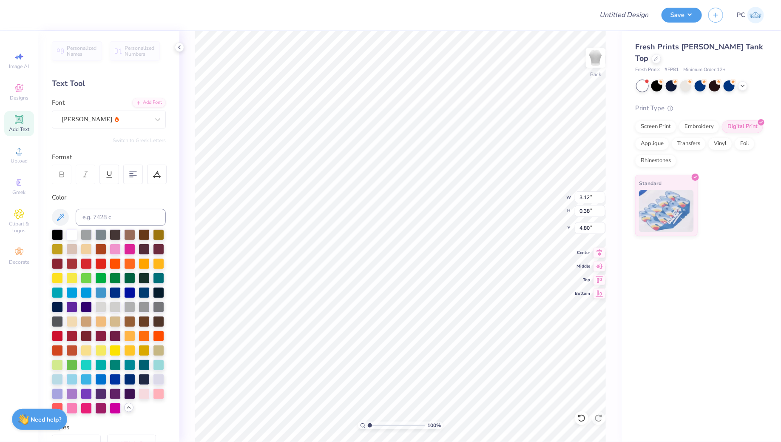
type input "12.58"
type input "7.19"
type input "7.29"
type input "5.48"
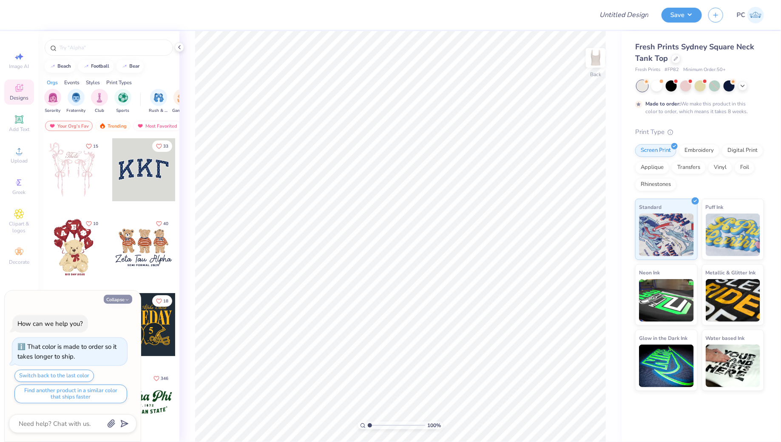
click at [114, 296] on button "Collapse" at bounding box center [118, 299] width 28 height 9
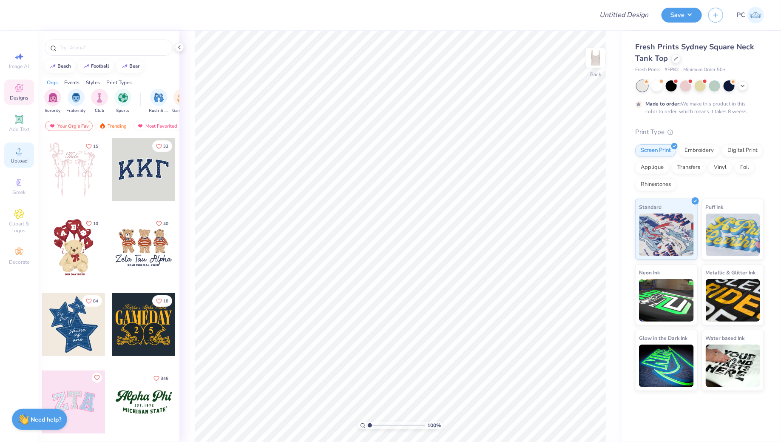
click at [23, 165] on div "Upload" at bounding box center [19, 154] width 30 height 25
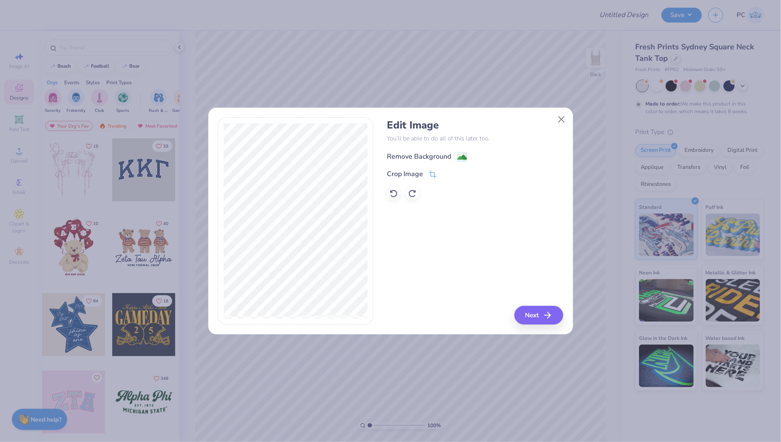
click at [459, 156] on image at bounding box center [461, 157] width 9 height 9
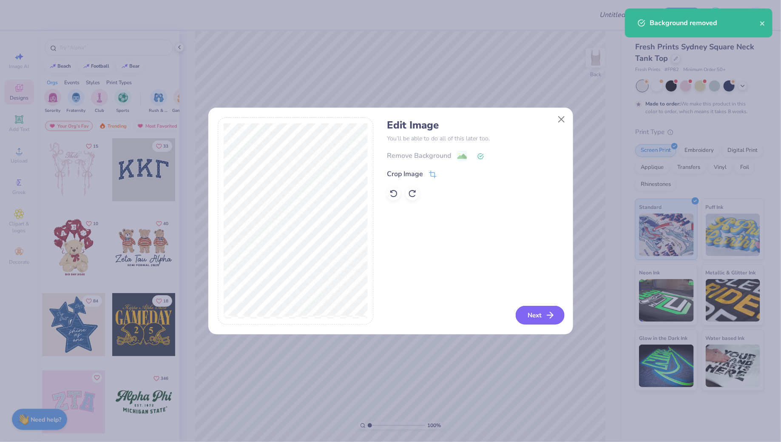
click at [538, 318] on button "Next" at bounding box center [539, 315] width 49 height 19
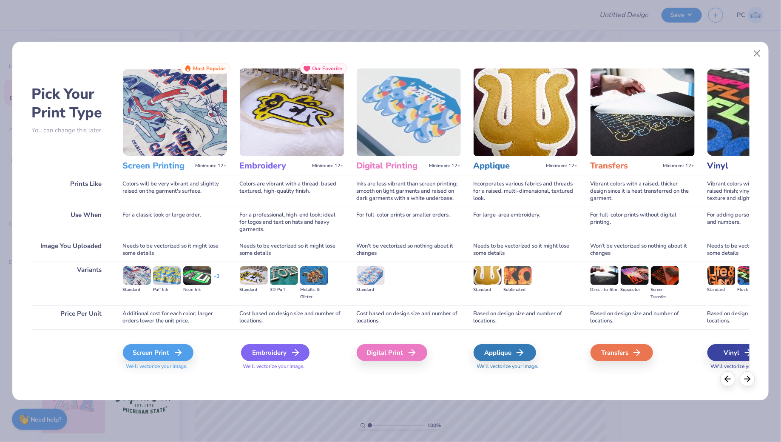
click at [293, 354] on icon at bounding box center [295, 352] width 10 height 10
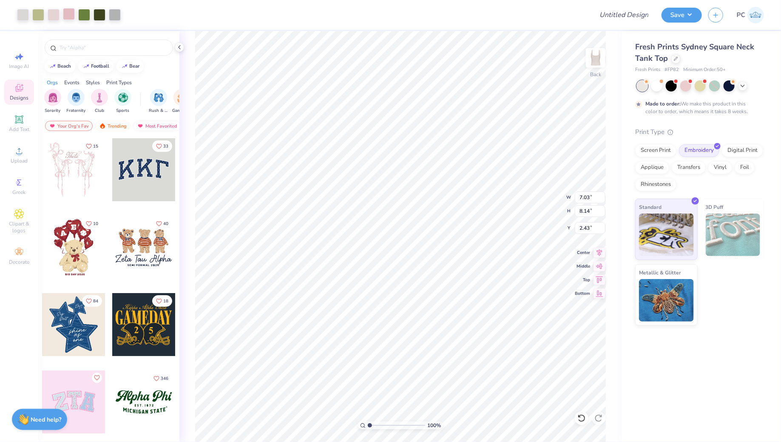
click at [71, 16] on div at bounding box center [69, 14] width 12 height 12
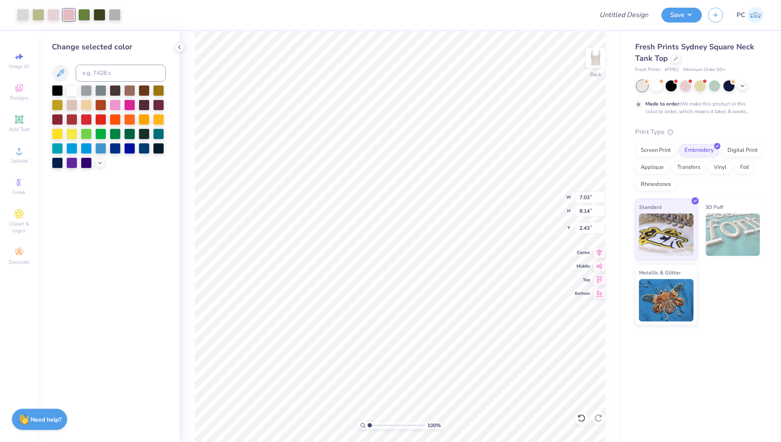
click at [104, 165] on div at bounding box center [109, 126] width 114 height 83
click at [102, 162] on icon at bounding box center [99, 162] width 7 height 7
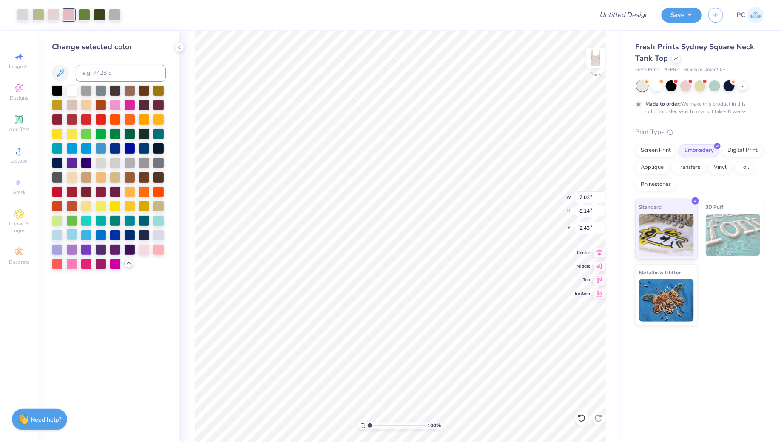
click at [73, 233] on div at bounding box center [71, 234] width 11 height 11
click at [162, 232] on div at bounding box center [158, 234] width 11 height 11
click at [85, 235] on div at bounding box center [86, 234] width 11 height 11
click at [100, 150] on div at bounding box center [100, 147] width 11 height 11
click at [130, 147] on div at bounding box center [129, 147] width 11 height 11
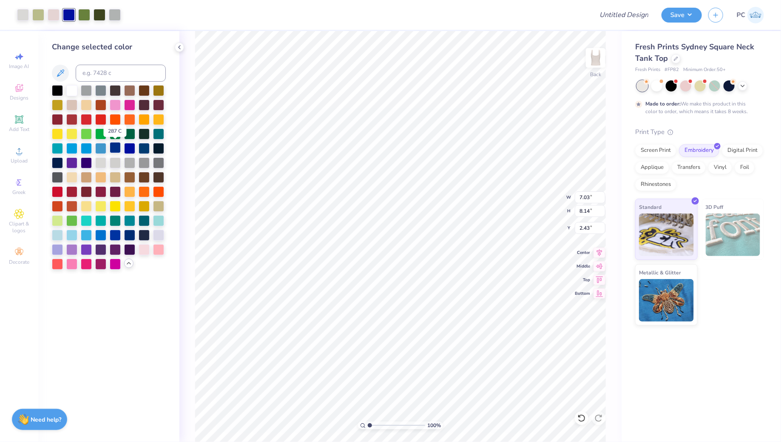
click at [113, 147] on div at bounding box center [115, 147] width 11 height 11
click at [87, 232] on div at bounding box center [86, 234] width 11 height 11
click at [100, 233] on div at bounding box center [100, 234] width 11 height 11
click at [114, 233] on div at bounding box center [115, 234] width 11 height 11
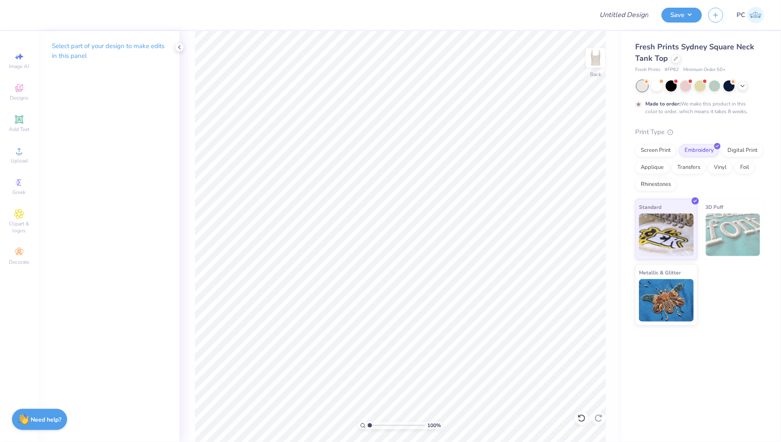
click at [657, 92] on div "Made to order: We make this product in this color to order, which means it take…" at bounding box center [699, 97] width 129 height 35
click at [657, 85] on div at bounding box center [656, 84] width 11 height 11
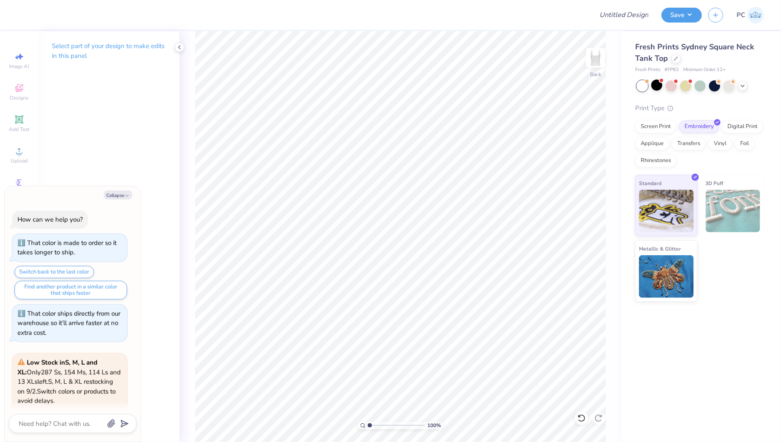
scroll to position [196, 0]
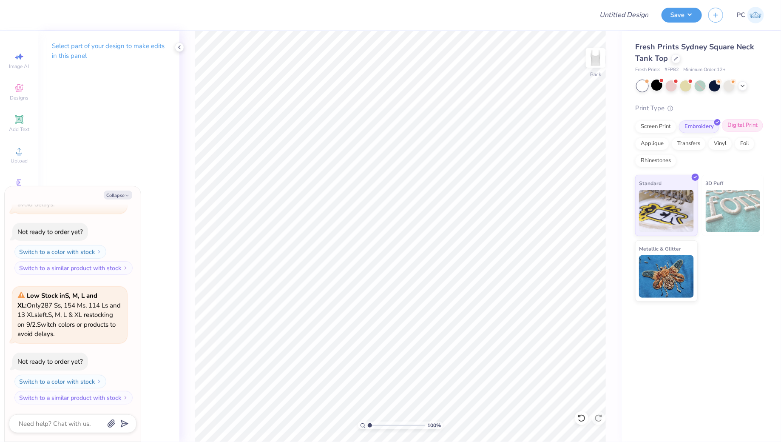
click at [738, 125] on div "Digital Print" at bounding box center [742, 125] width 41 height 13
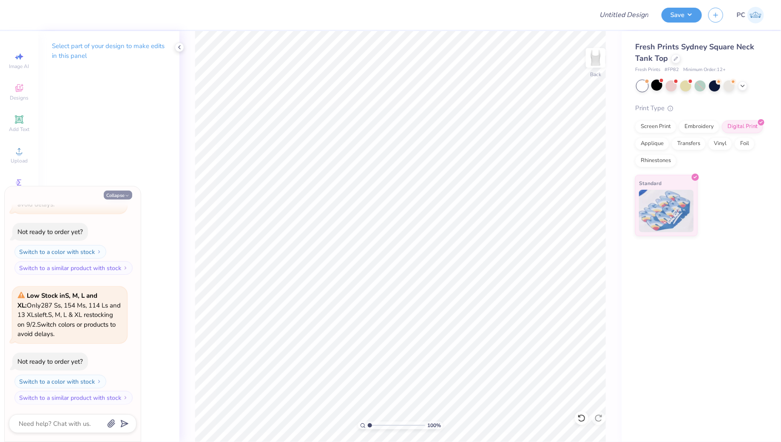
click at [104, 194] on button "Collapse" at bounding box center [118, 194] width 28 height 9
type textarea "x"
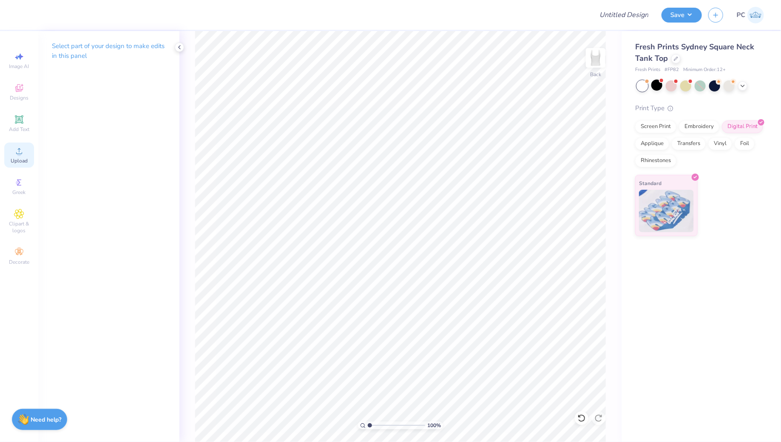
click at [30, 161] on div "Upload" at bounding box center [19, 154] width 30 height 25
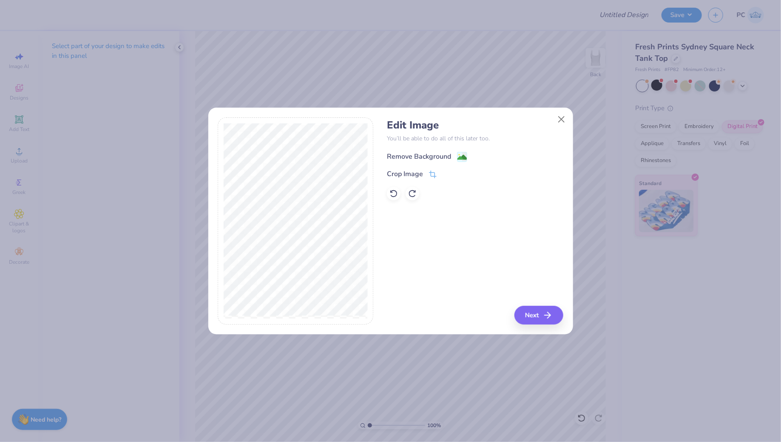
click at [466, 156] on image at bounding box center [461, 157] width 9 height 9
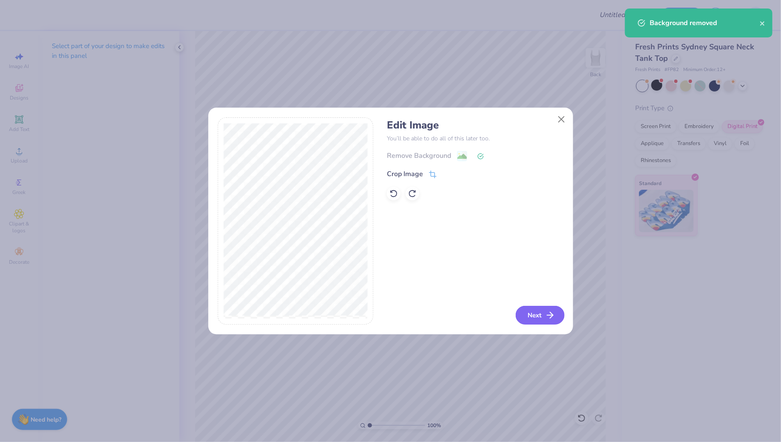
click at [529, 318] on button "Next" at bounding box center [539, 315] width 49 height 19
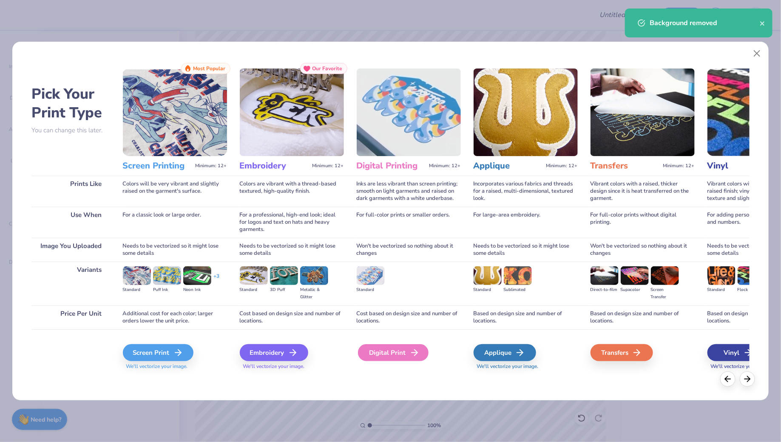
click at [407, 353] on div "Digital Print" at bounding box center [393, 352] width 71 height 17
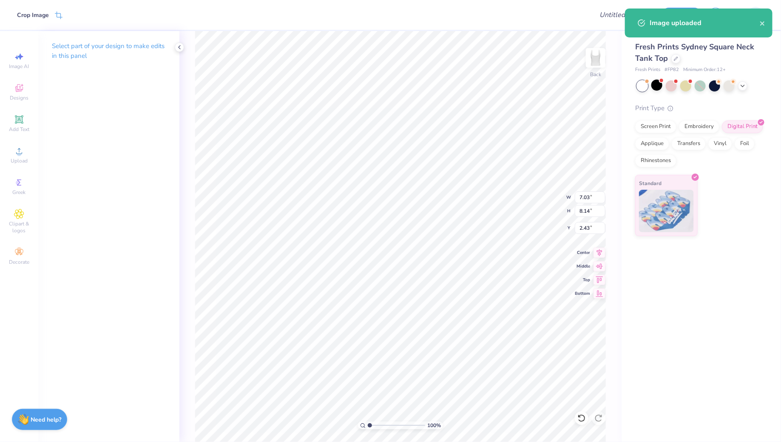
type input "4.42"
type input "5.12"
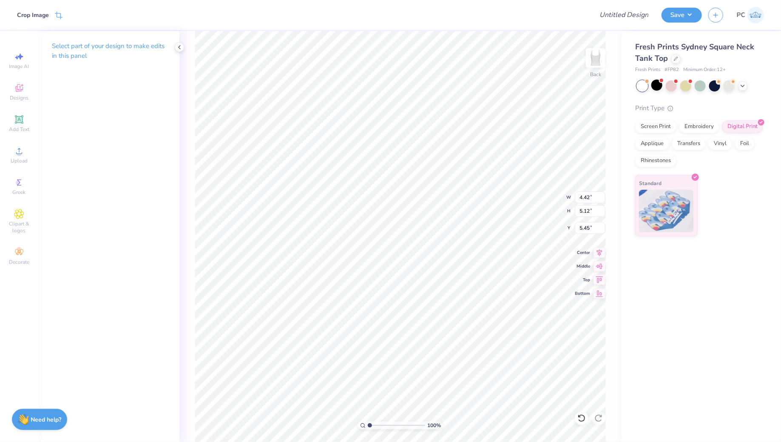
type input "0.65"
type input "3.74"
type input "4.33"
type input "0.50"
click at [673, 60] on div at bounding box center [675, 57] width 9 height 9
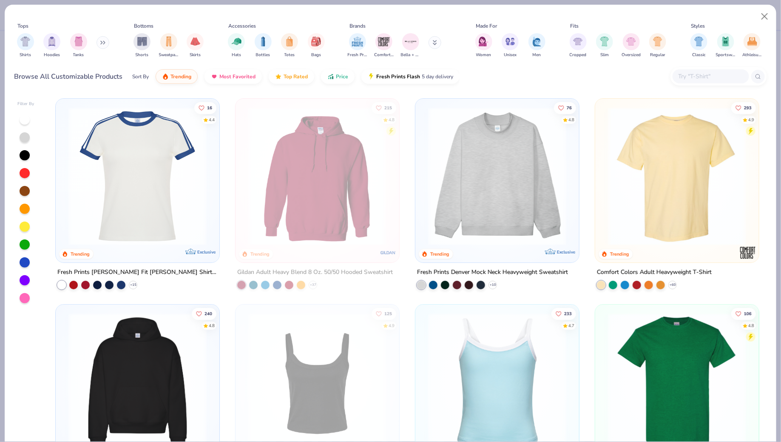
scroll to position [45, 0]
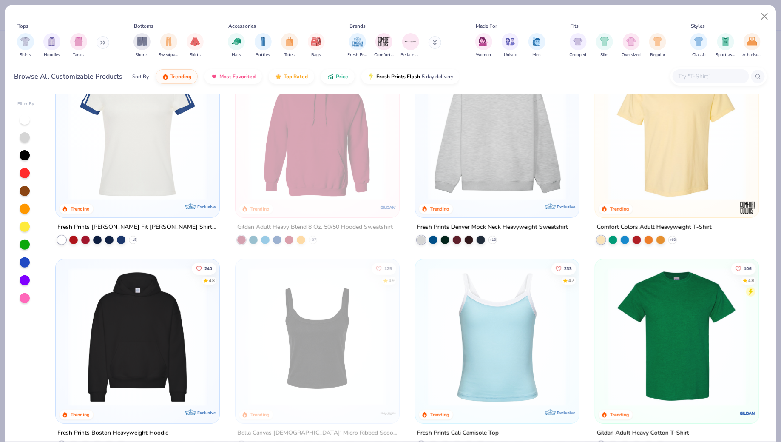
click at [669, 191] on img at bounding box center [676, 131] width 147 height 138
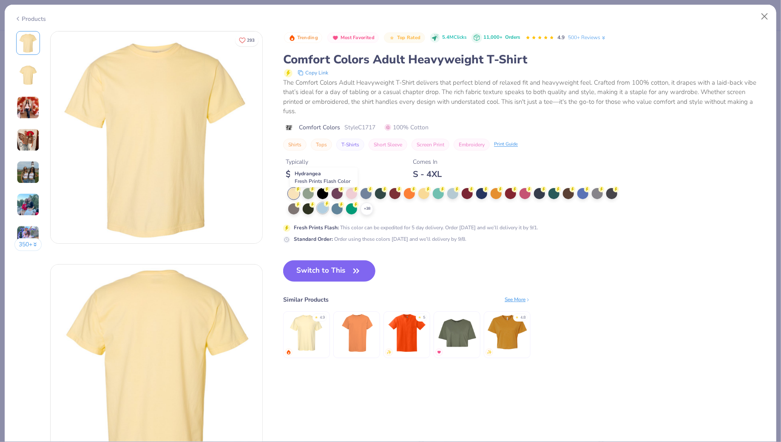
click at [324, 201] on icon at bounding box center [327, 204] width 6 height 6
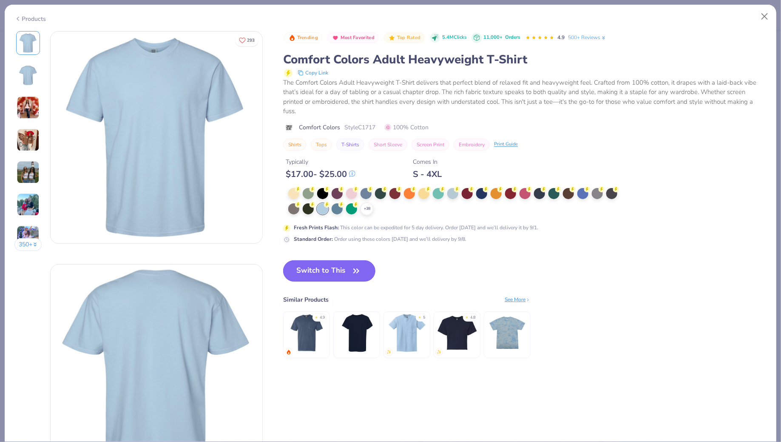
click at [314, 260] on button "Switch to This" at bounding box center [329, 270] width 92 height 21
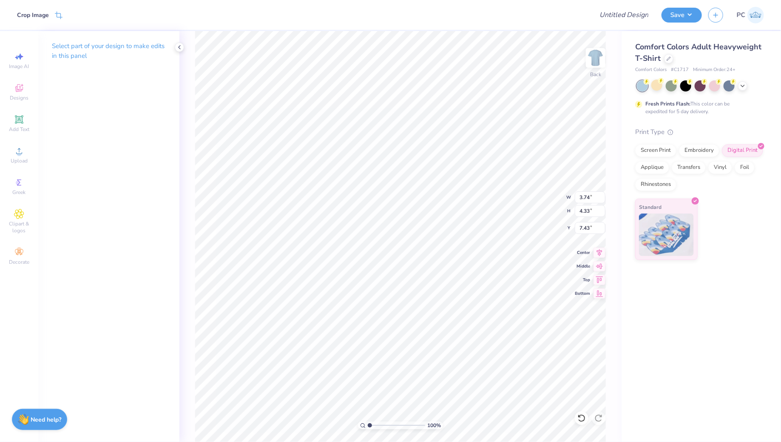
type input "6.35"
type input "7.36"
type input "4.41"
click at [667, 59] on icon at bounding box center [668, 58] width 4 height 4
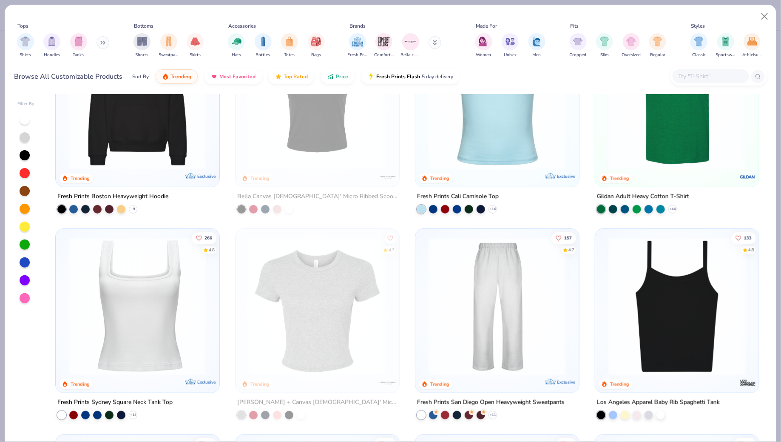
scroll to position [266, 0]
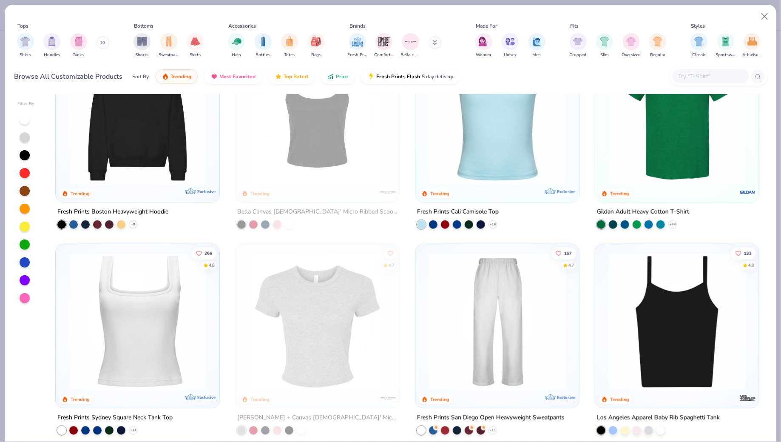
click at [680, 162] on img at bounding box center [676, 116] width 147 height 138
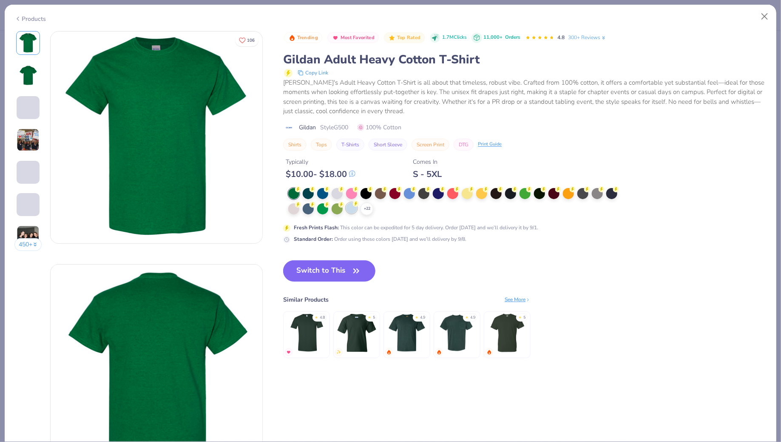
click at [353, 201] on icon at bounding box center [356, 204] width 6 height 6
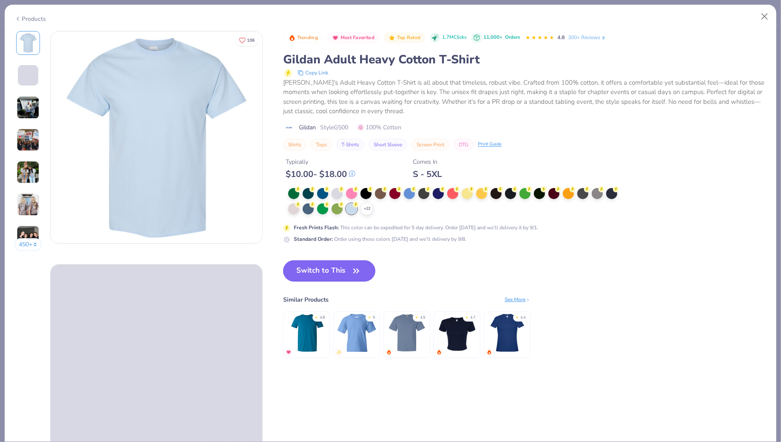
click at [338, 261] on button "Switch to This" at bounding box center [329, 270] width 92 height 21
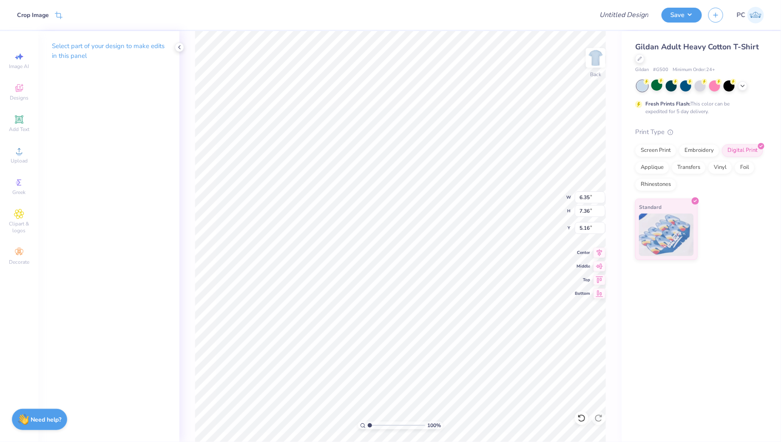
type input "2.23"
type input "7.39"
type input "8.56"
type input "2.63"
click at [176, 49] on icon at bounding box center [179, 47] width 7 height 7
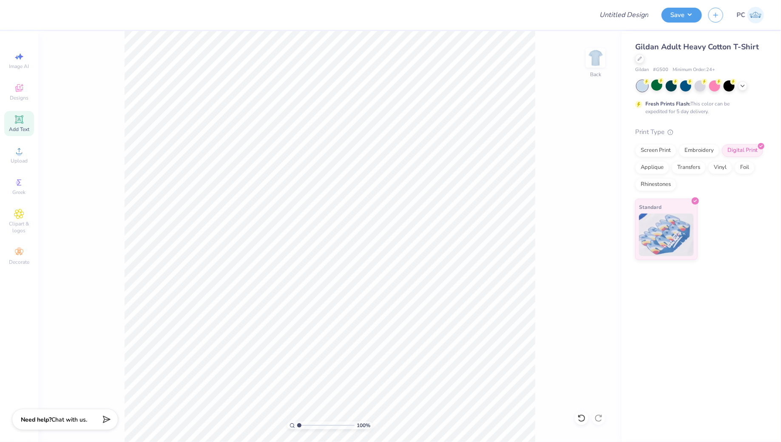
click at [17, 119] on icon at bounding box center [19, 119] width 6 height 6
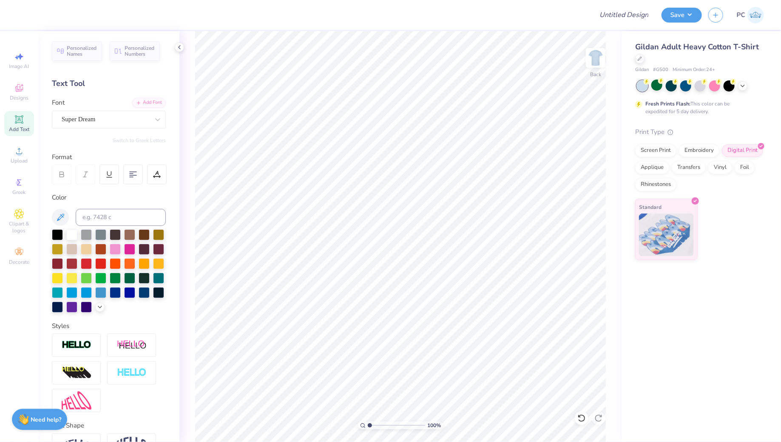
click at [30, 122] on div "Add Text" at bounding box center [19, 123] width 30 height 25
type textarea "There's no place like home!"
click at [101, 305] on polyline at bounding box center [99, 306] width 3 height 2
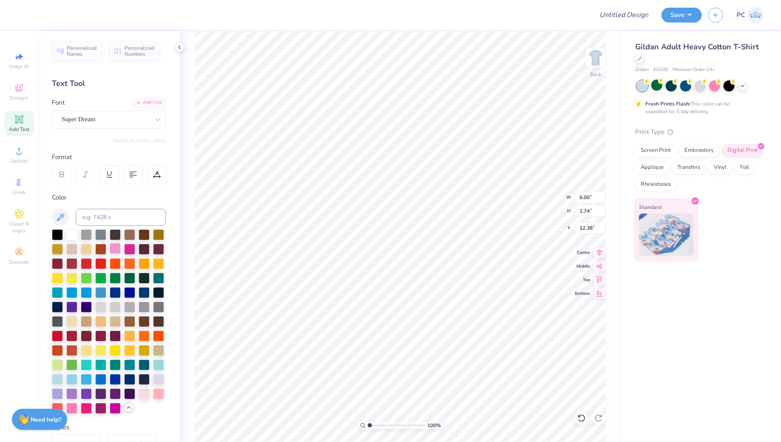
click at [116, 244] on div at bounding box center [115, 248] width 11 height 11
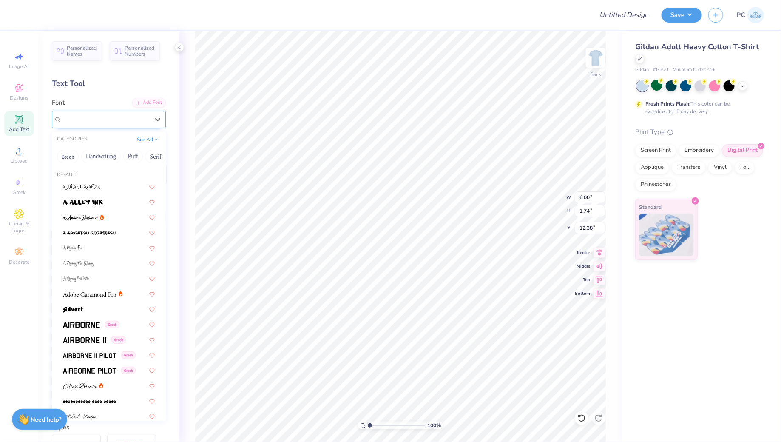
click at [113, 118] on div "Super Dream" at bounding box center [105, 119] width 89 height 13
click at [105, 156] on button "Handwriting" at bounding box center [101, 157] width 40 height 14
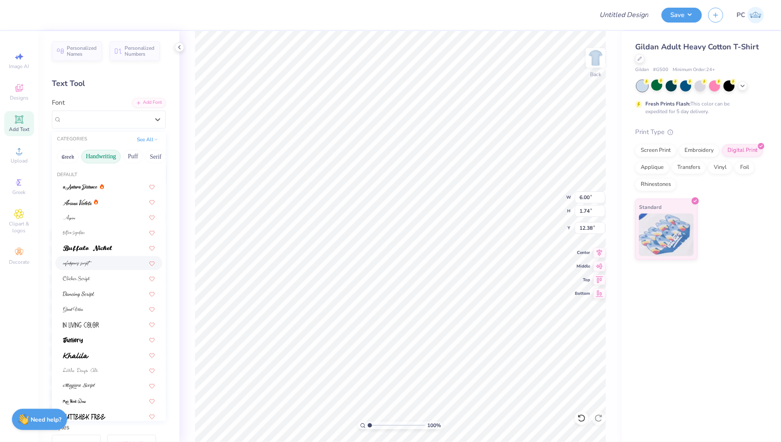
click at [95, 264] on div at bounding box center [109, 262] width 92 height 9
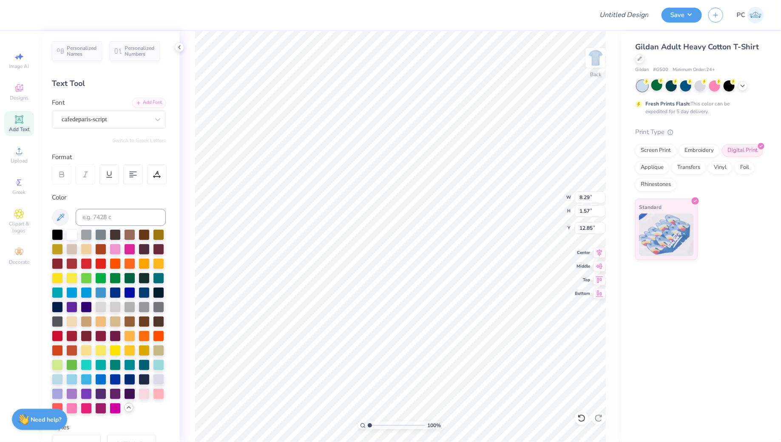
type input "11.36"
click at [128, 246] on div at bounding box center [129, 248] width 11 height 11
click at [73, 406] on div at bounding box center [71, 407] width 11 height 11
click at [85, 408] on div at bounding box center [86, 407] width 11 height 11
